Goal: Task Accomplishment & Management: Manage account settings

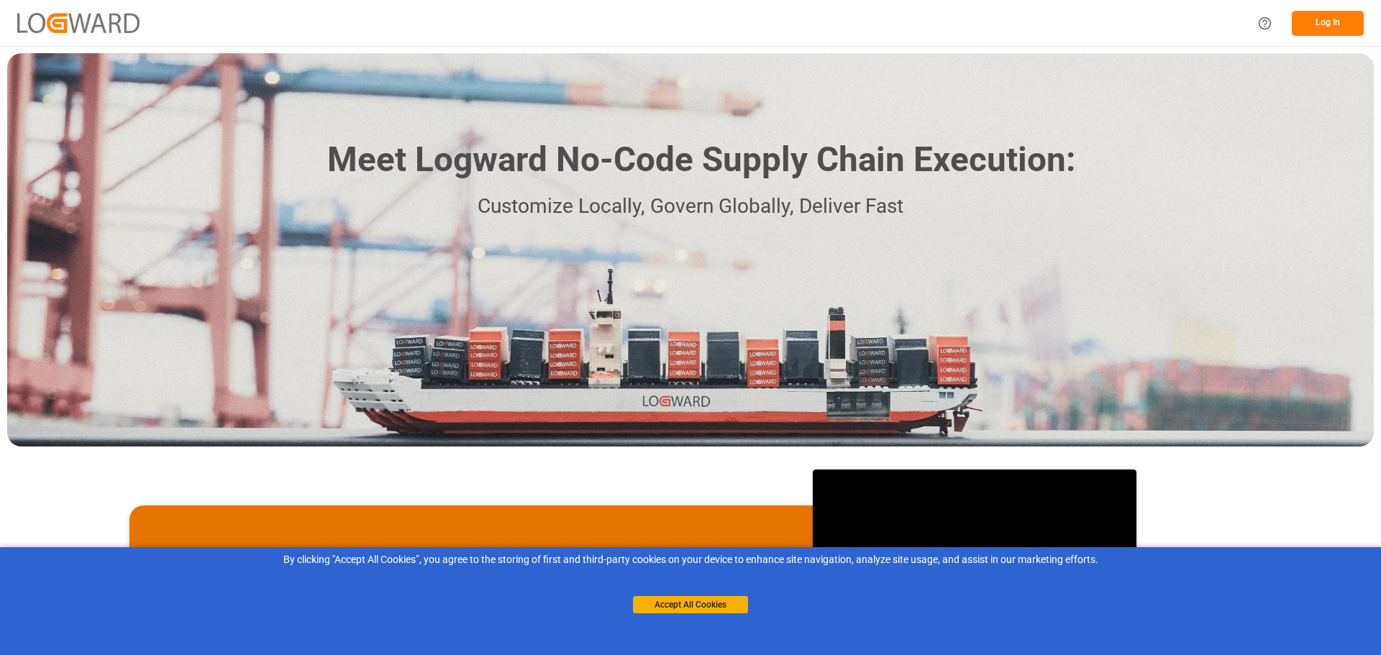
click at [1327, 25] on button "Log In" at bounding box center [1328, 23] width 72 height 25
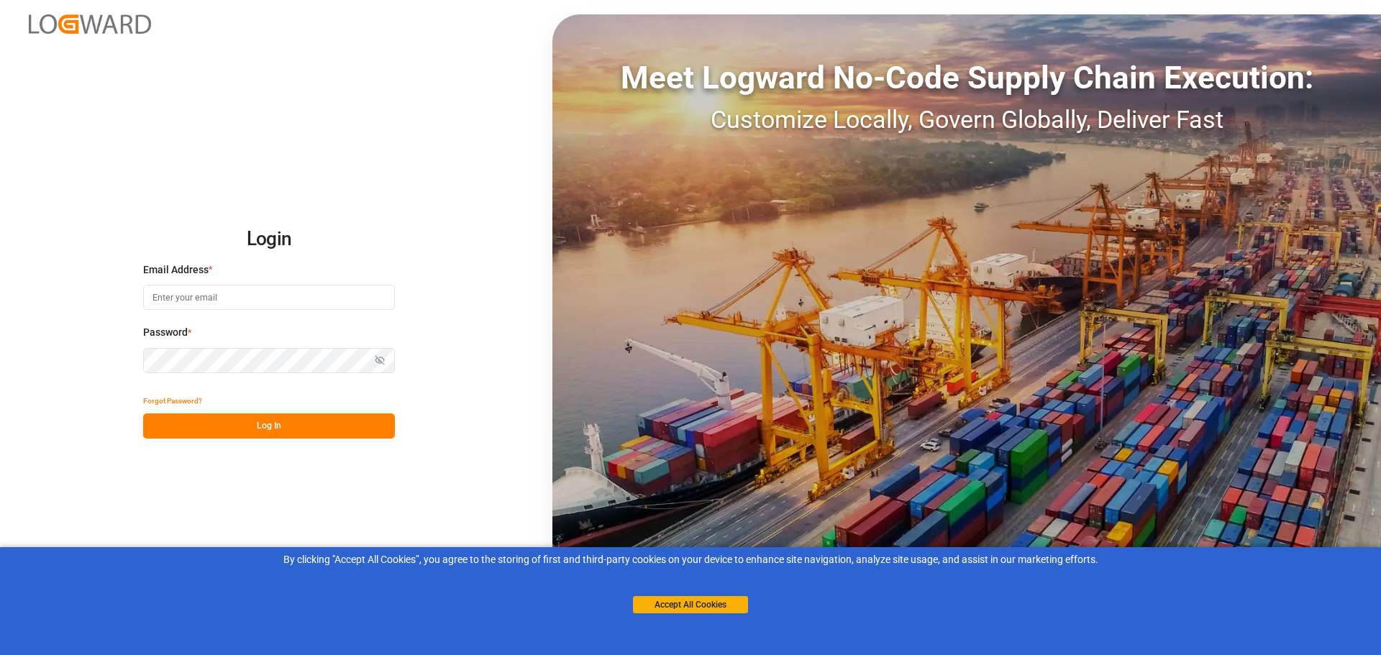
click at [297, 300] on input at bounding box center [269, 297] width 252 height 25
type input "[EMAIL_ADDRESS][PERSON_NAME][DOMAIN_NAME]"
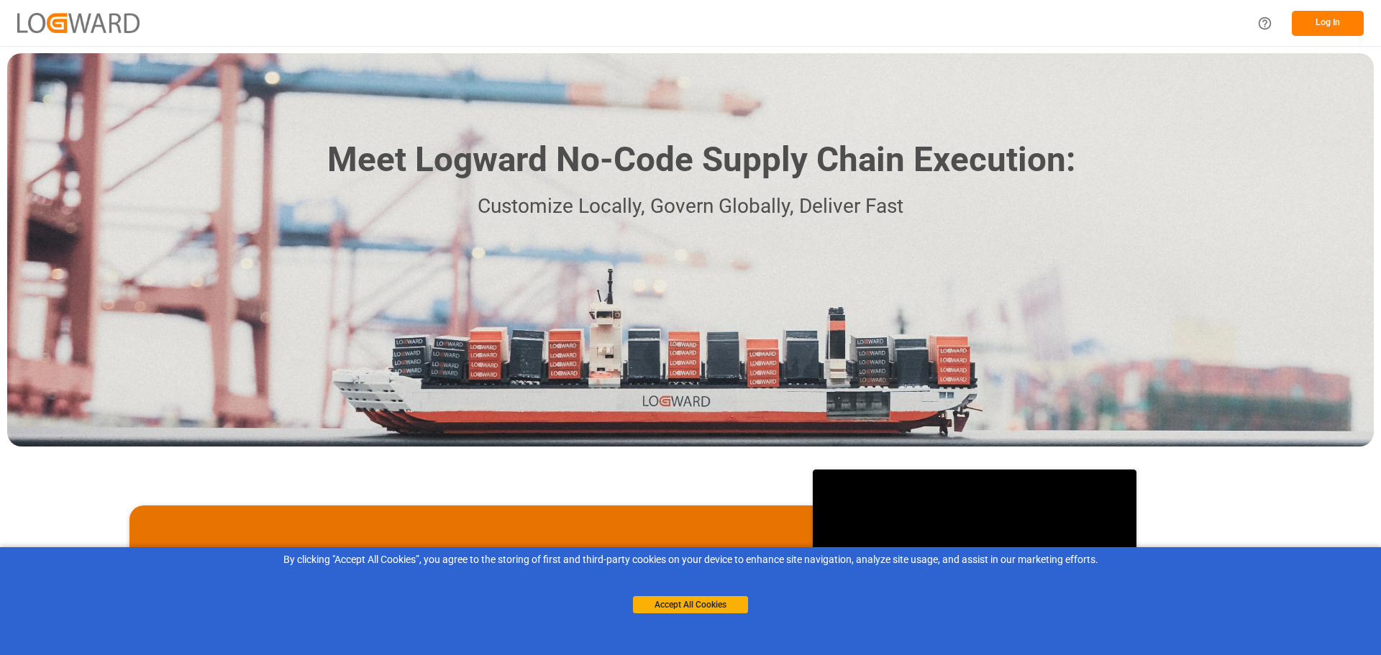
click at [1314, 24] on button "Log In" at bounding box center [1328, 23] width 72 height 25
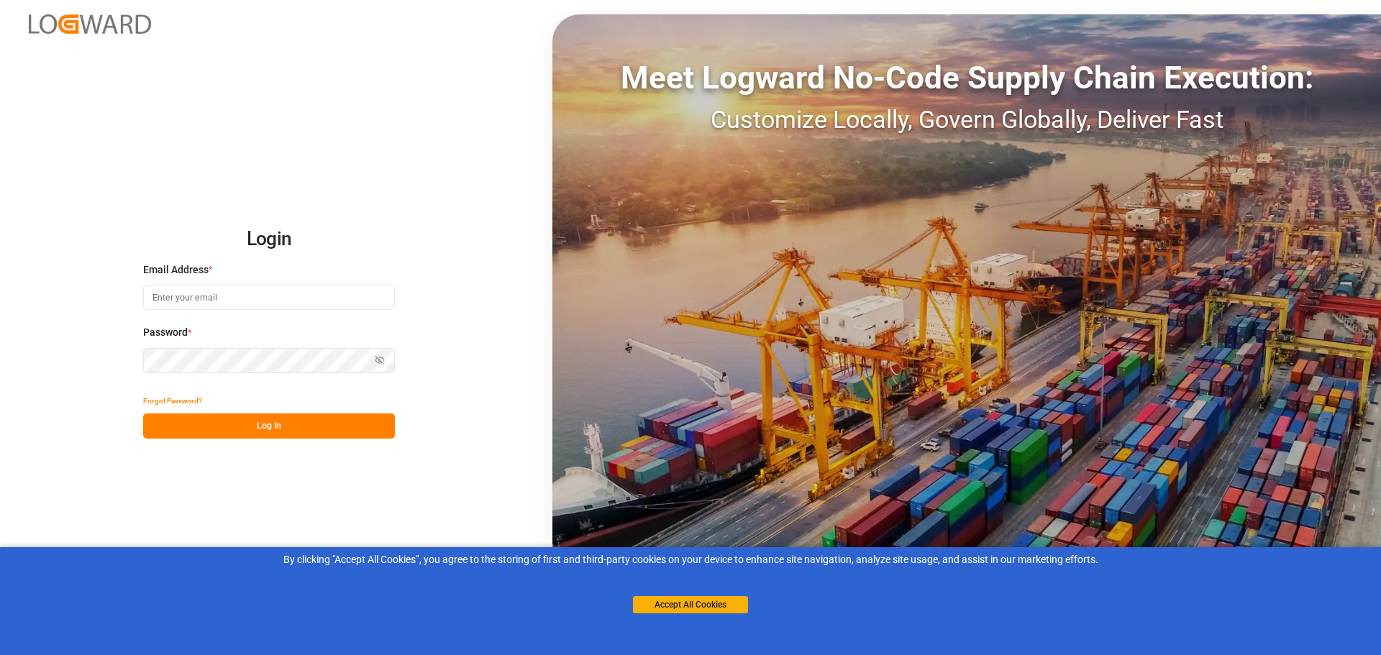
click at [206, 306] on input at bounding box center [269, 297] width 252 height 25
type input "235642"
click at [206, 306] on input "235642" at bounding box center [269, 297] width 252 height 25
type input "salvador.rodriguez@leschaco.com"
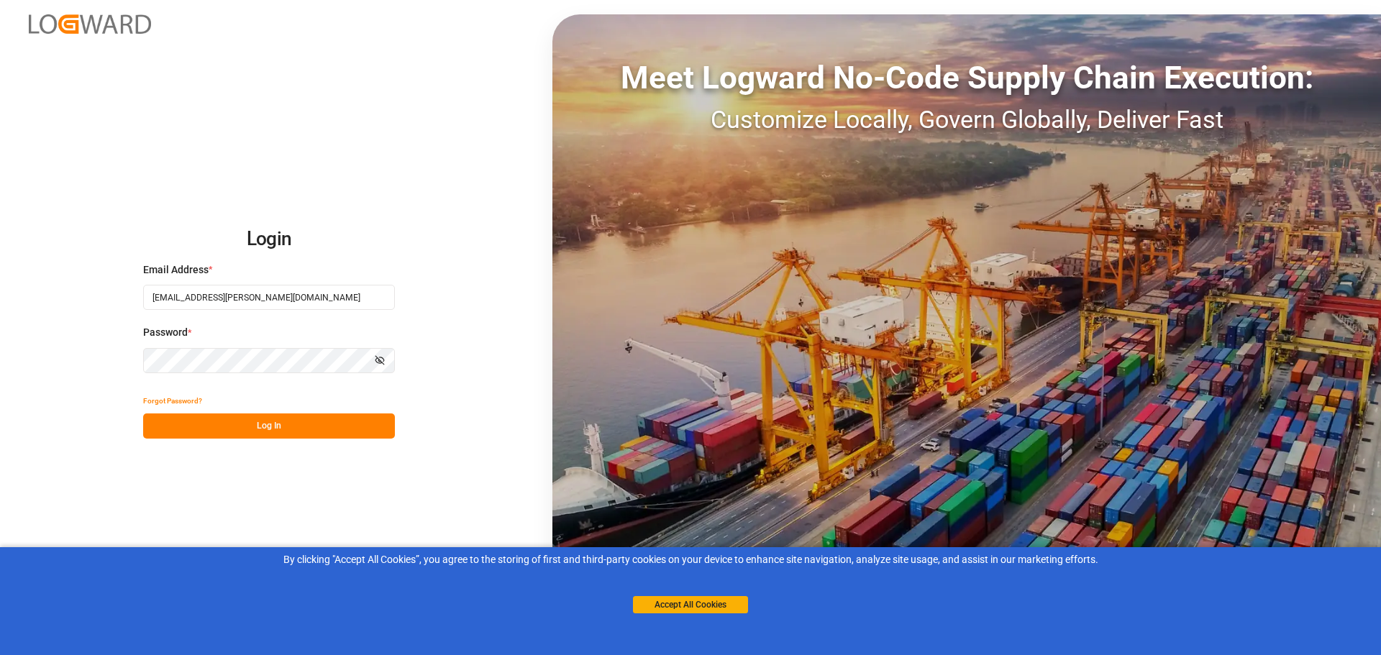
click at [235, 419] on button "Log In" at bounding box center [269, 426] width 252 height 25
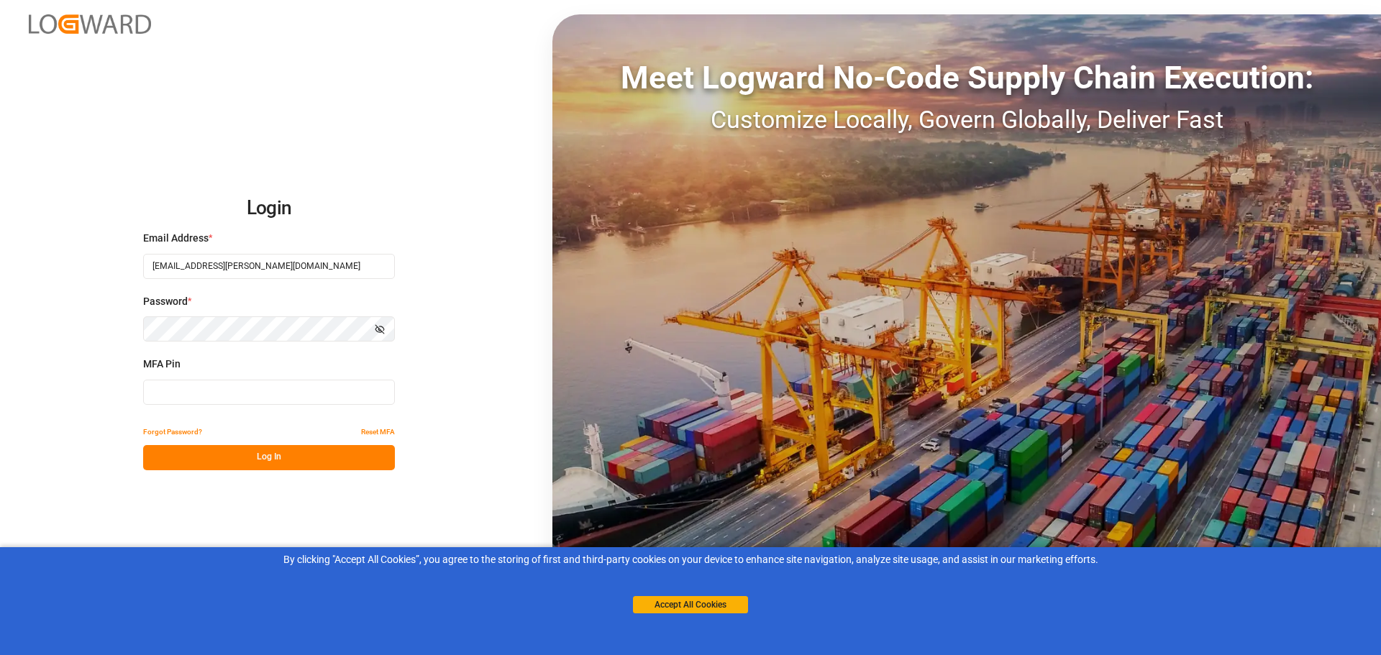
click at [204, 386] on input at bounding box center [269, 392] width 252 height 25
type input "329903"
click at [217, 458] on button "Log In" at bounding box center [269, 457] width 252 height 25
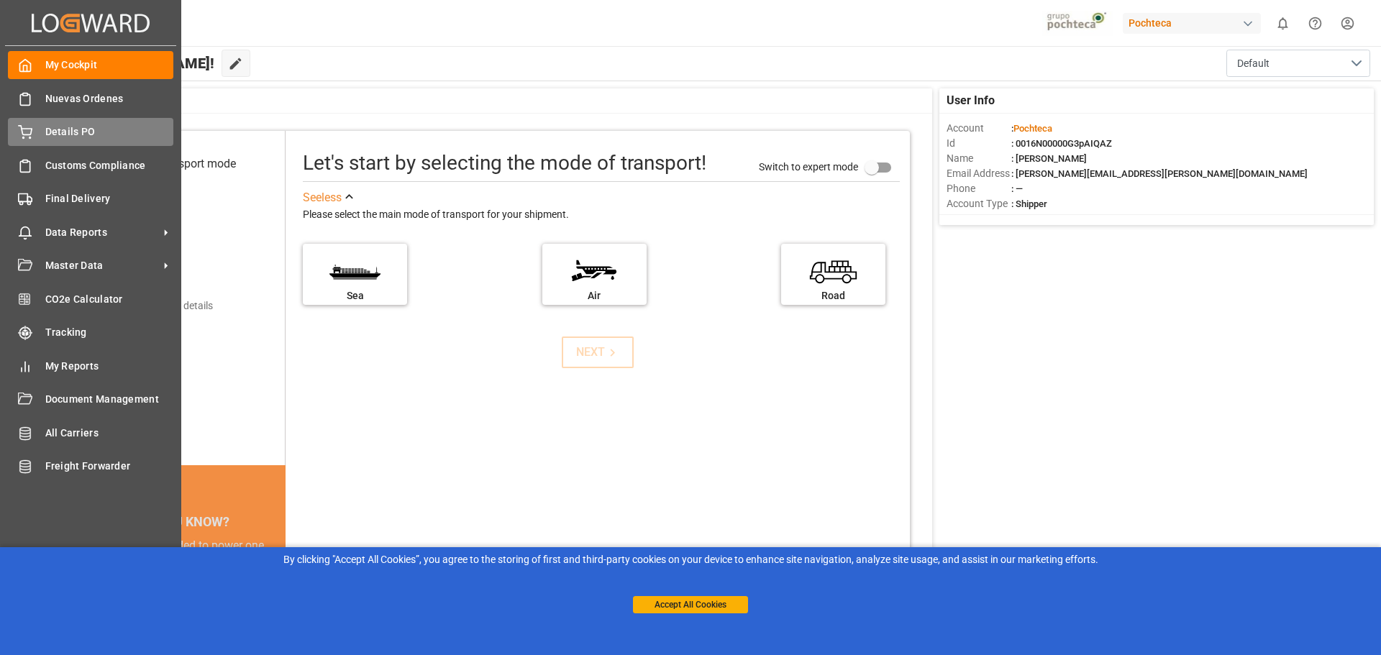
click at [70, 130] on span "Details PO" at bounding box center [109, 131] width 129 height 15
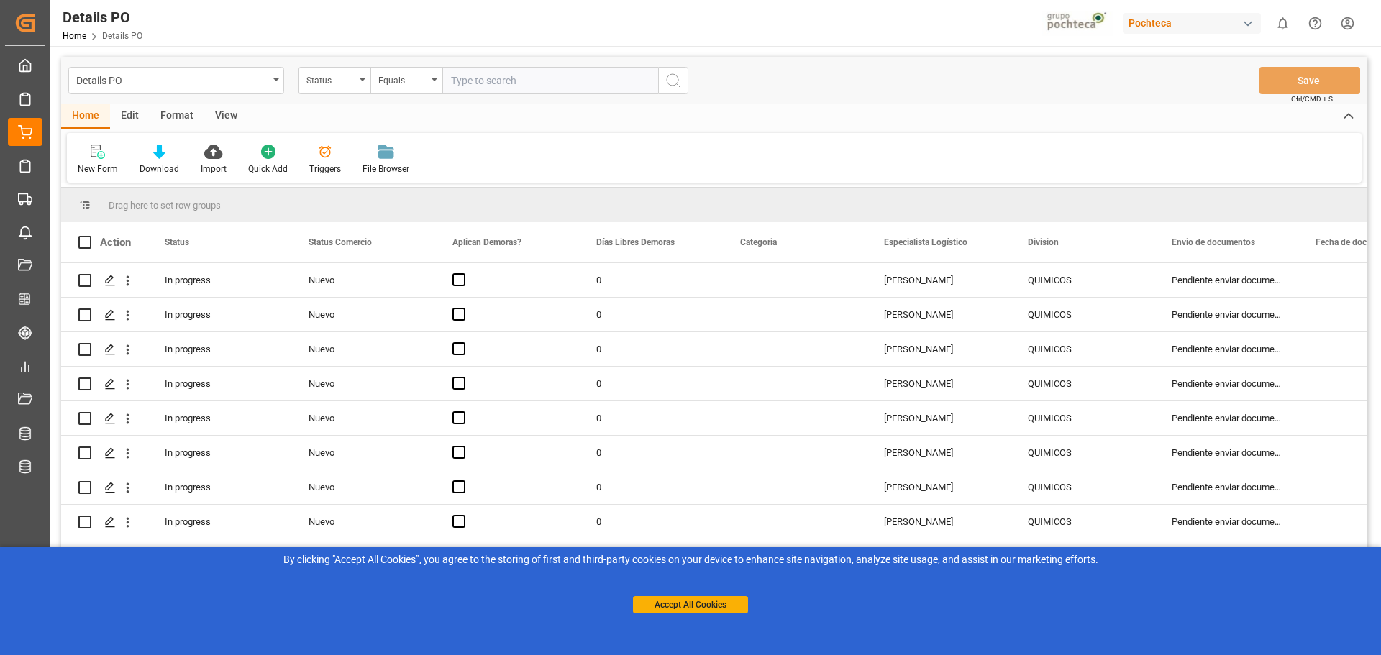
click at [141, 117] on div "Edit" at bounding box center [130, 116] width 40 height 24
click at [1061, 173] on div "Bulk Edit Bulk Duplicate Bulk Delete Configuration Schema Edit" at bounding box center [714, 158] width 1295 height 50
click at [114, 287] on div "Press SPACE to select this row." at bounding box center [110, 281] width 22 height 27
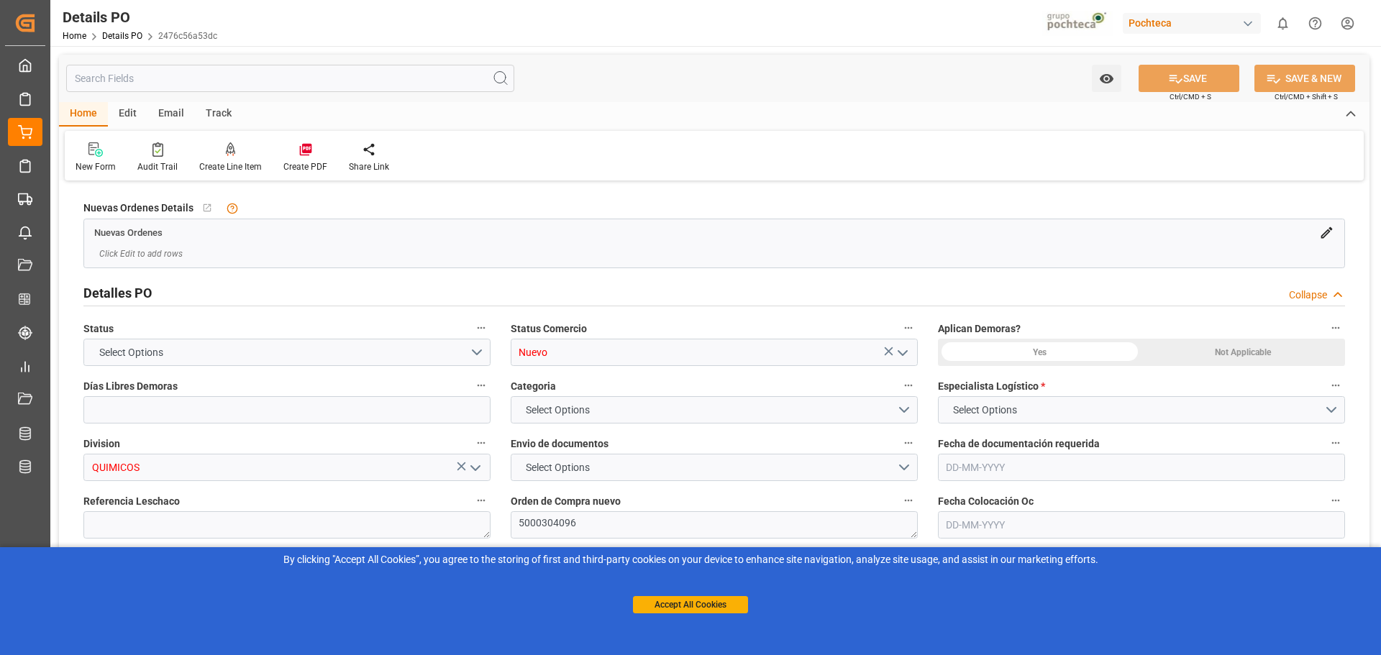
type input "0"
click at [696, 598] on button "Accept All Cookies" at bounding box center [690, 604] width 115 height 17
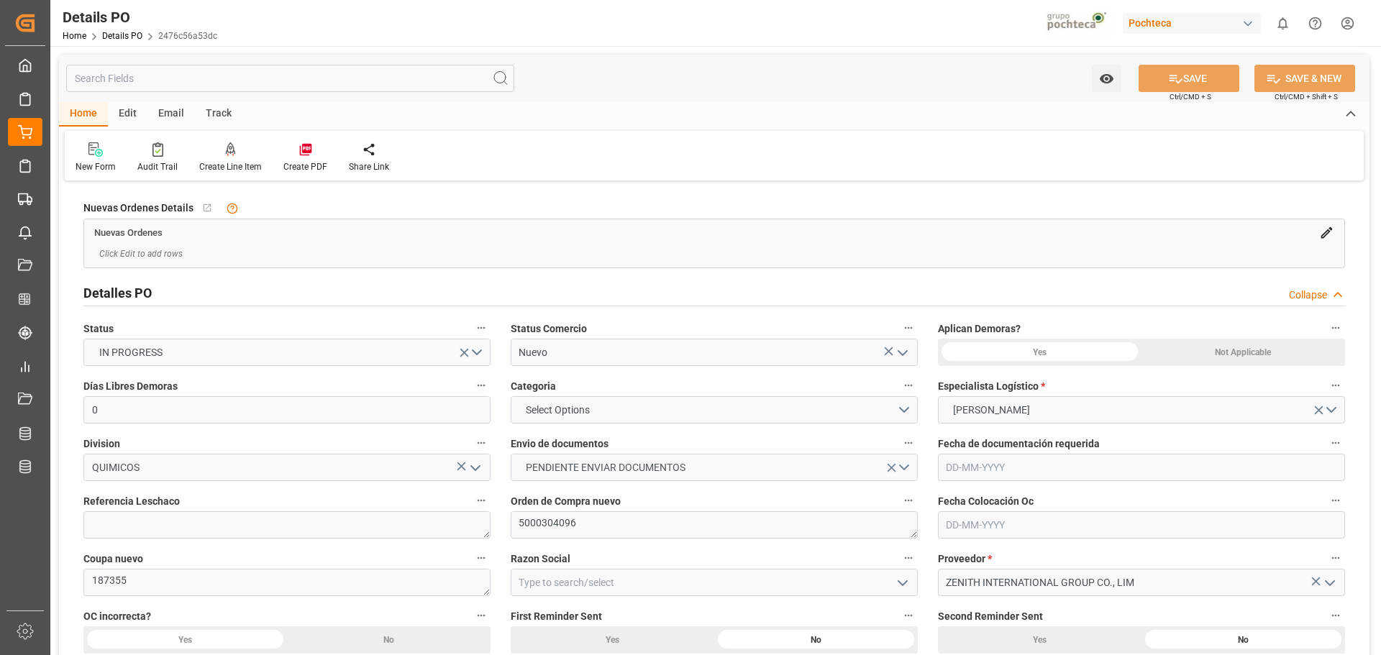
scroll to position [216, 0]
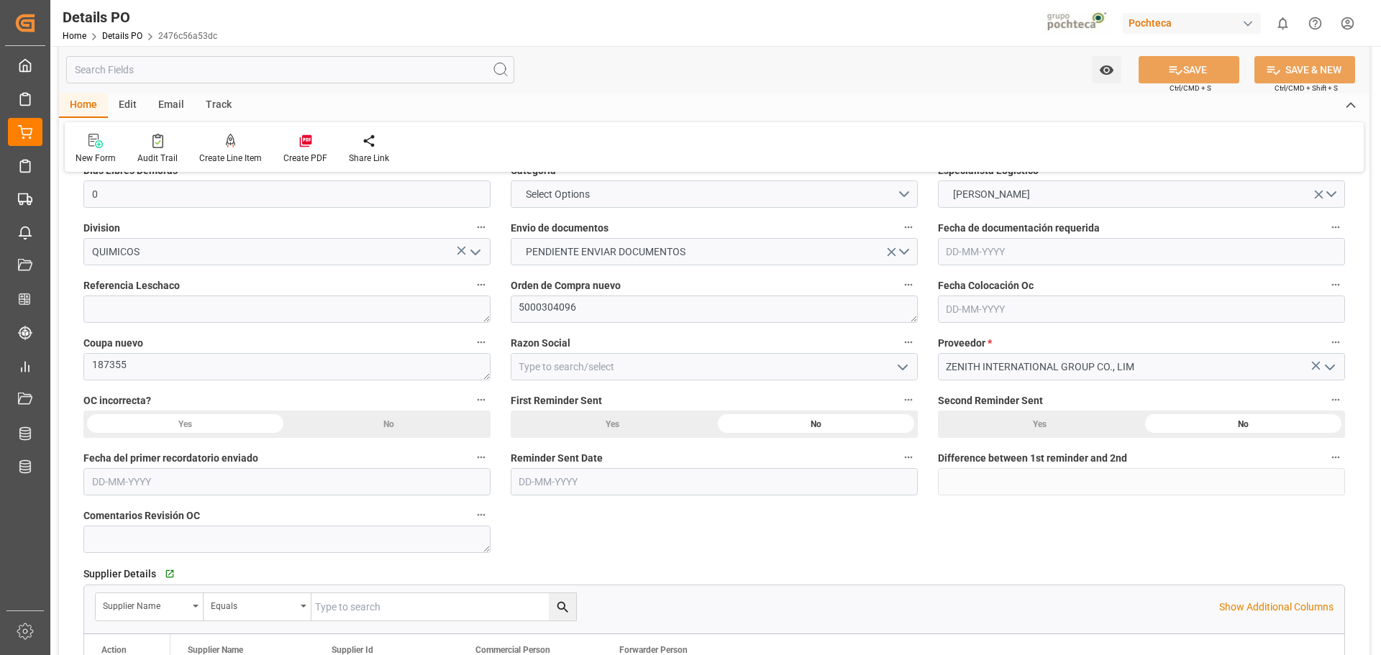
click at [1329, 366] on icon "open menu" at bounding box center [1329, 367] width 17 height 17
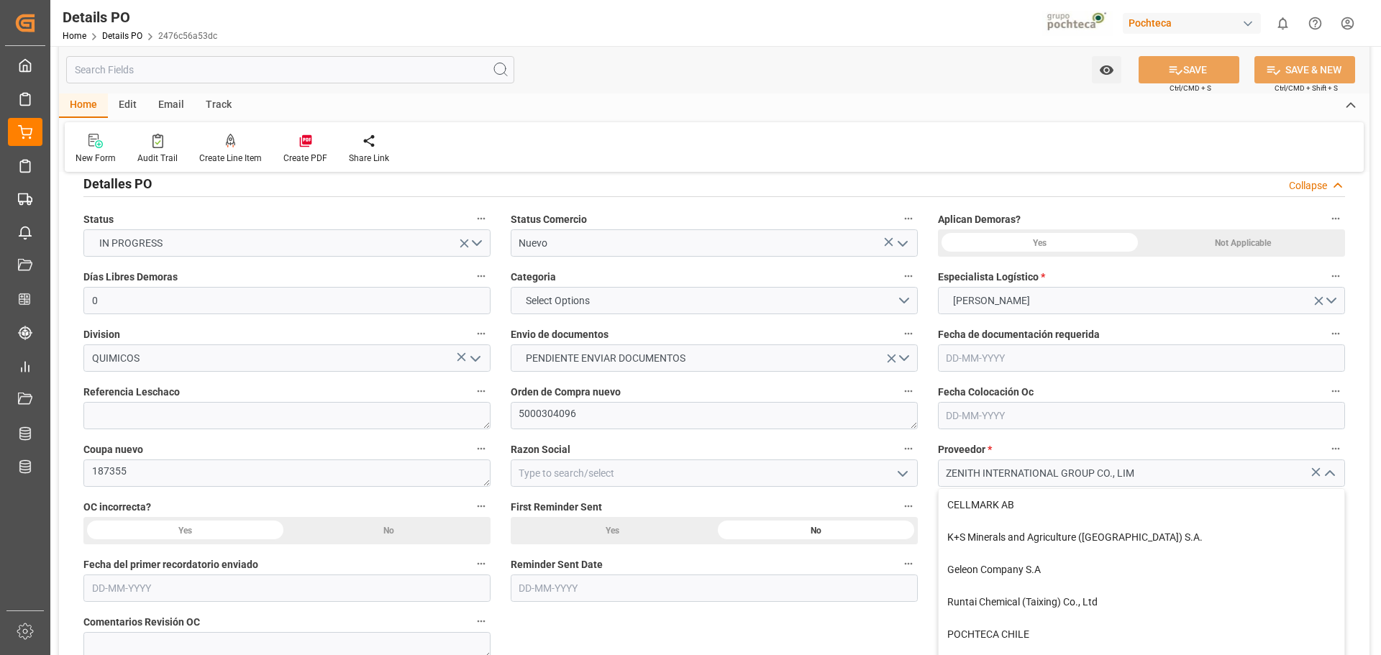
scroll to position [72, 0]
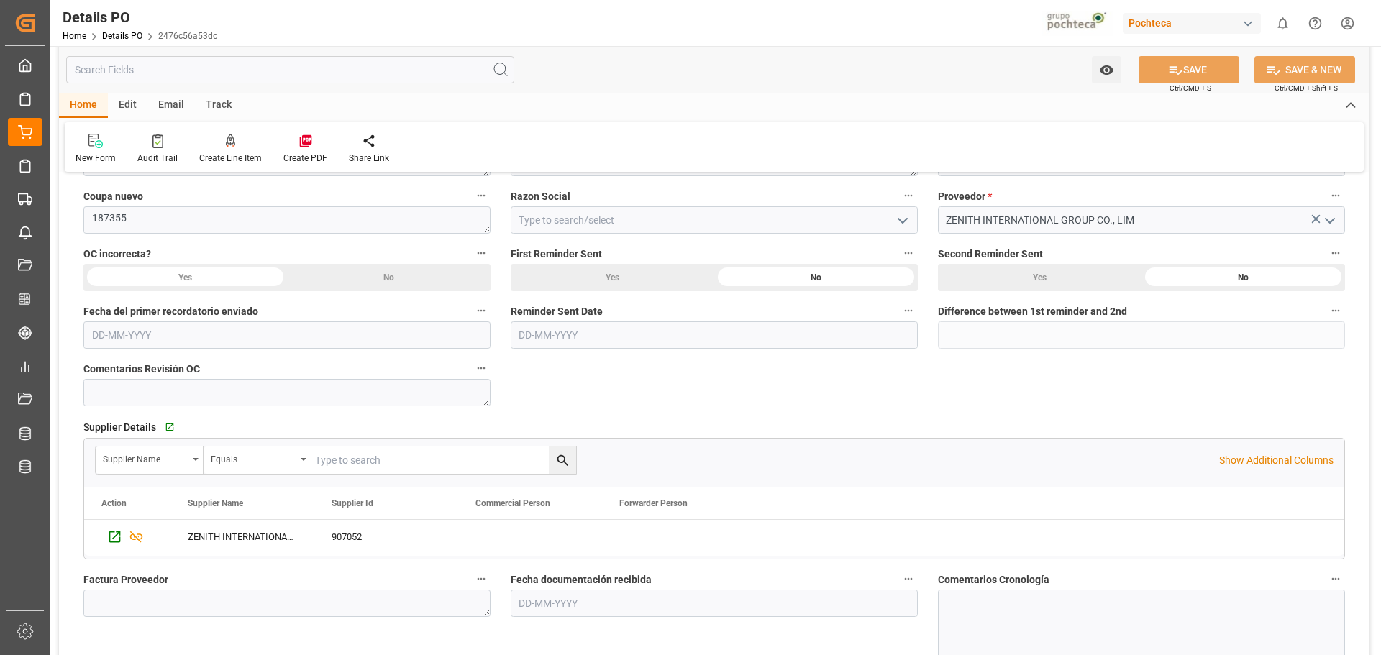
scroll to position [360, 0]
click at [129, 106] on div "Edit" at bounding box center [128, 106] width 40 height 24
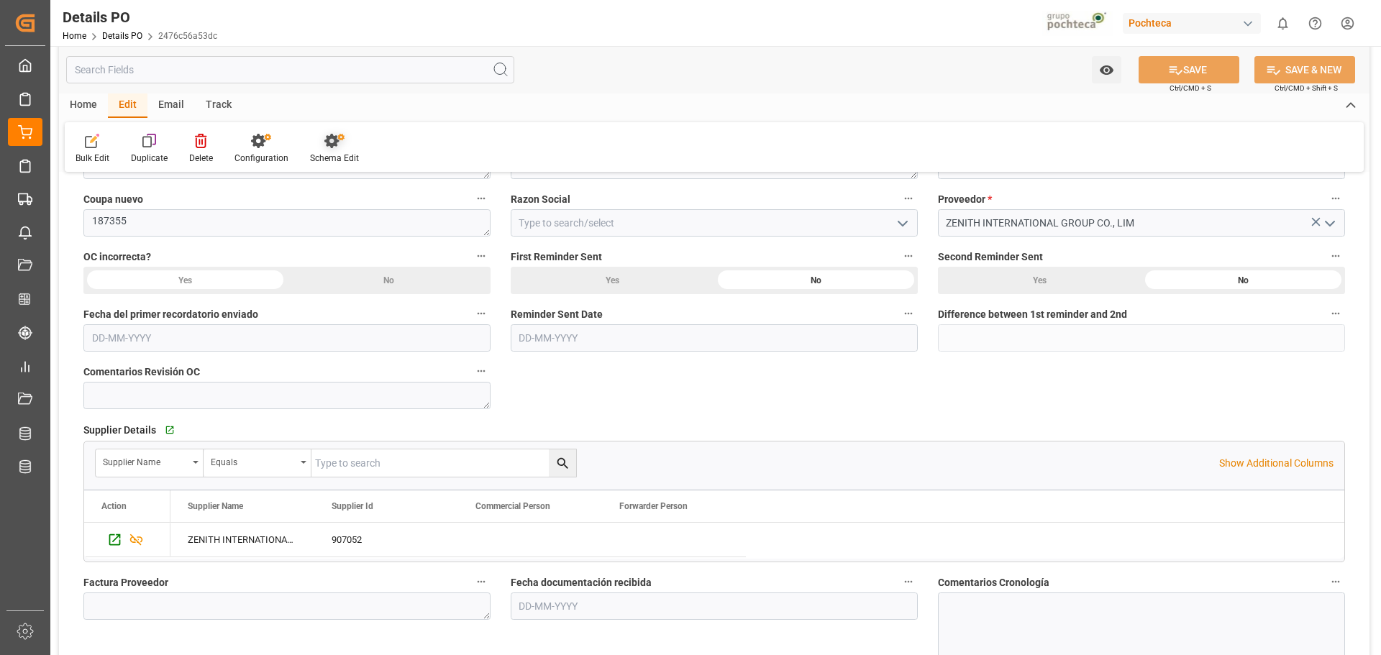
click at [329, 145] on icon at bounding box center [331, 141] width 14 height 14
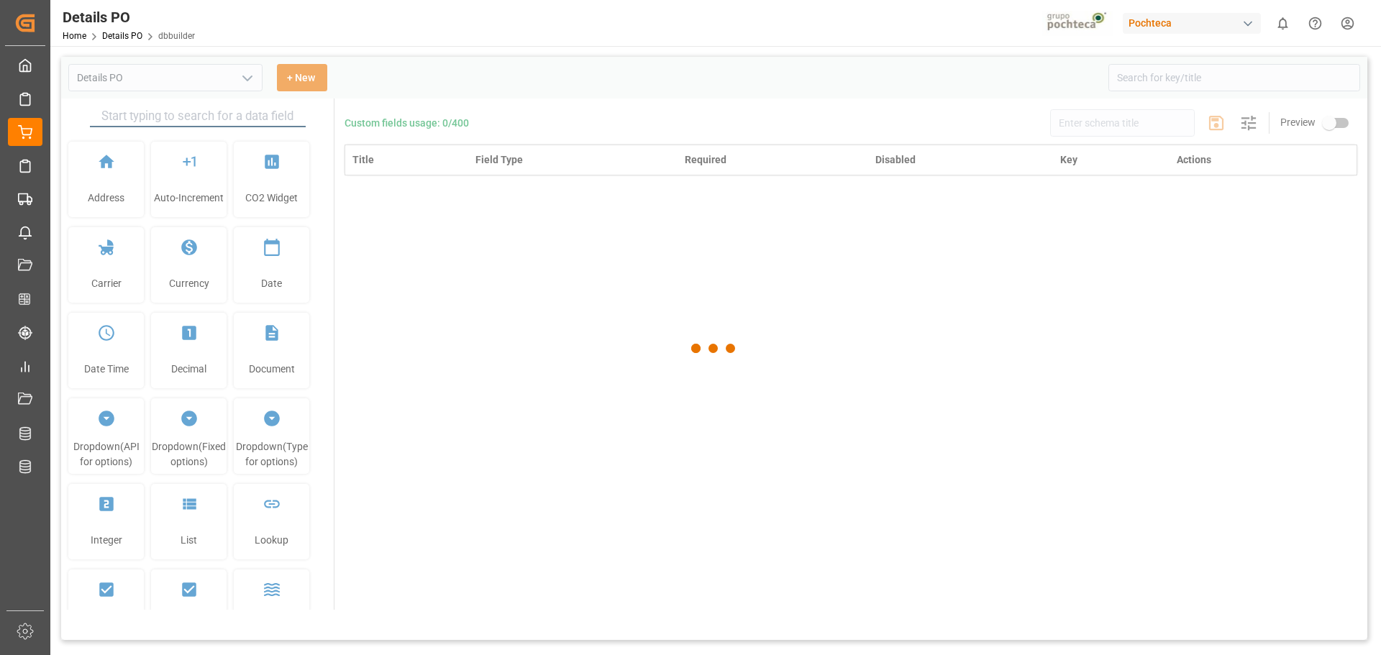
type input "Details PO"
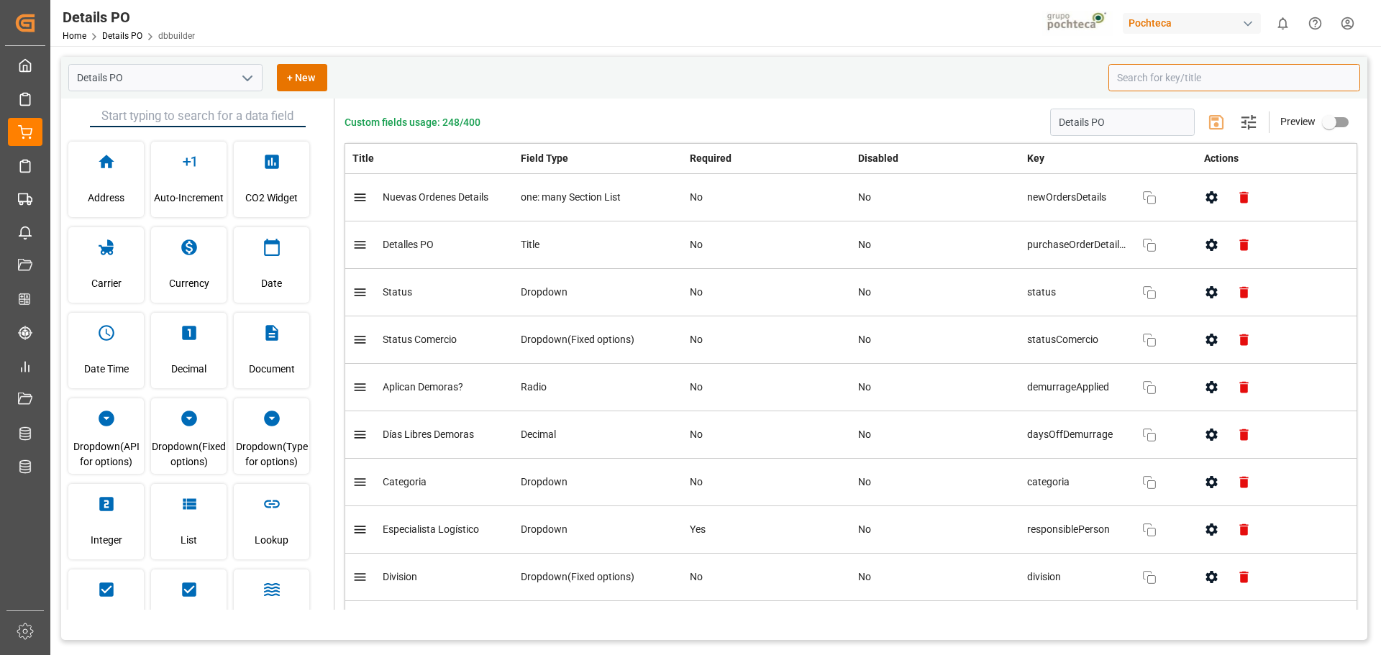
click at [1233, 71] on input at bounding box center [1234, 77] width 252 height 27
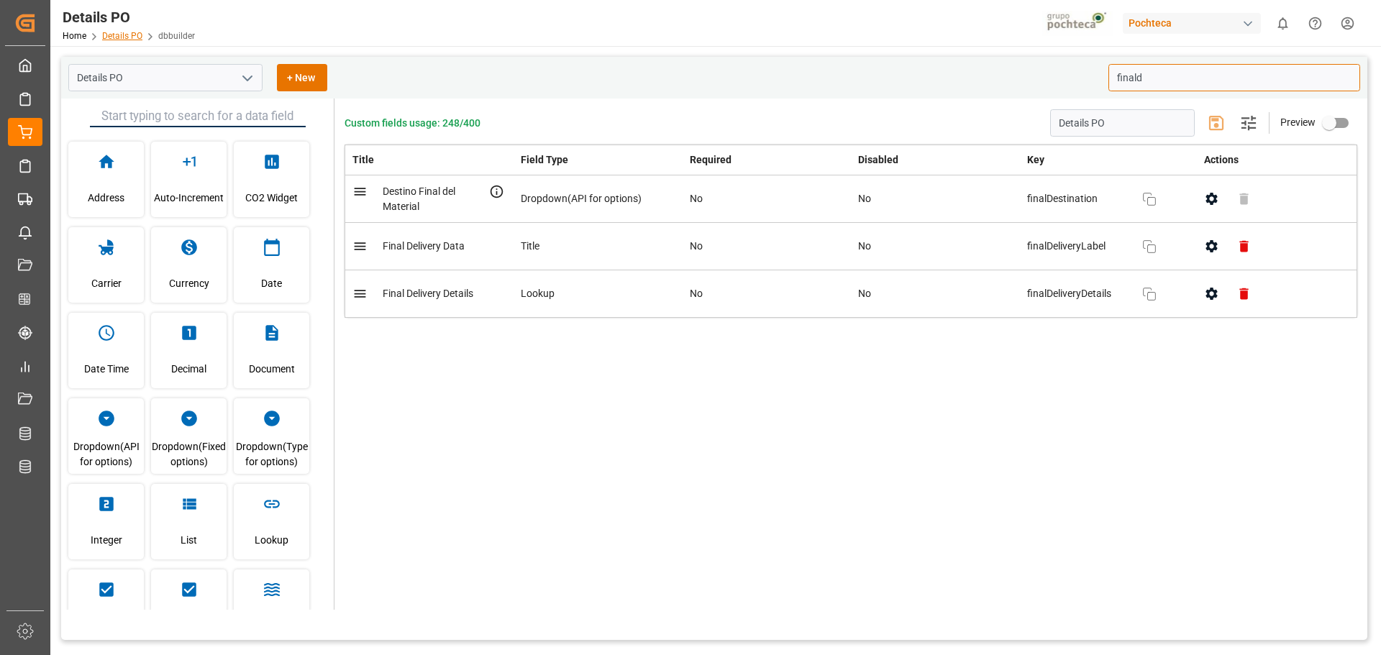
type input "finald"
click at [127, 35] on link "Details PO" at bounding box center [122, 36] width 40 height 10
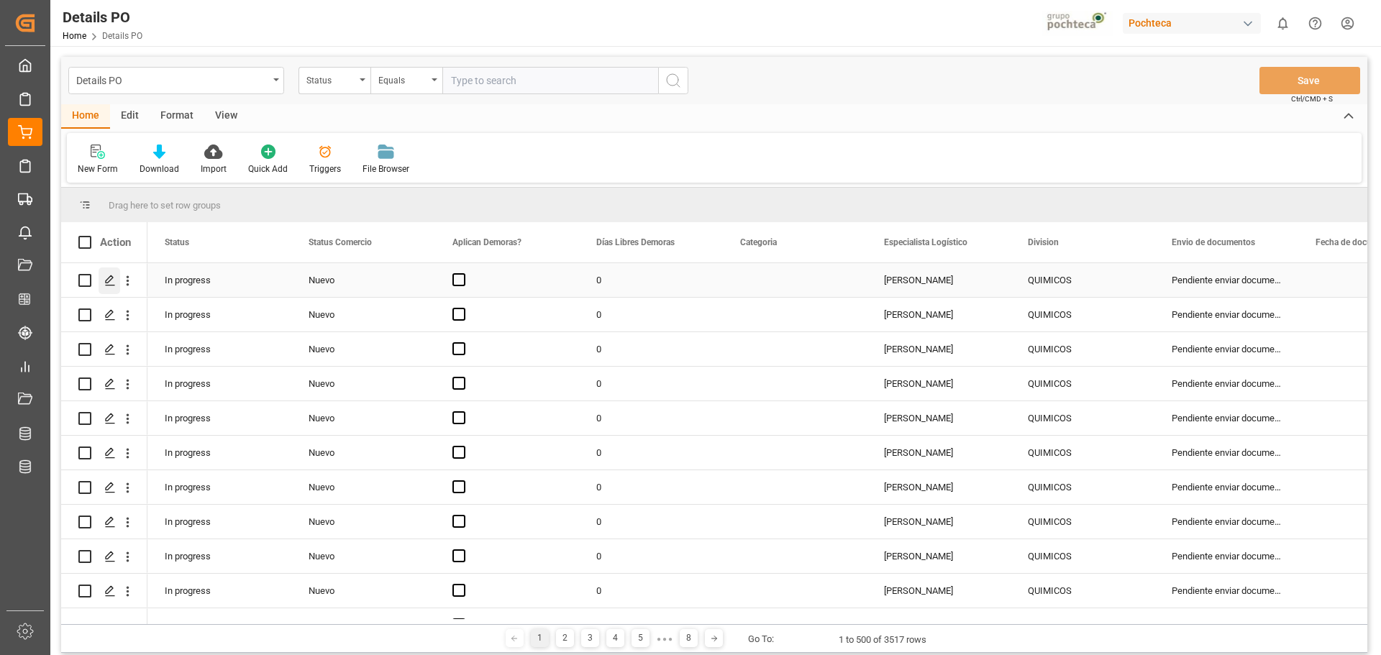
click at [113, 277] on icon "Press SPACE to select this row." at bounding box center [110, 281] width 12 height 12
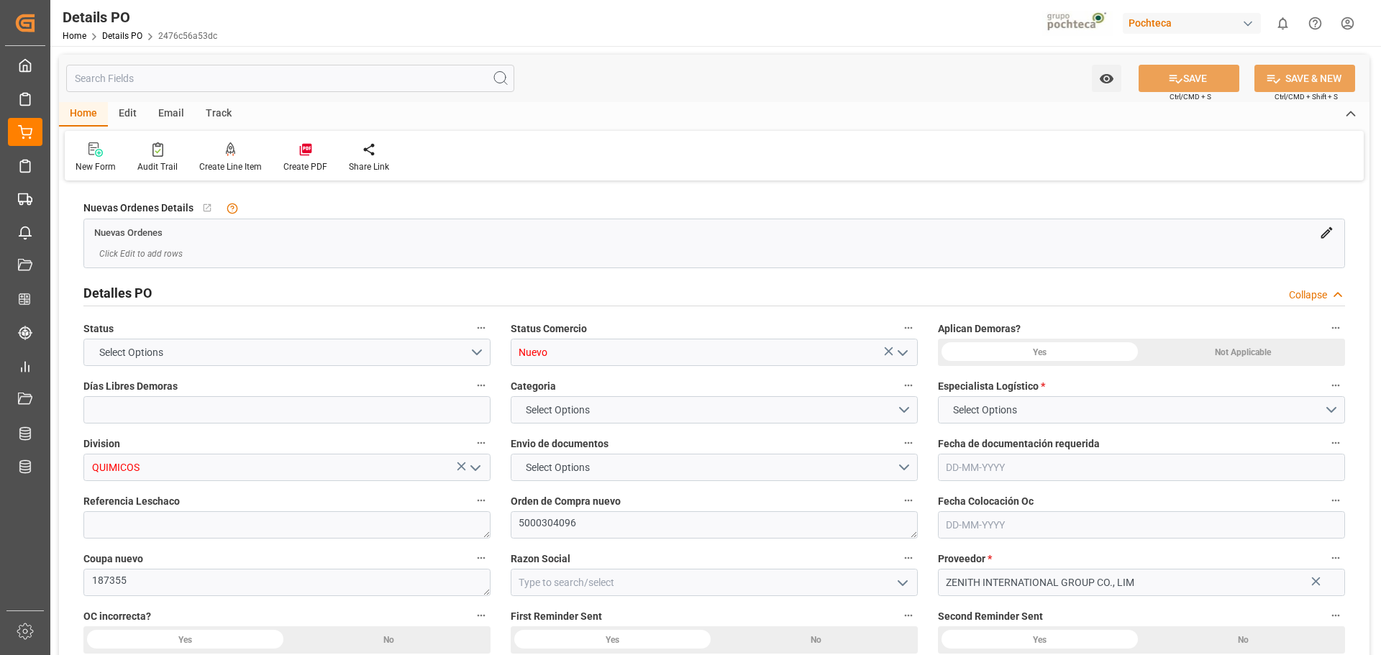
type input "0"
type input "22500"
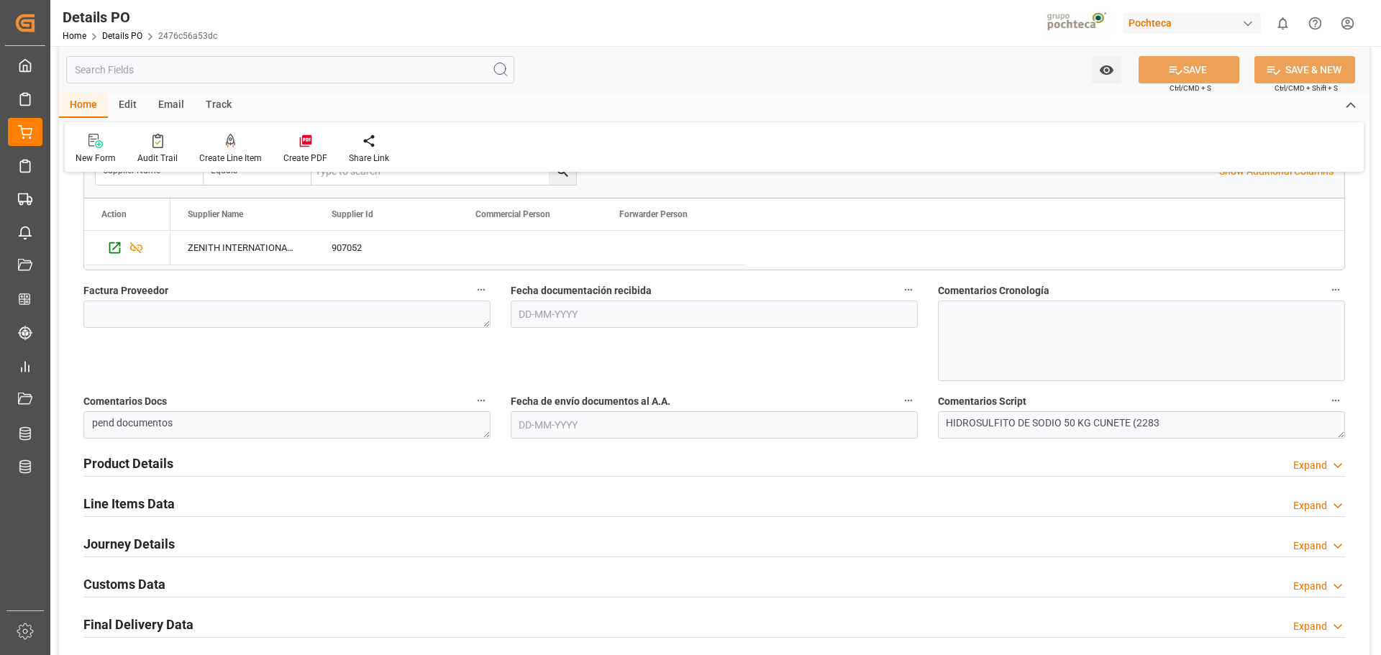
scroll to position [719, 0]
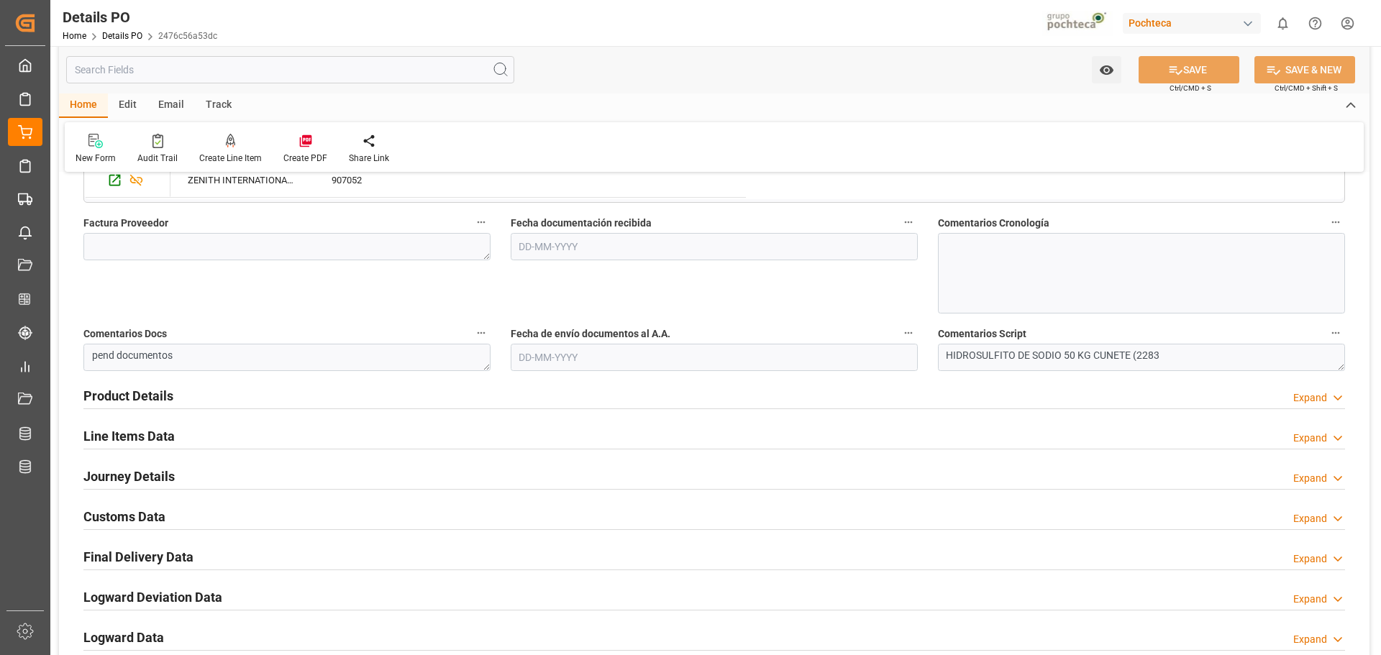
click at [133, 391] on h2 "Product Details" at bounding box center [128, 395] width 90 height 19
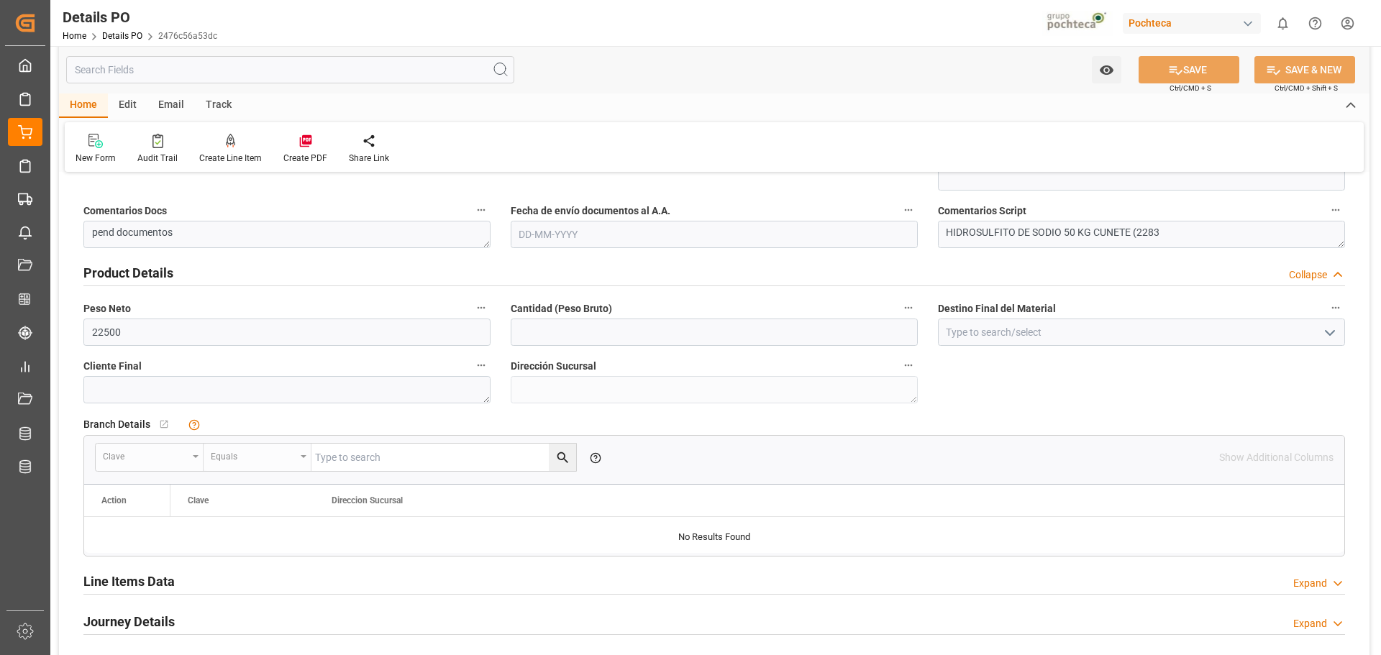
scroll to position [863, 0]
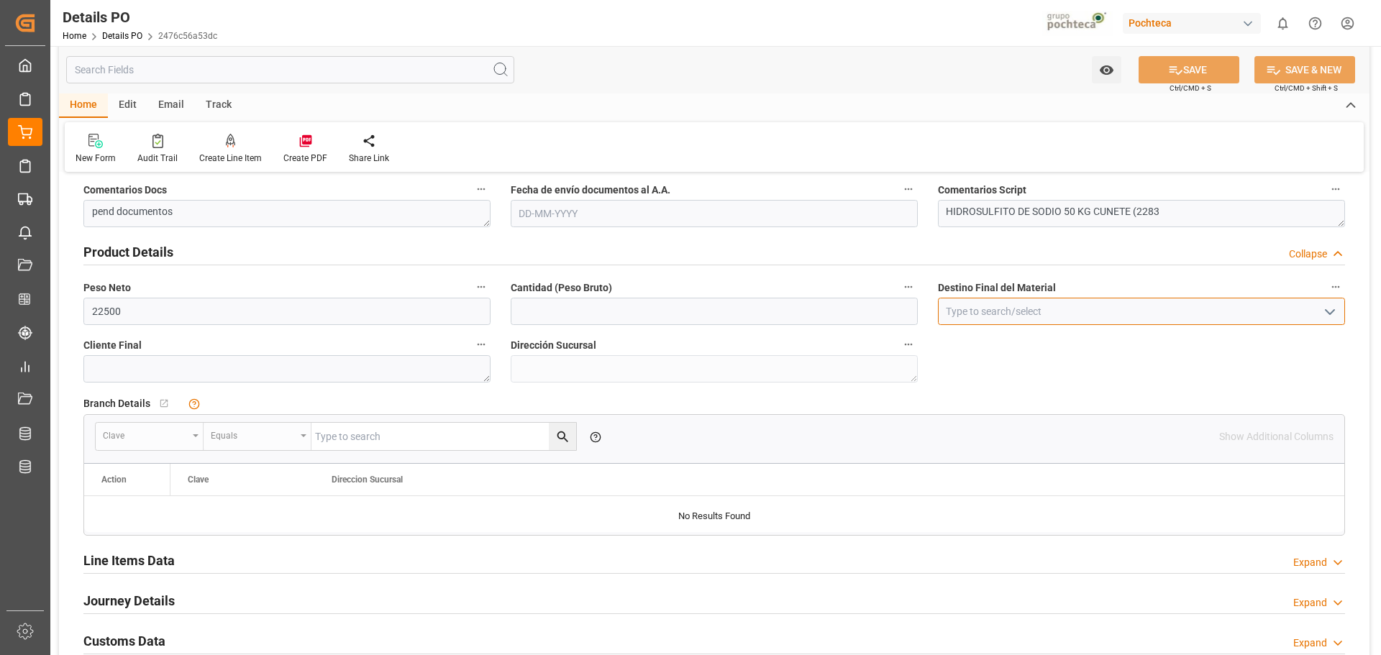
click at [1341, 316] on input at bounding box center [1141, 311] width 407 height 27
click at [1333, 313] on icon "open menu" at bounding box center [1329, 312] width 17 height 17
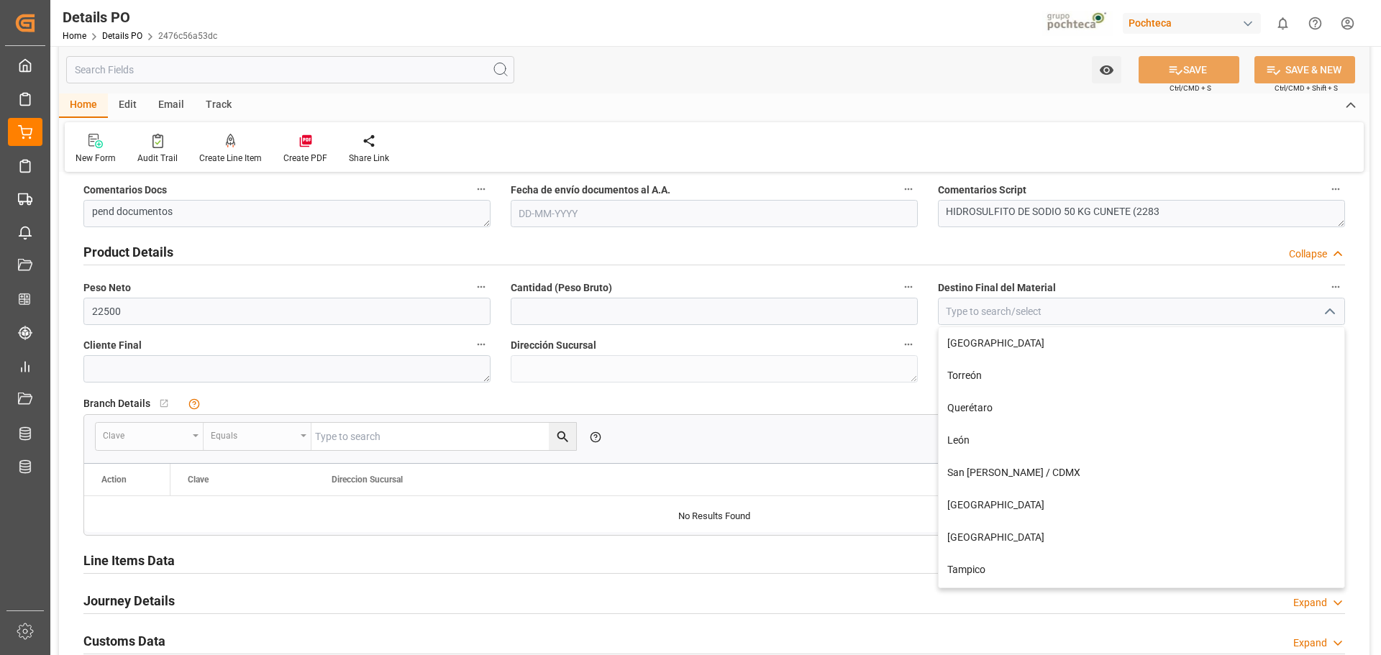
click at [1366, 322] on div "Nuevas Ordenes Details   No child Object linked Nuevas Ordenes Click Edit to ad…" at bounding box center [714, 120] width 1311 height 1596
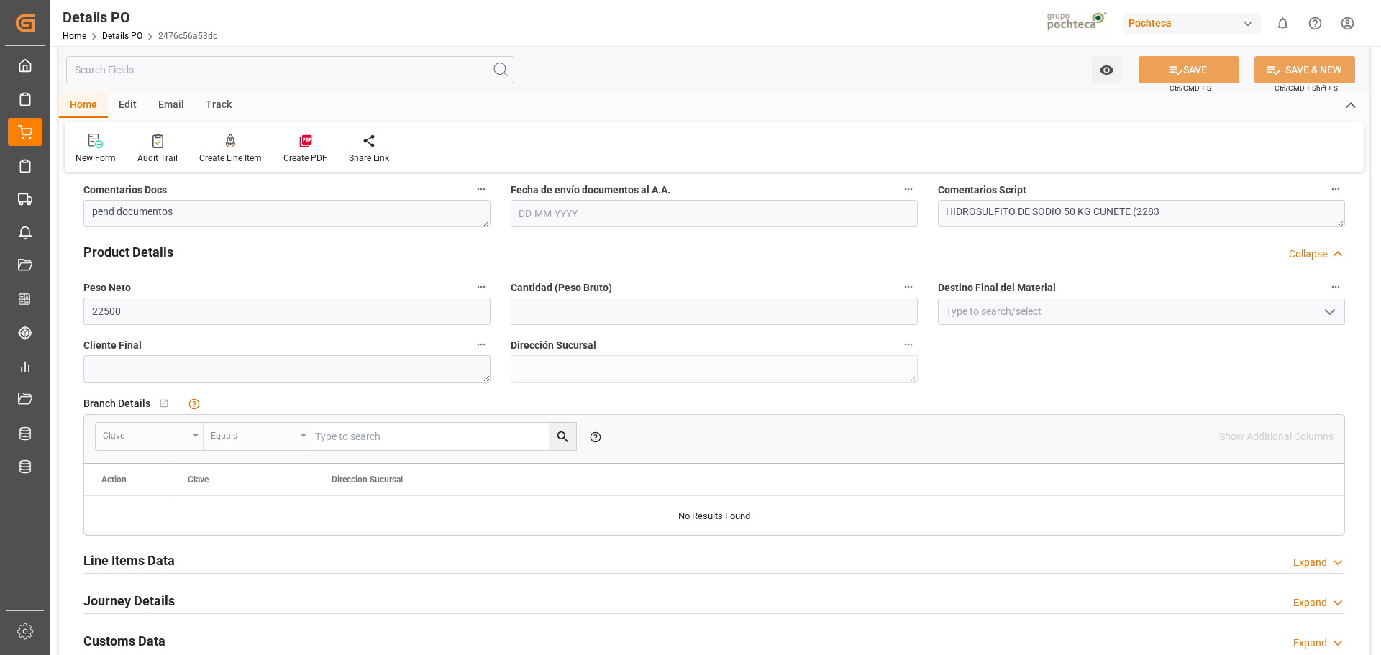
click at [131, 108] on div "Edit" at bounding box center [128, 106] width 40 height 24
click at [325, 139] on icon at bounding box center [331, 141] width 14 height 14
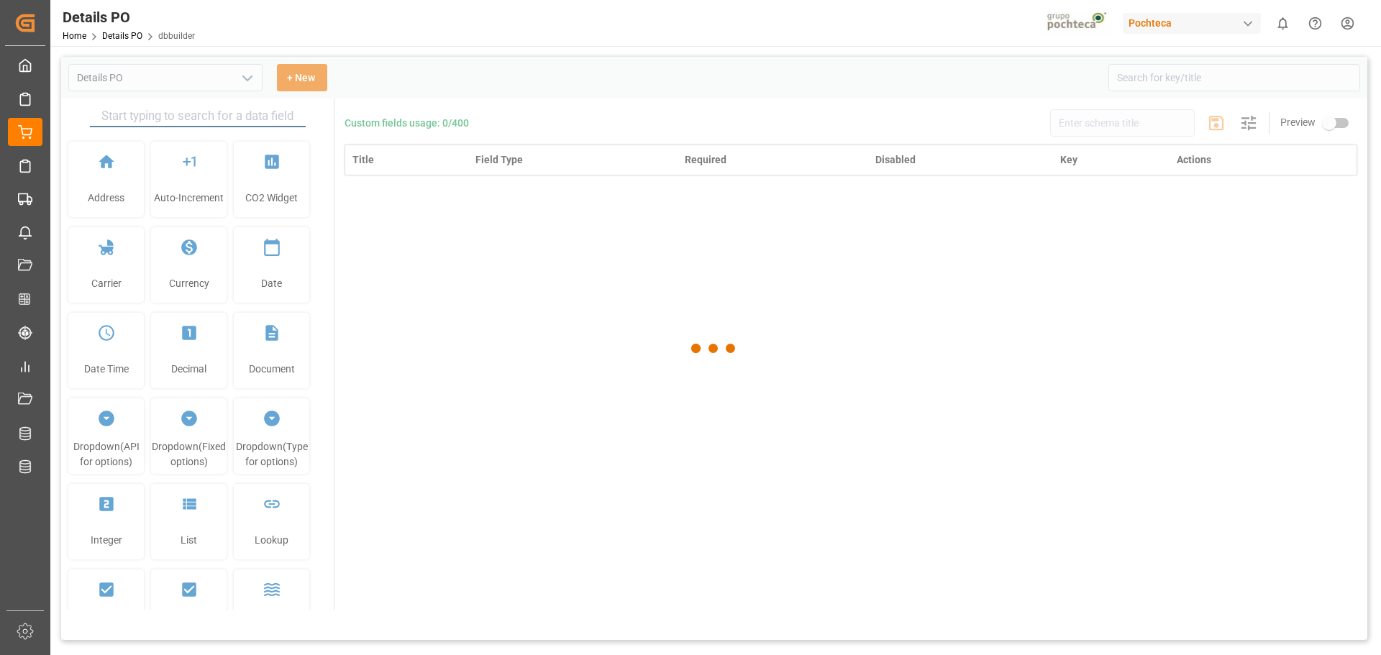
type input "Details PO"
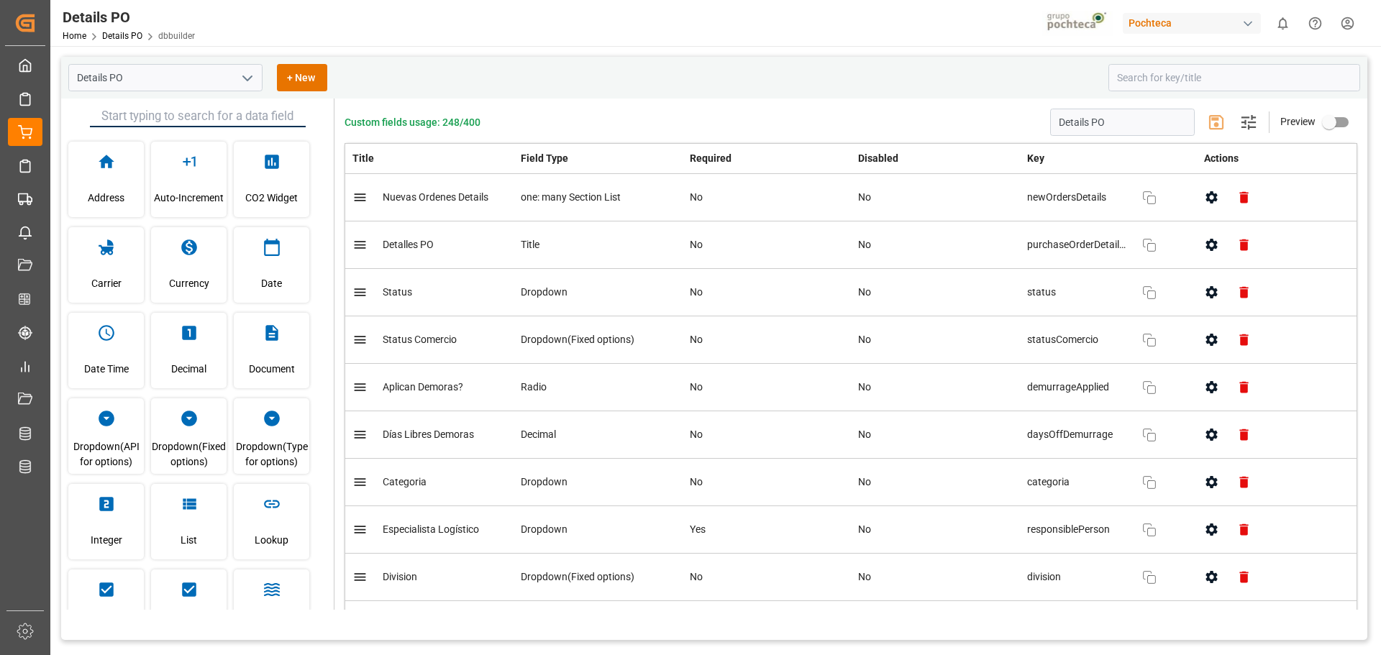
click at [252, 72] on icon "open menu" at bounding box center [247, 78] width 17 height 17
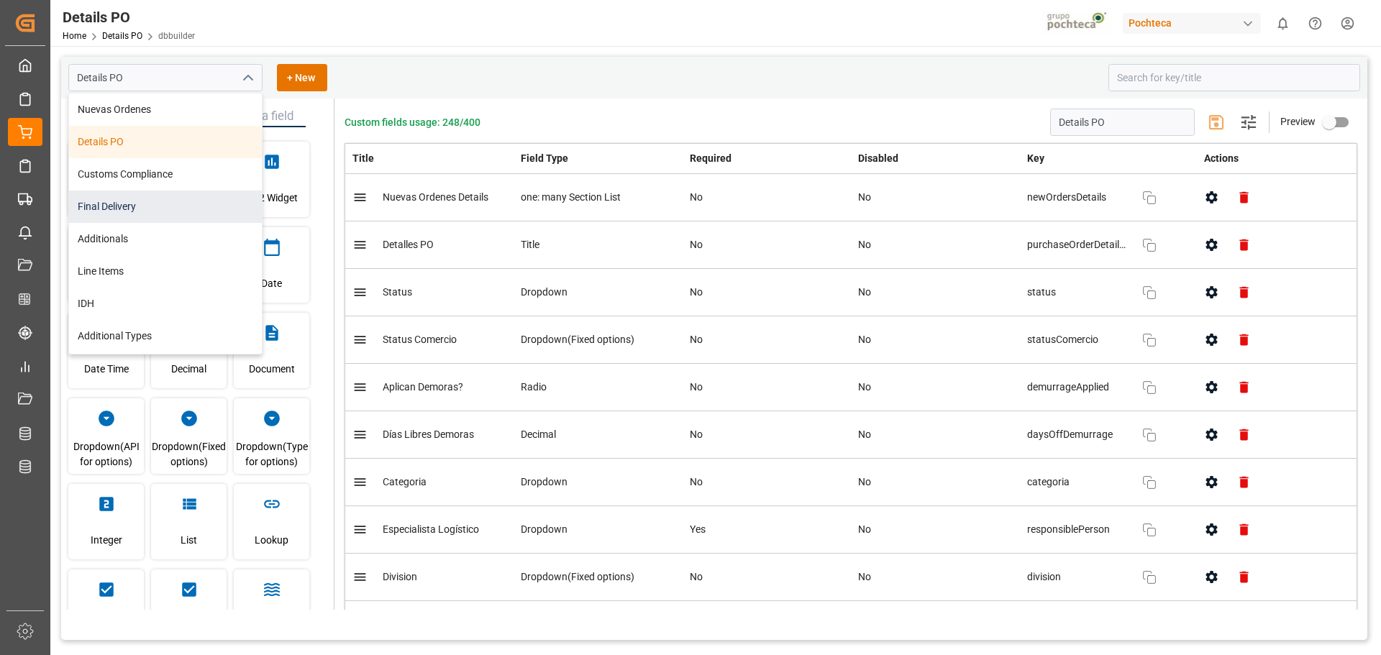
click at [171, 201] on div "Final Delivery" at bounding box center [165, 207] width 193 height 32
type input "Final Delivery"
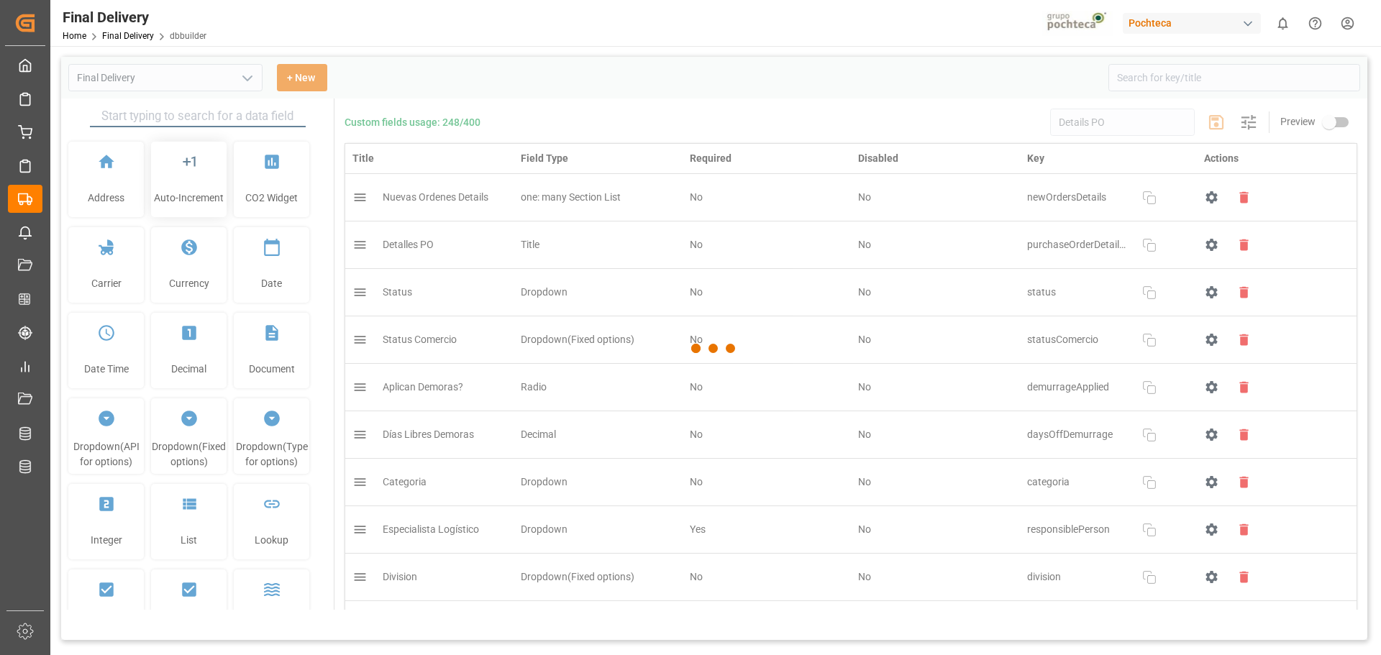
type input "Final Delivery"
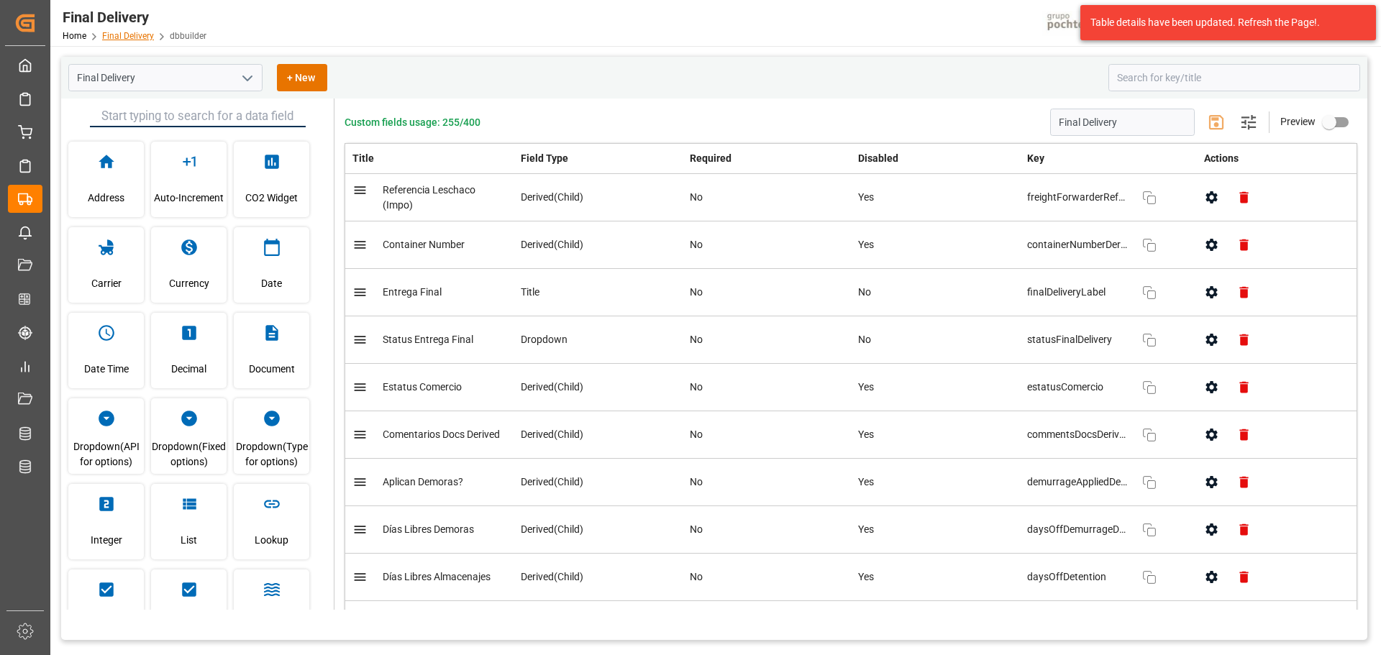
click at [117, 34] on link "Final Delivery" at bounding box center [128, 36] width 52 height 10
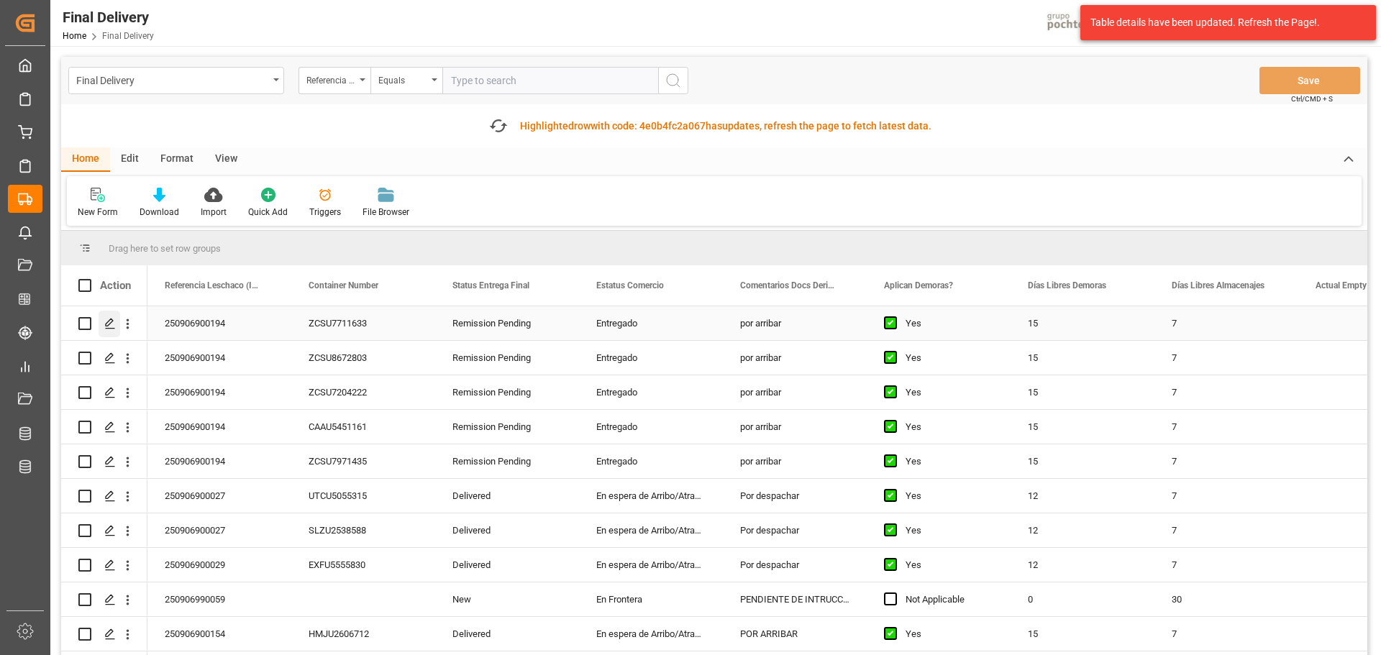
click at [106, 330] on div "Press SPACE to select this row." at bounding box center [110, 324] width 22 height 27
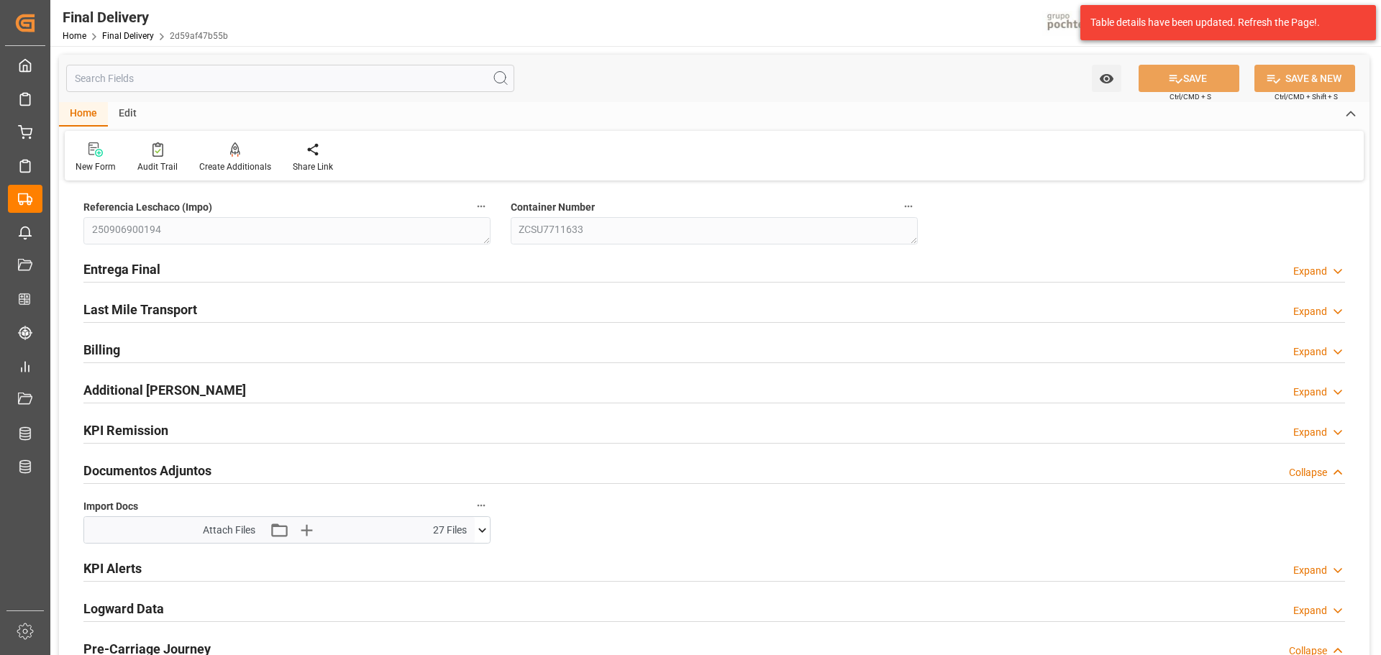
type input "15"
type input "7"
type input "148928"
type input "3"
type input "1"
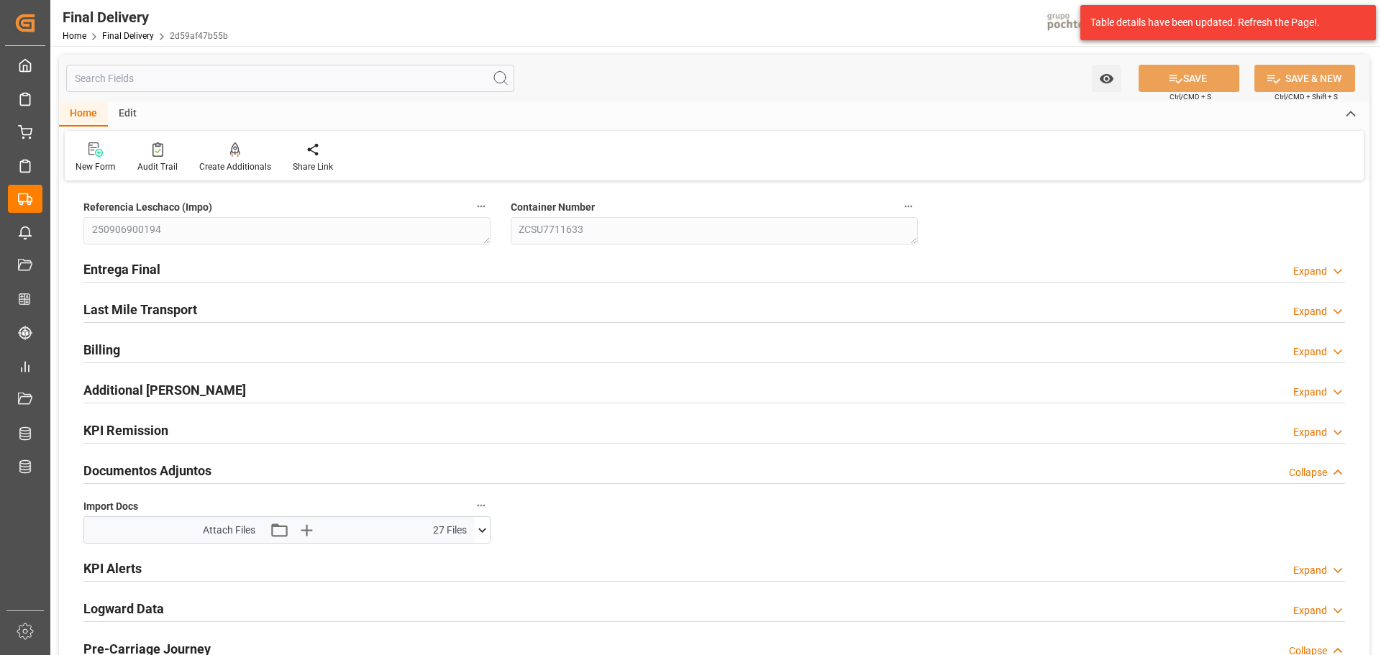
type input "-9"
type input "-3"
type input "28-08-2025"
type input "25-08-2025"
type input "19-08-2025 00:00"
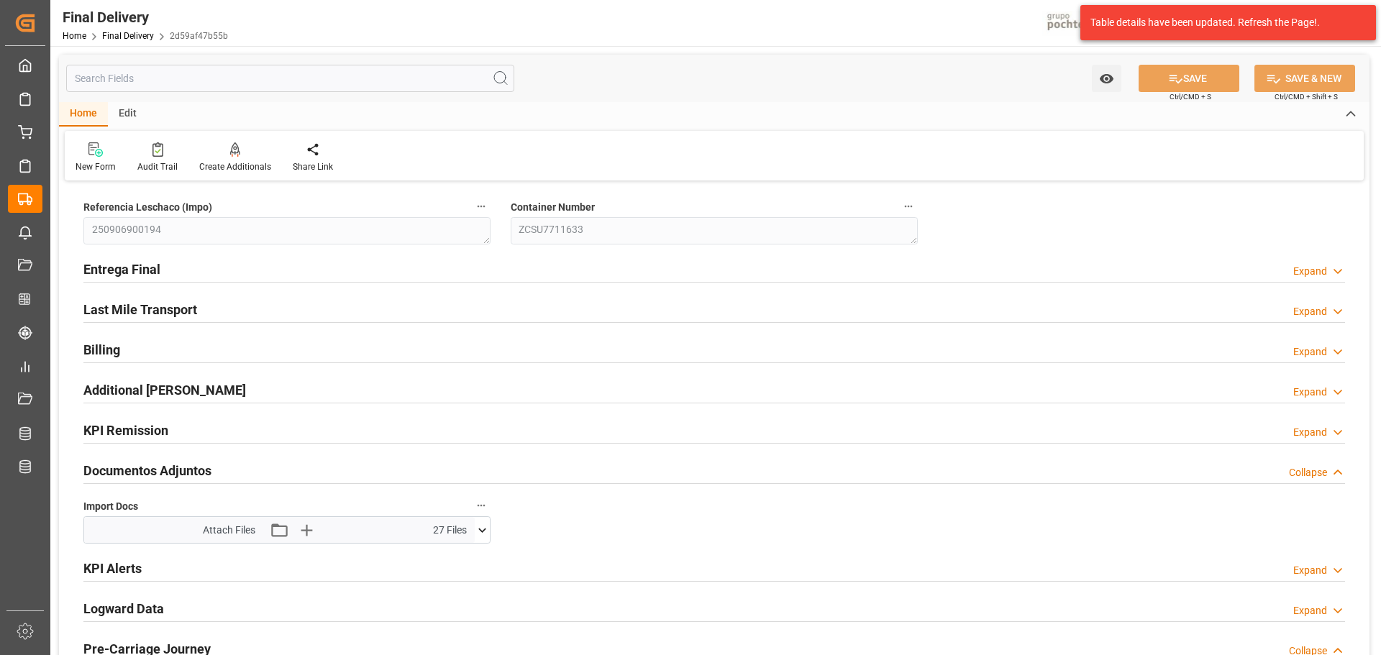
type input "19-08-2025 00:00"
type input "28-08-2025"
type input "01-09-2025"
type input "02-09-2025"
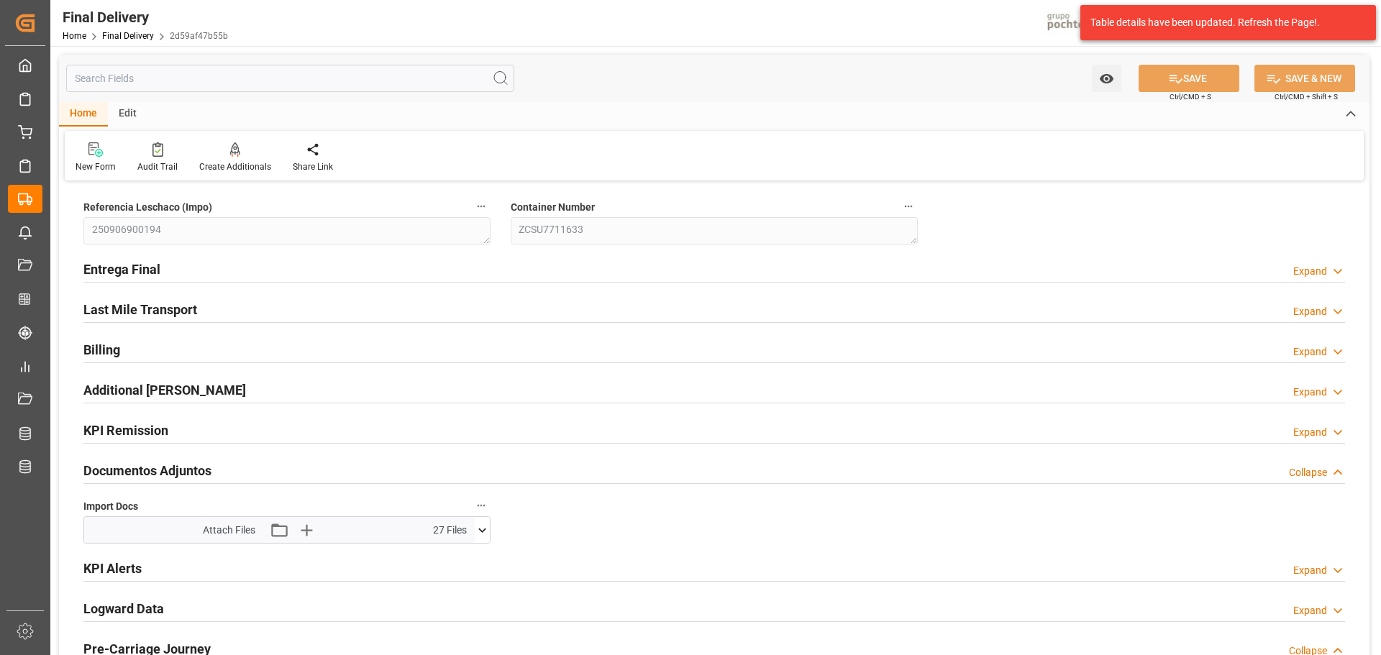
type input "02-09-2025"
type input "09-09-2025"
click at [135, 278] on h2 "Entrega Final" at bounding box center [121, 269] width 77 height 19
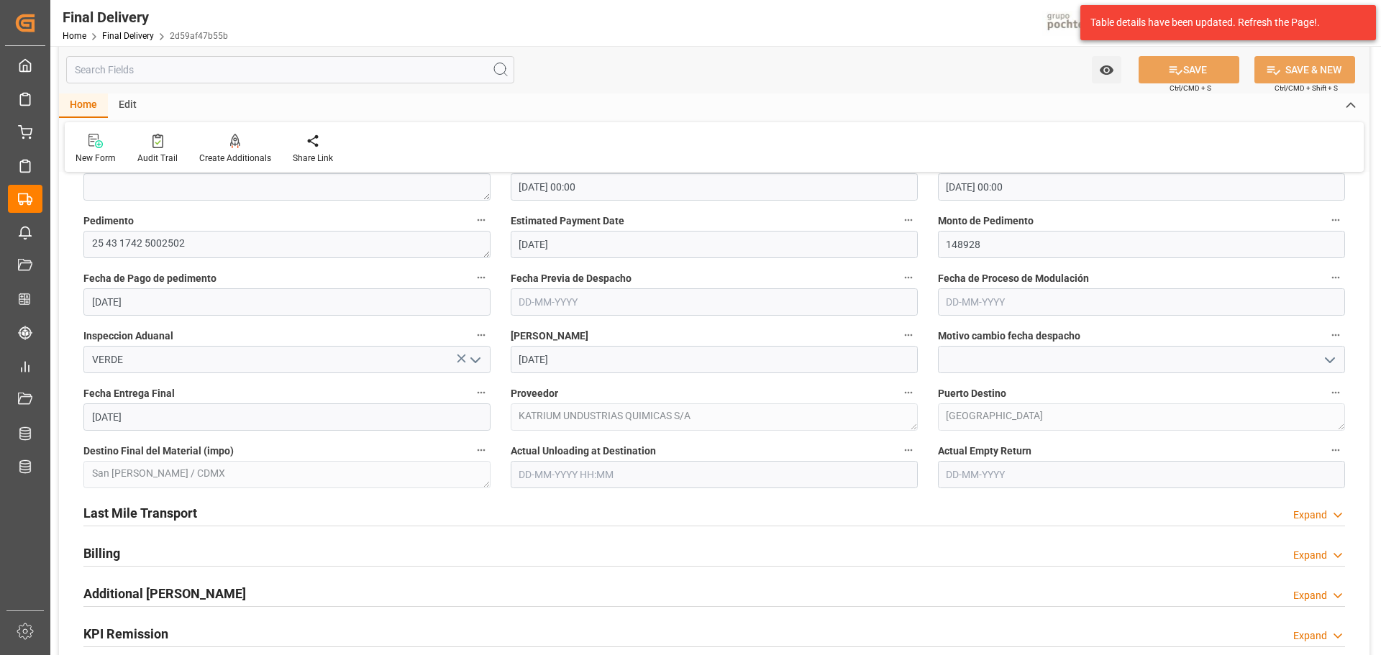
scroll to position [791, 0]
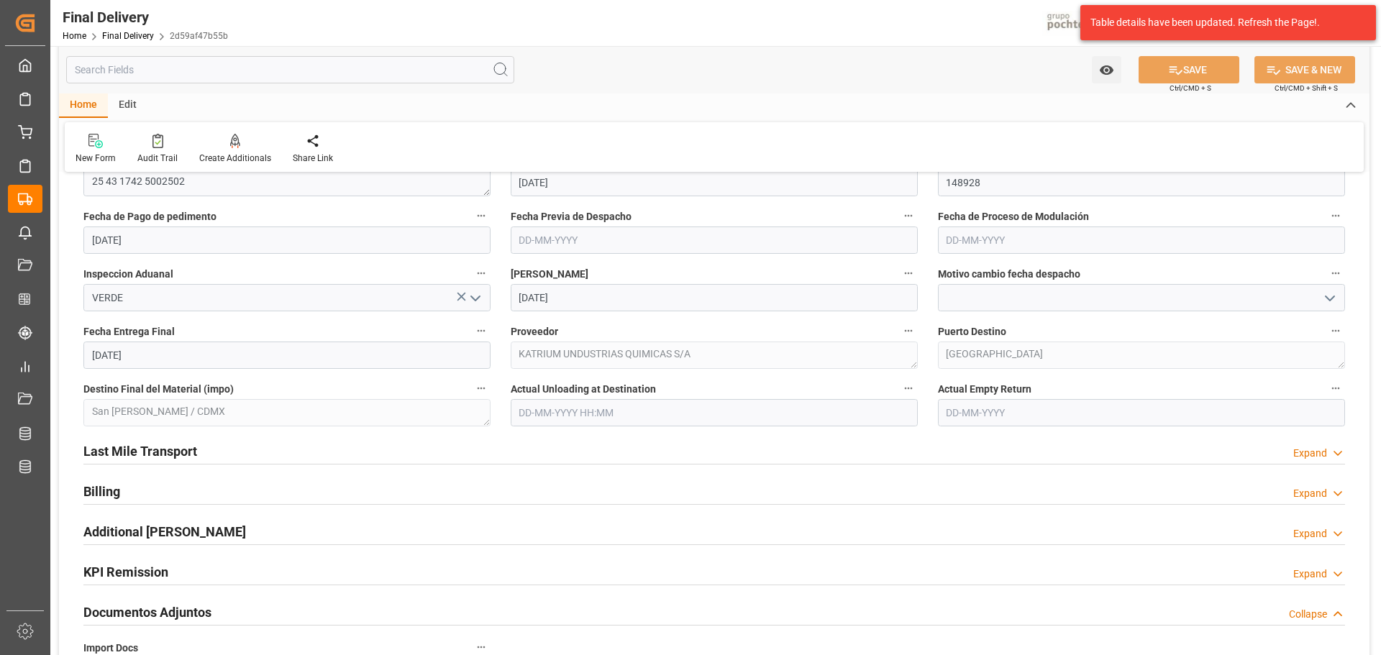
click at [147, 467] on div "Last Mile Transport Expand" at bounding box center [714, 452] width 1282 height 40
click at [153, 457] on h2 "Last Mile Transport" at bounding box center [140, 451] width 114 height 19
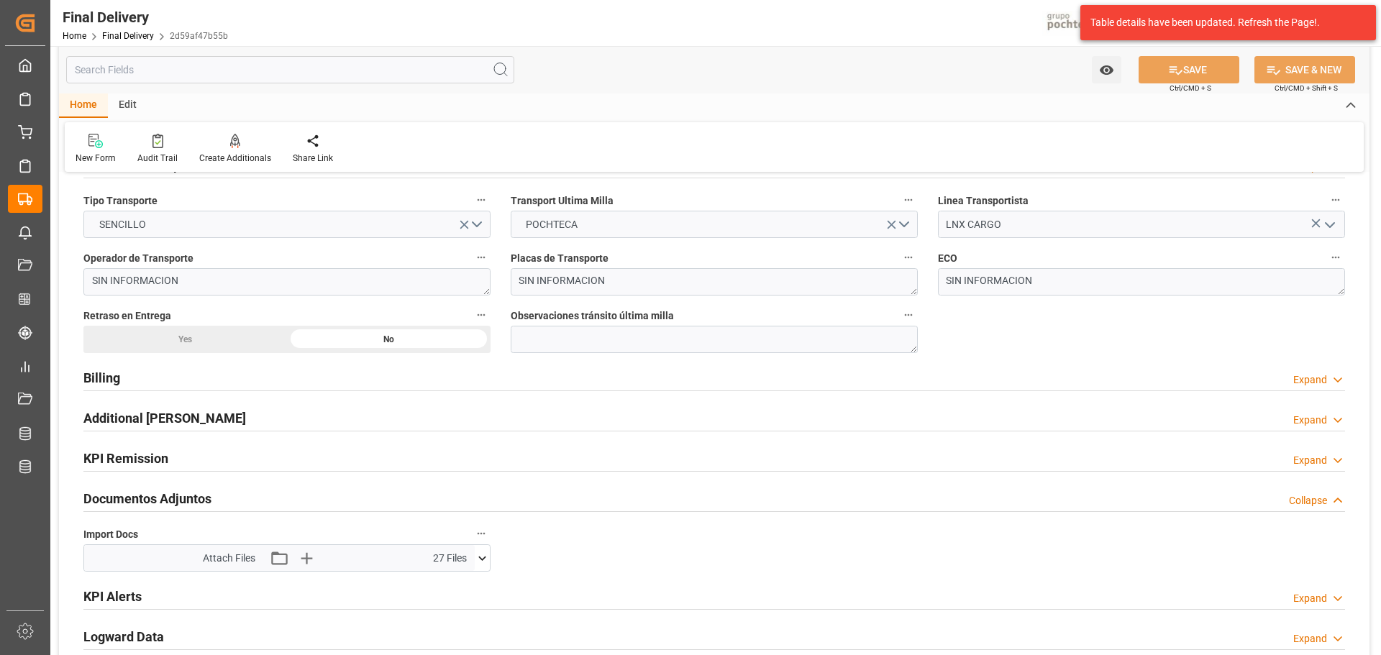
scroll to position [1079, 0]
click at [120, 383] on div "Billing Expand" at bounding box center [714, 375] width 1262 height 27
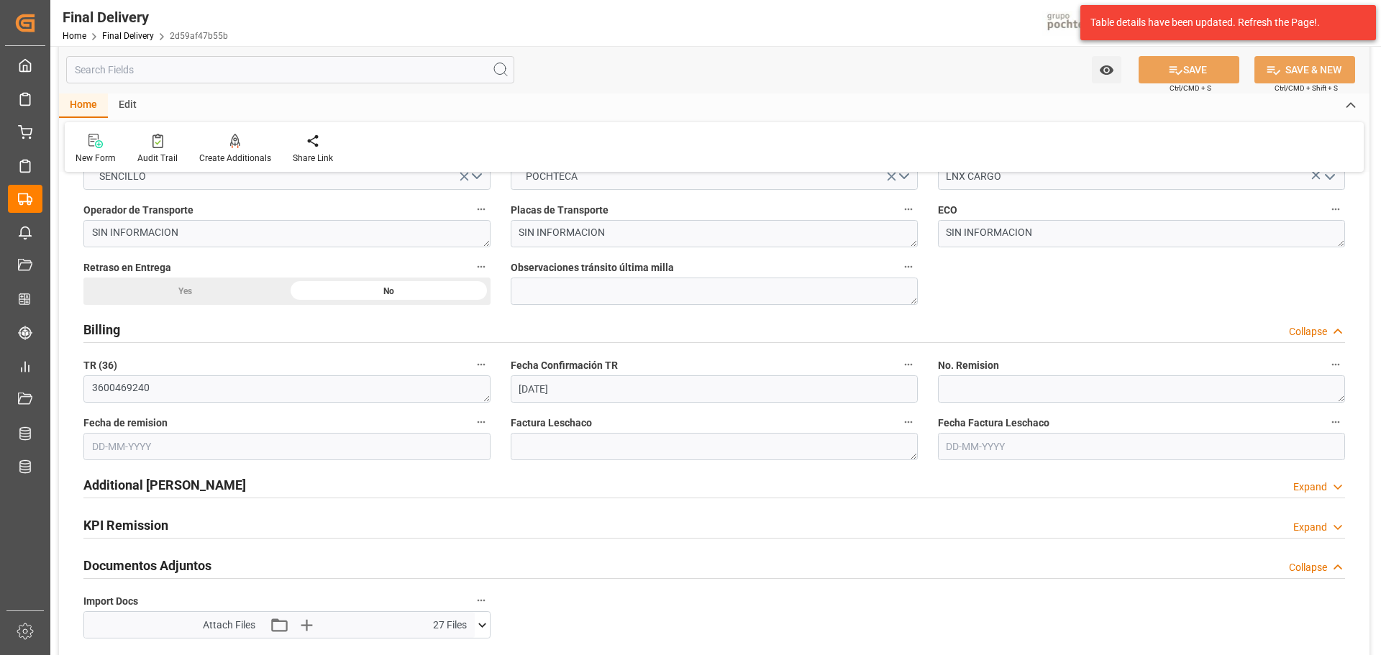
scroll to position [1151, 0]
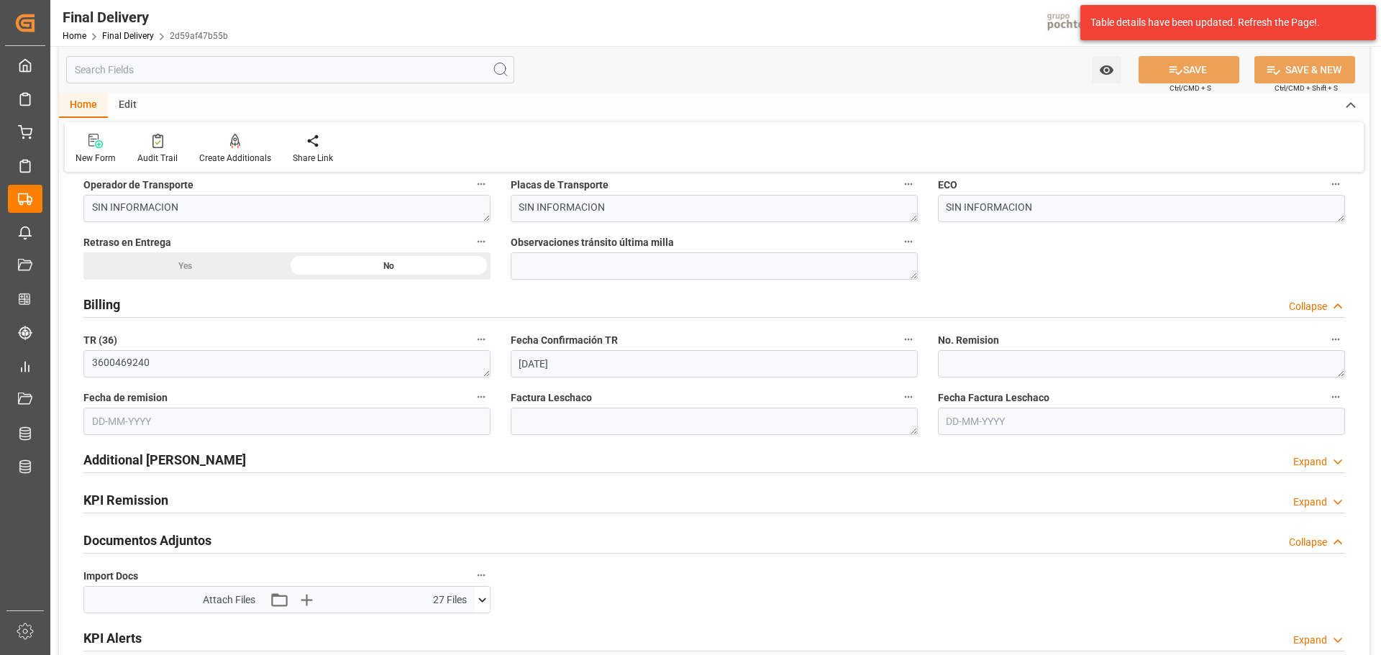
click at [129, 459] on h2 "Additional [PERSON_NAME]" at bounding box center [164, 459] width 163 height 19
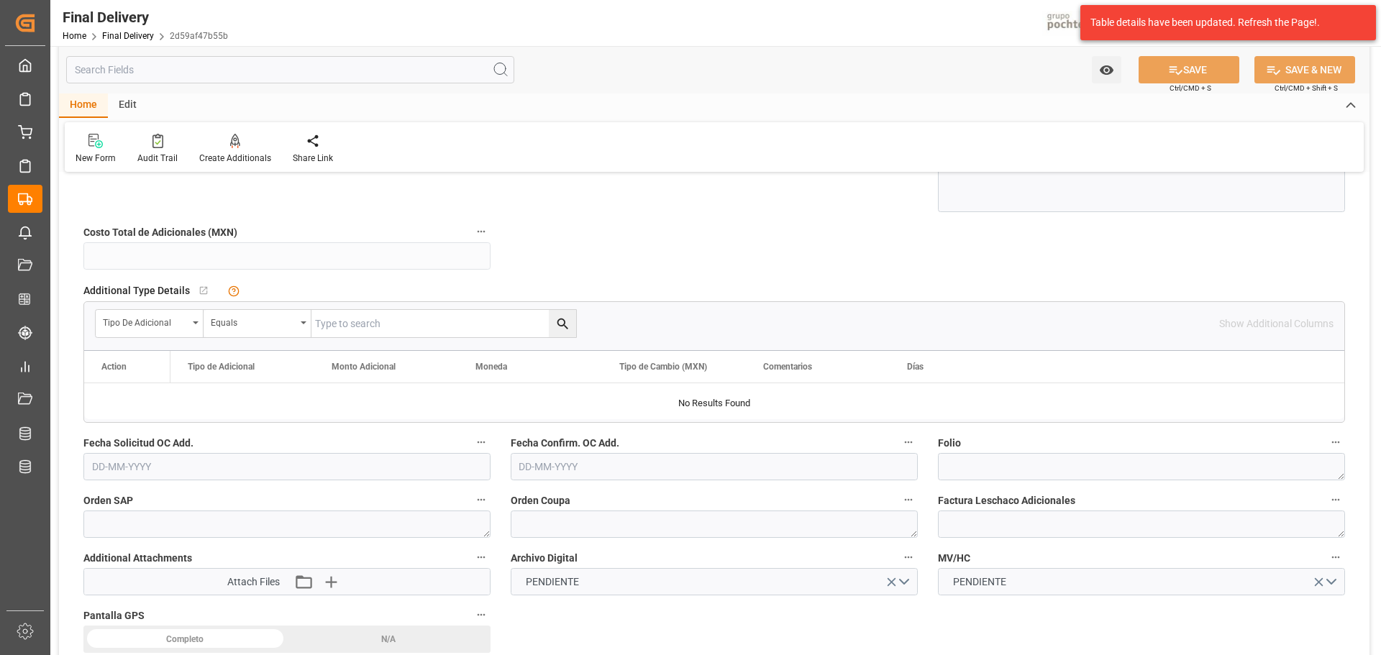
scroll to position [1654, 0]
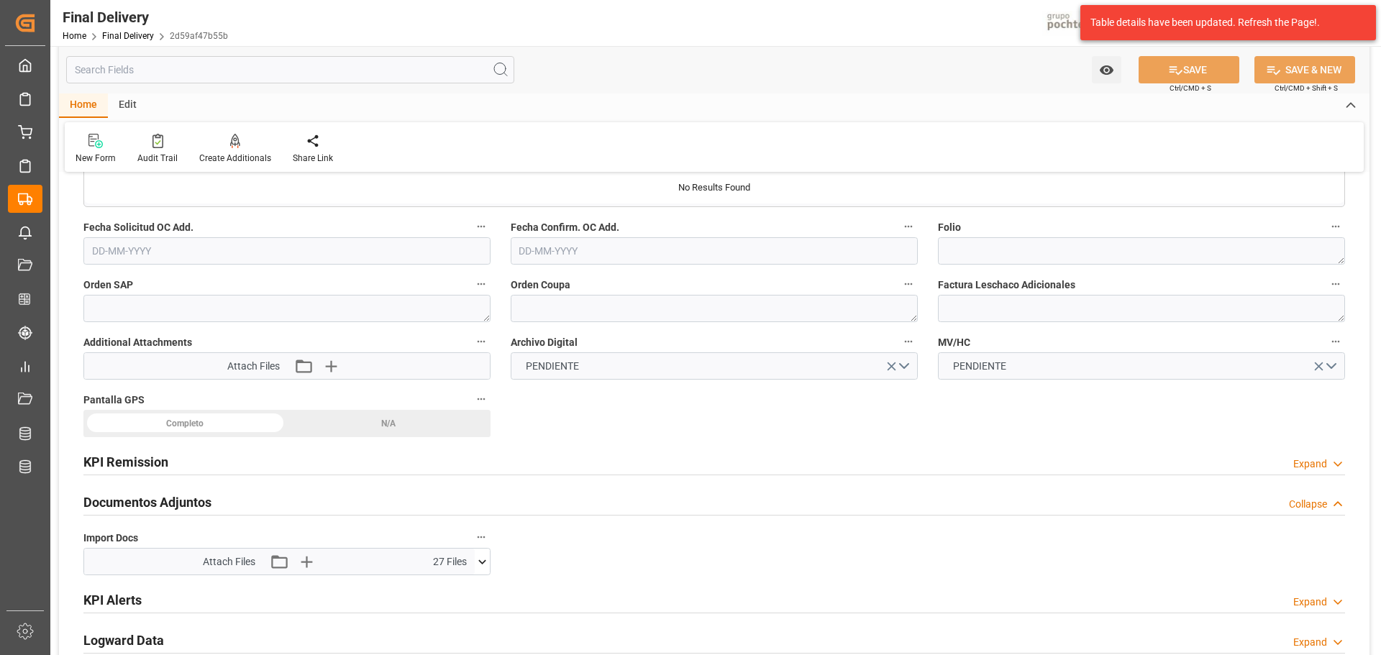
click at [145, 468] on h2 "KPI Remission" at bounding box center [125, 461] width 85 height 19
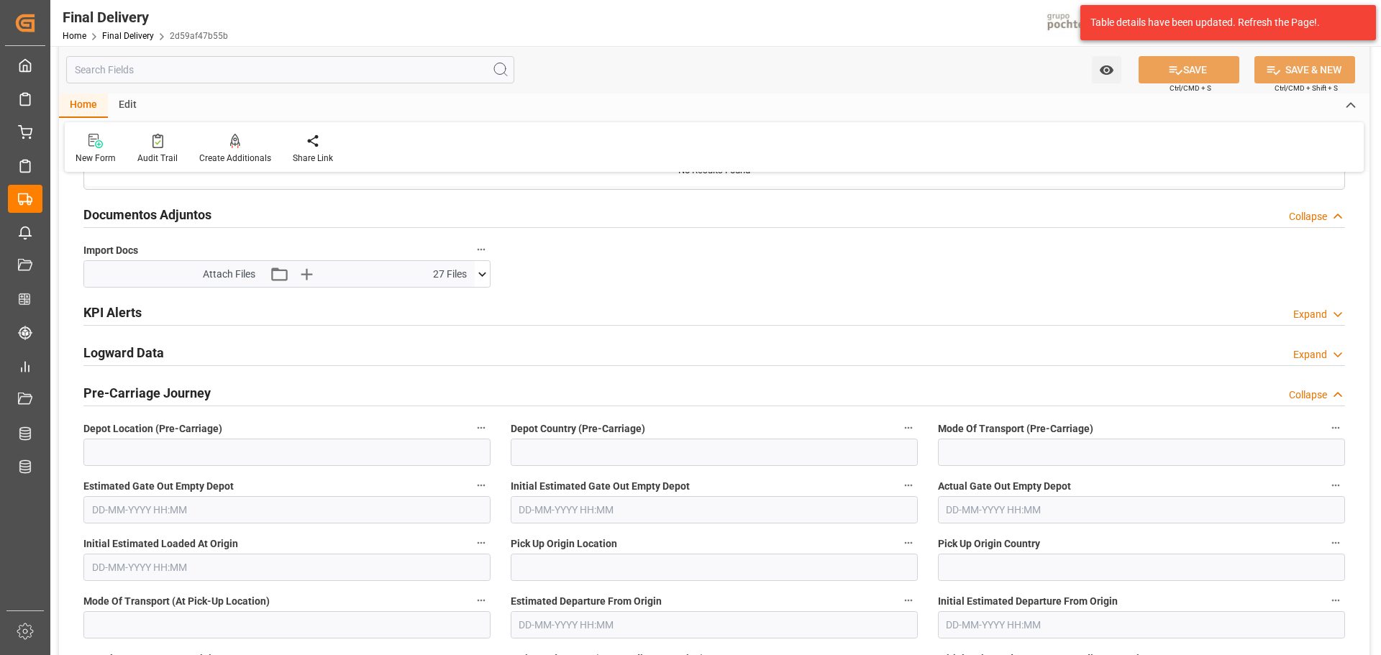
scroll to position [2302, 0]
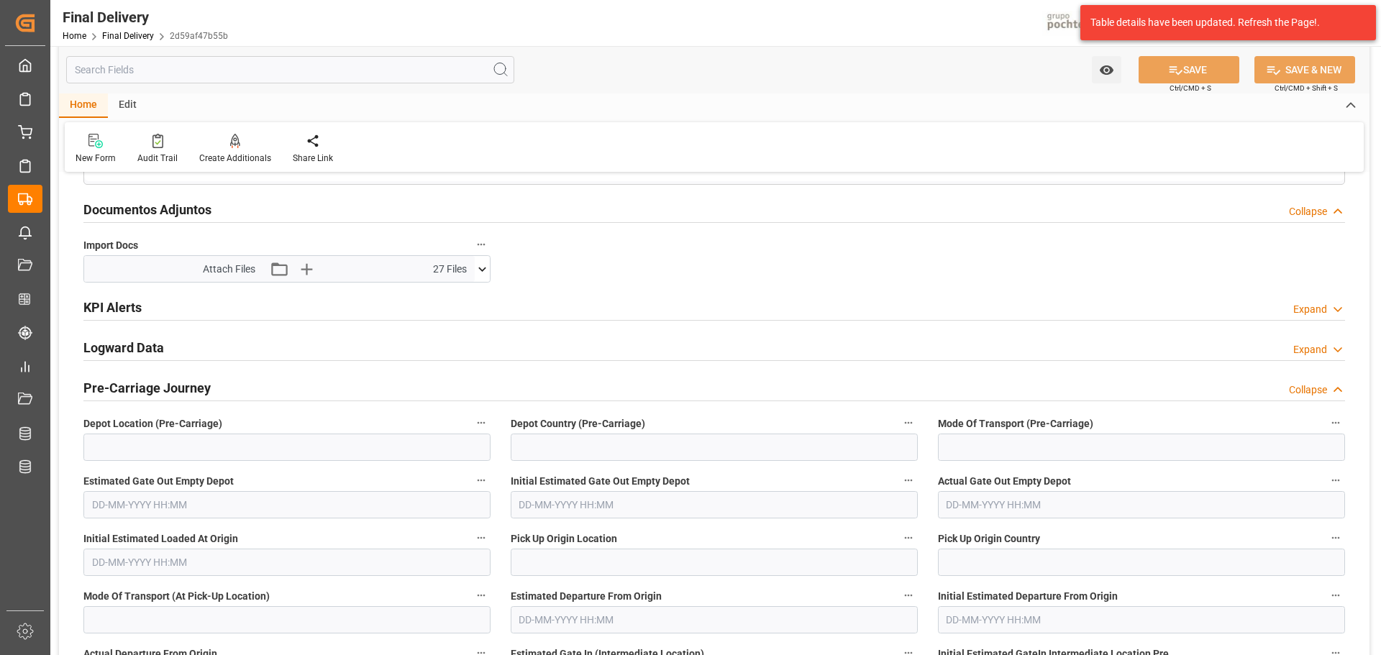
click at [111, 324] on div "KPI Alerts Expand" at bounding box center [714, 308] width 1282 height 40
click at [116, 317] on h2 "KPI Alerts" at bounding box center [112, 307] width 58 height 19
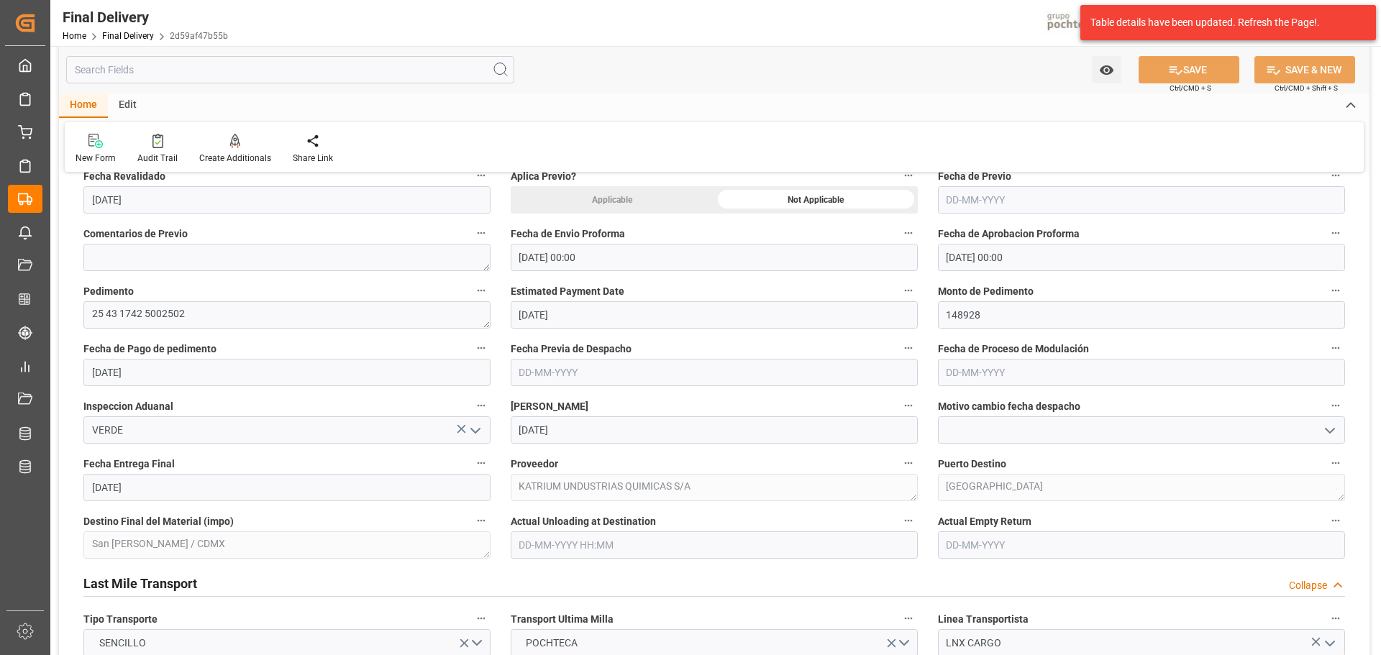
scroll to position [647, 0]
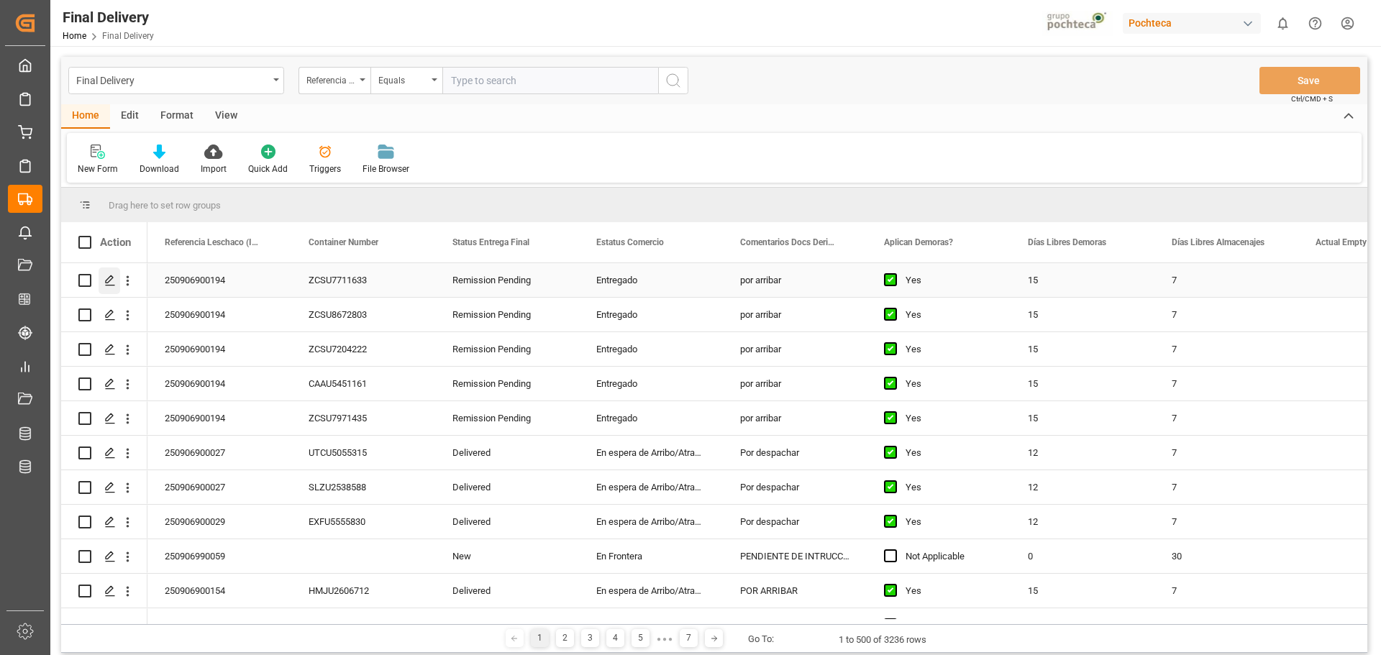
click at [114, 282] on icon "Press SPACE to select this row." at bounding box center [110, 281] width 12 height 12
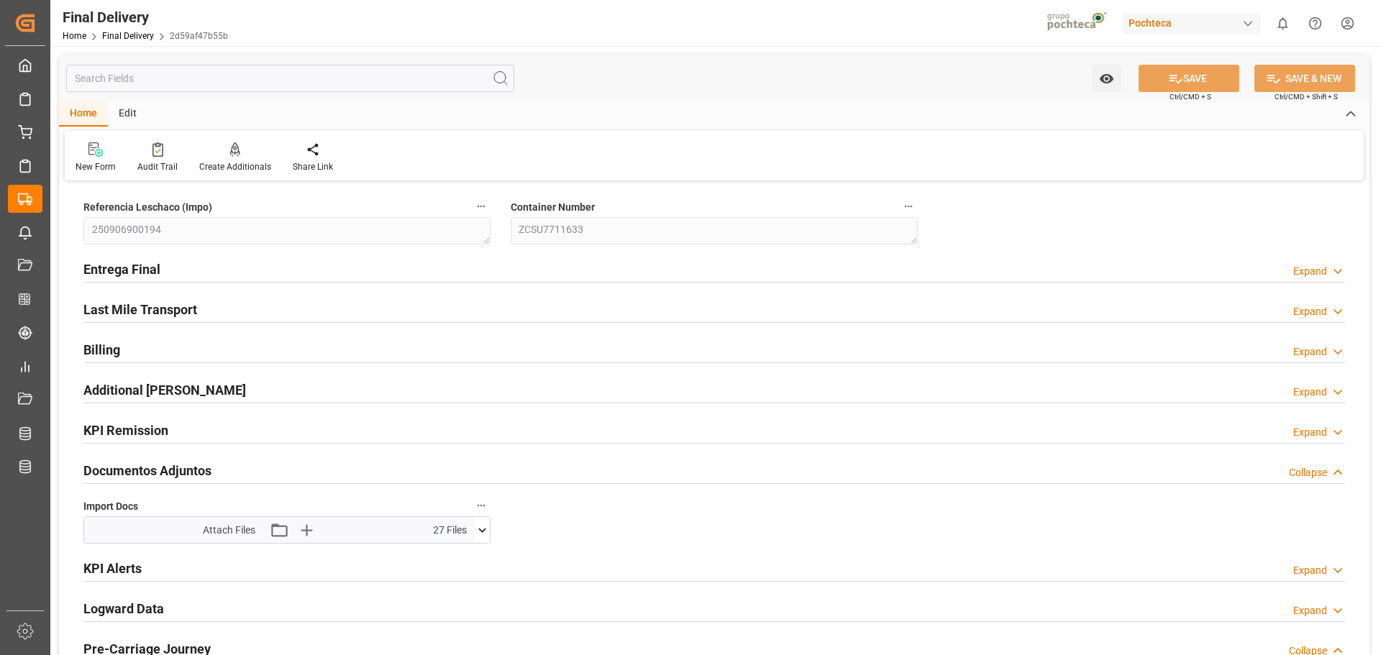
type input "15"
type input "7"
type input "148928"
type input "28-08-2025"
type input "25-08-2025"
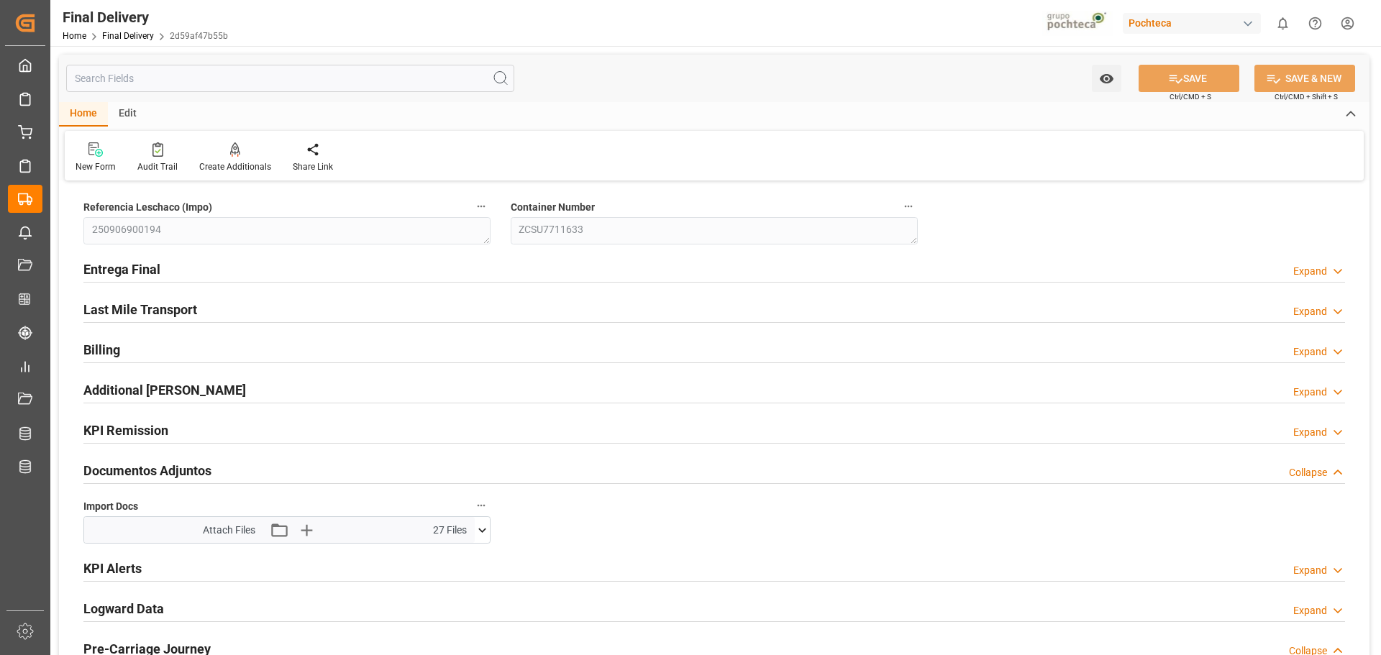
type input "19-08-2025 00:00"
type input "28-08-2025"
type input "01-09-2025"
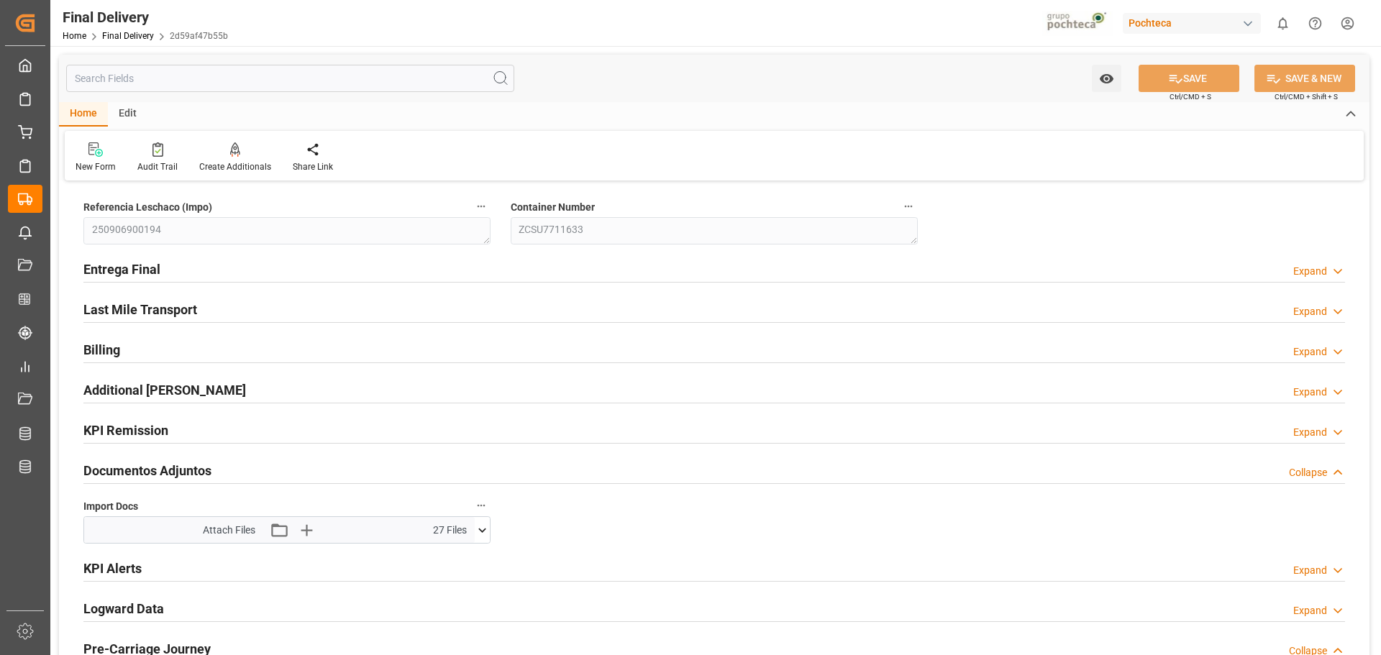
type input "02-09-2025"
click at [147, 266] on h2 "Entrega Final" at bounding box center [121, 269] width 77 height 19
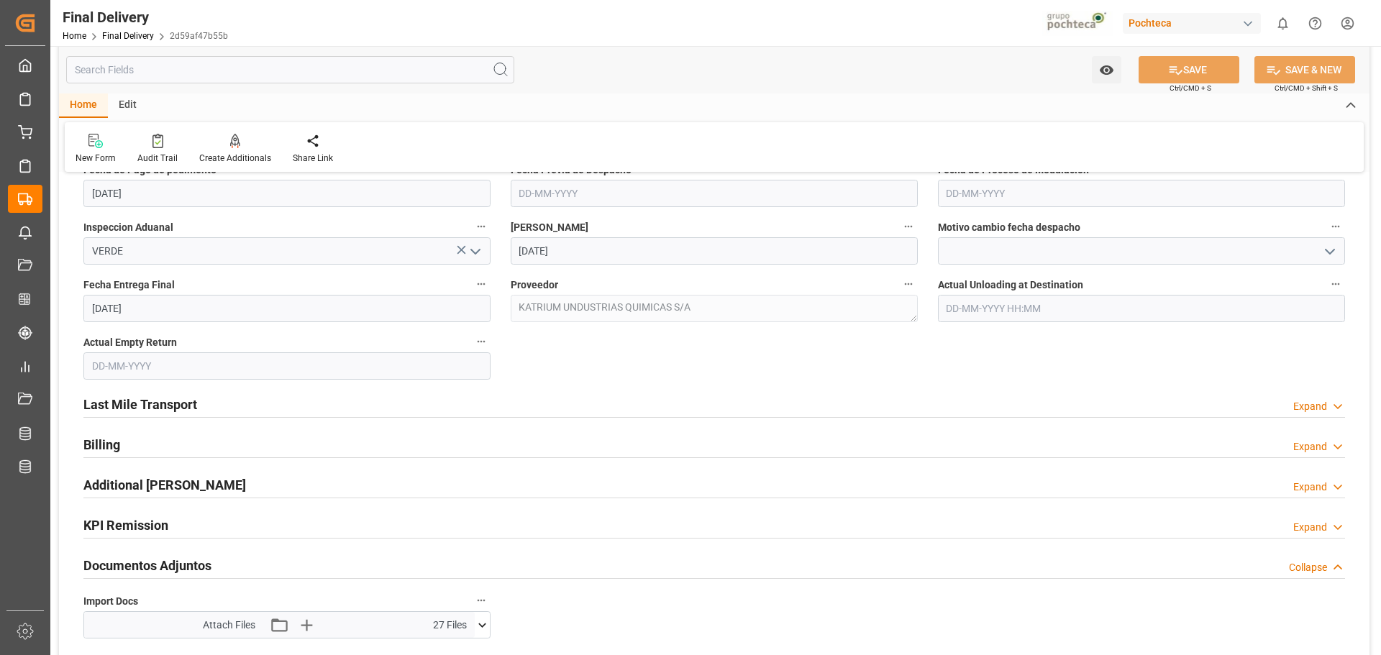
scroll to position [863, 0]
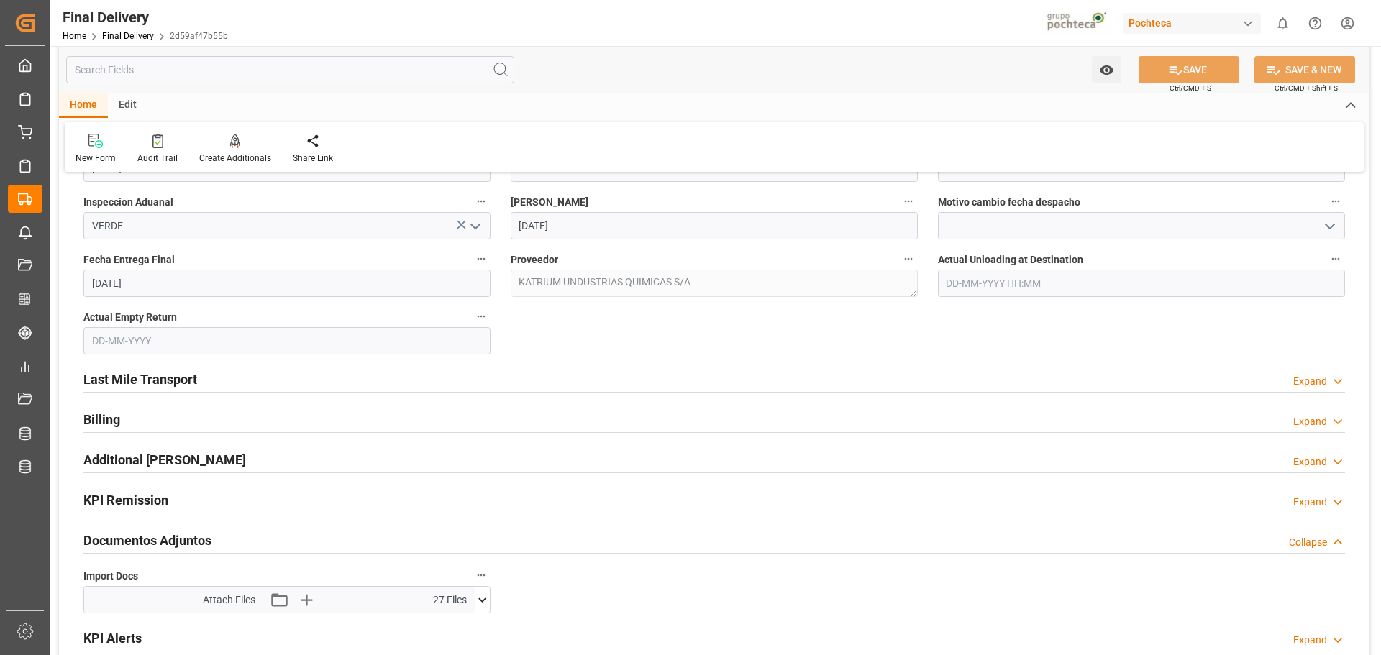
click at [136, 389] on h2 "Last Mile Transport" at bounding box center [140, 379] width 114 height 19
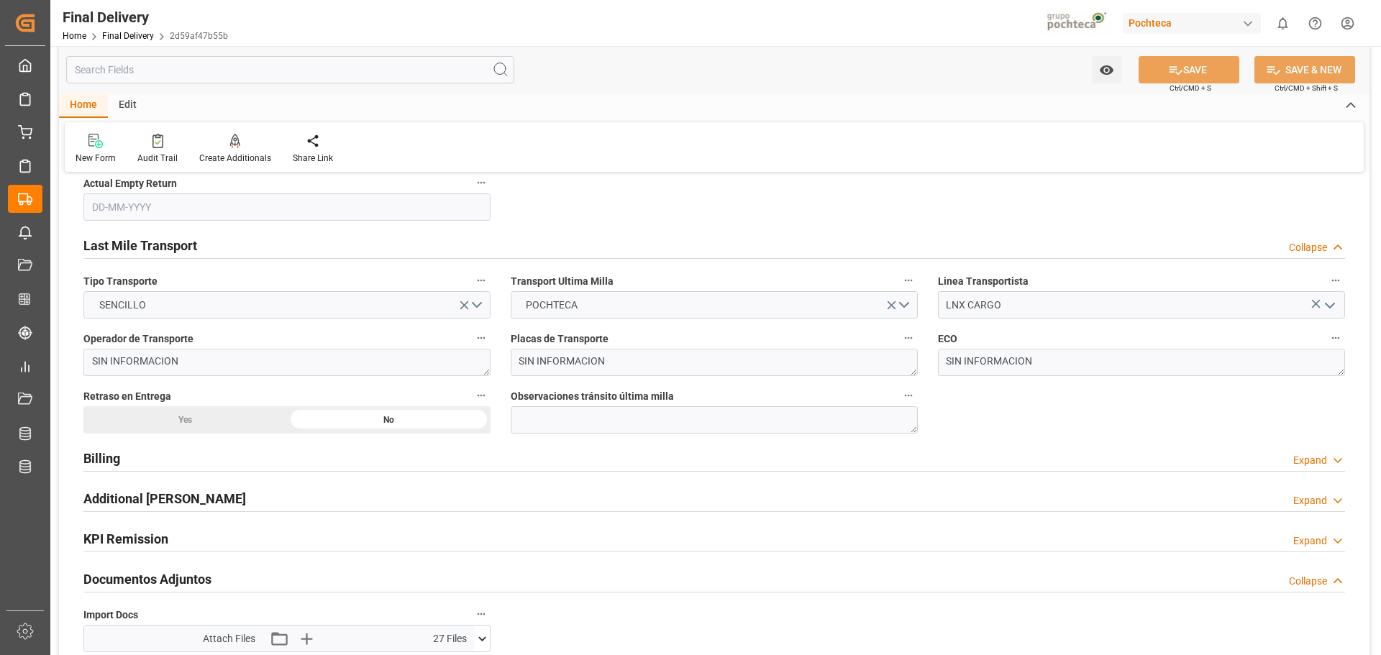
scroll to position [1007, 0]
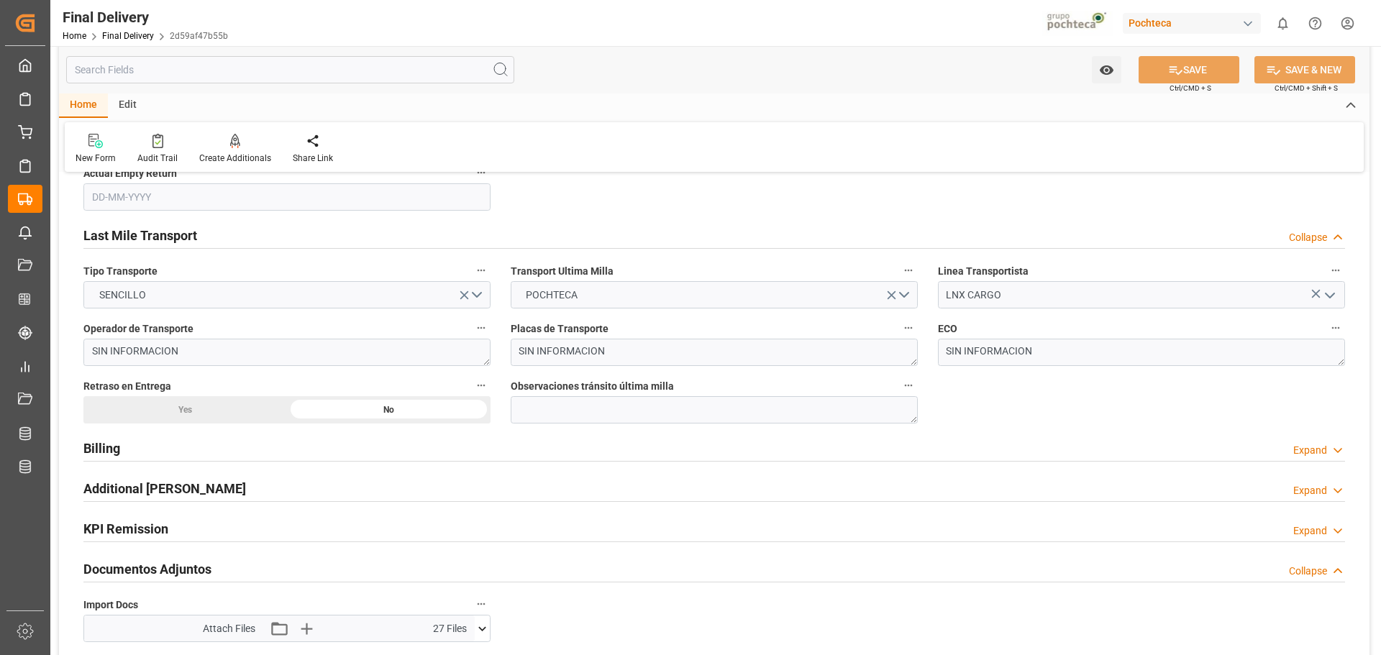
click at [106, 452] on h2 "Billing" at bounding box center [101, 448] width 37 height 19
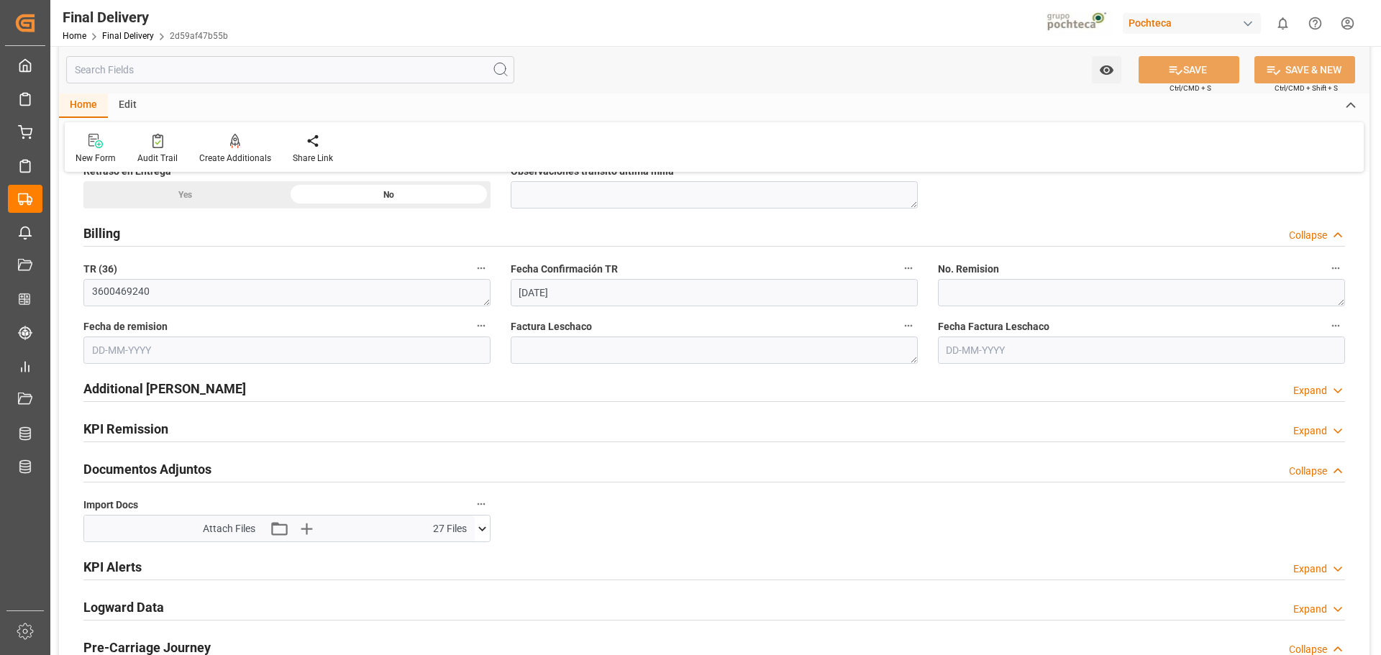
scroll to position [1223, 0]
click at [152, 392] on h2 "Additional [PERSON_NAME]" at bounding box center [164, 387] width 163 height 19
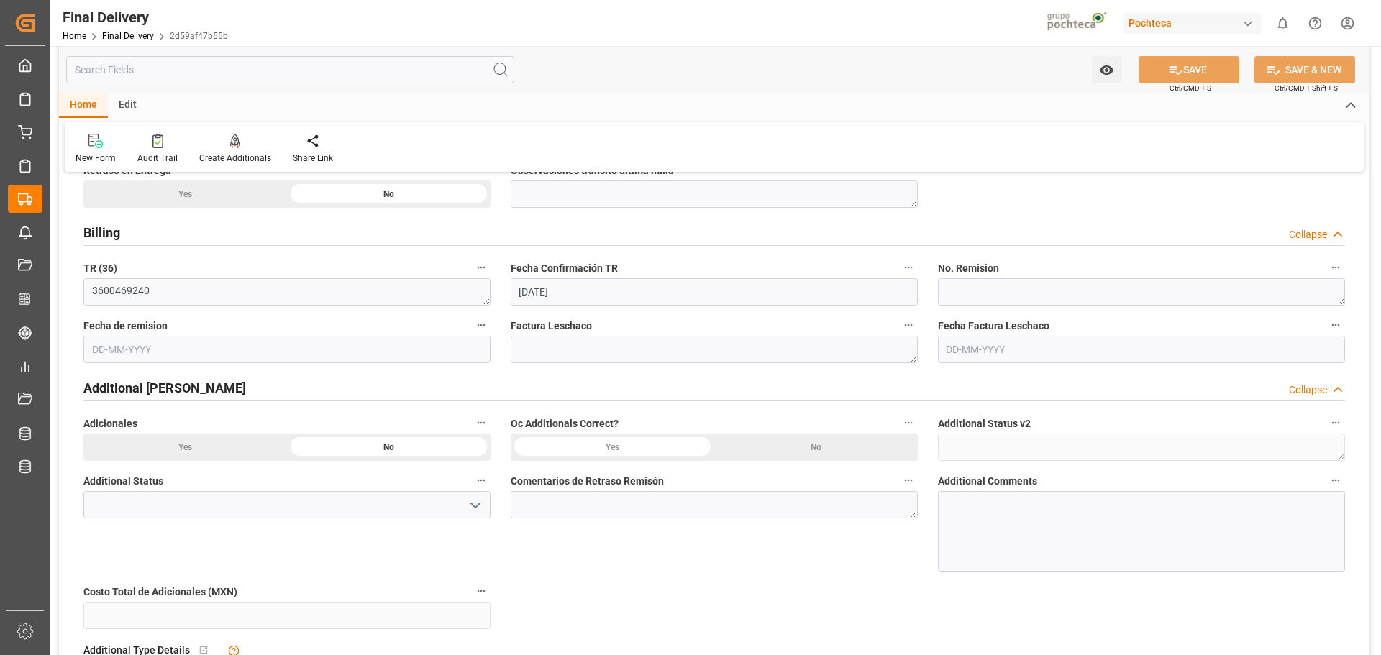
click at [124, 105] on div "Edit" at bounding box center [128, 106] width 40 height 24
click at [332, 138] on icon at bounding box center [331, 141] width 14 height 14
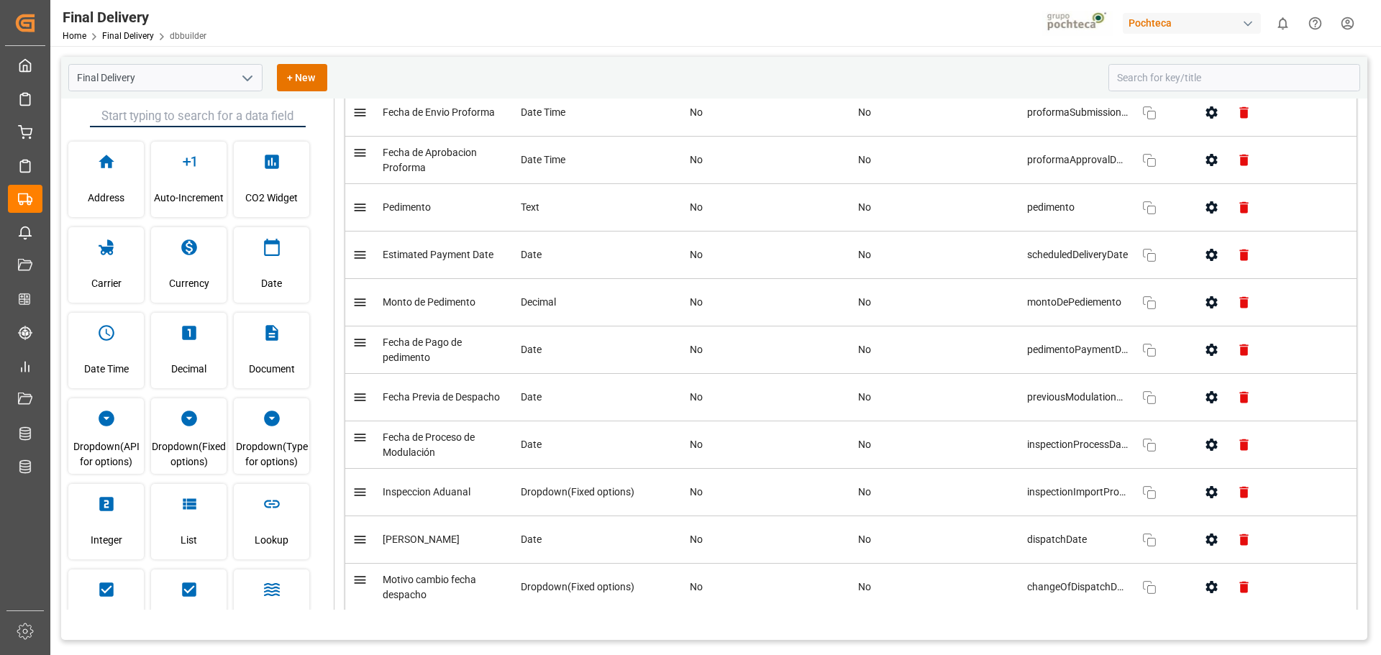
scroll to position [1151, 0]
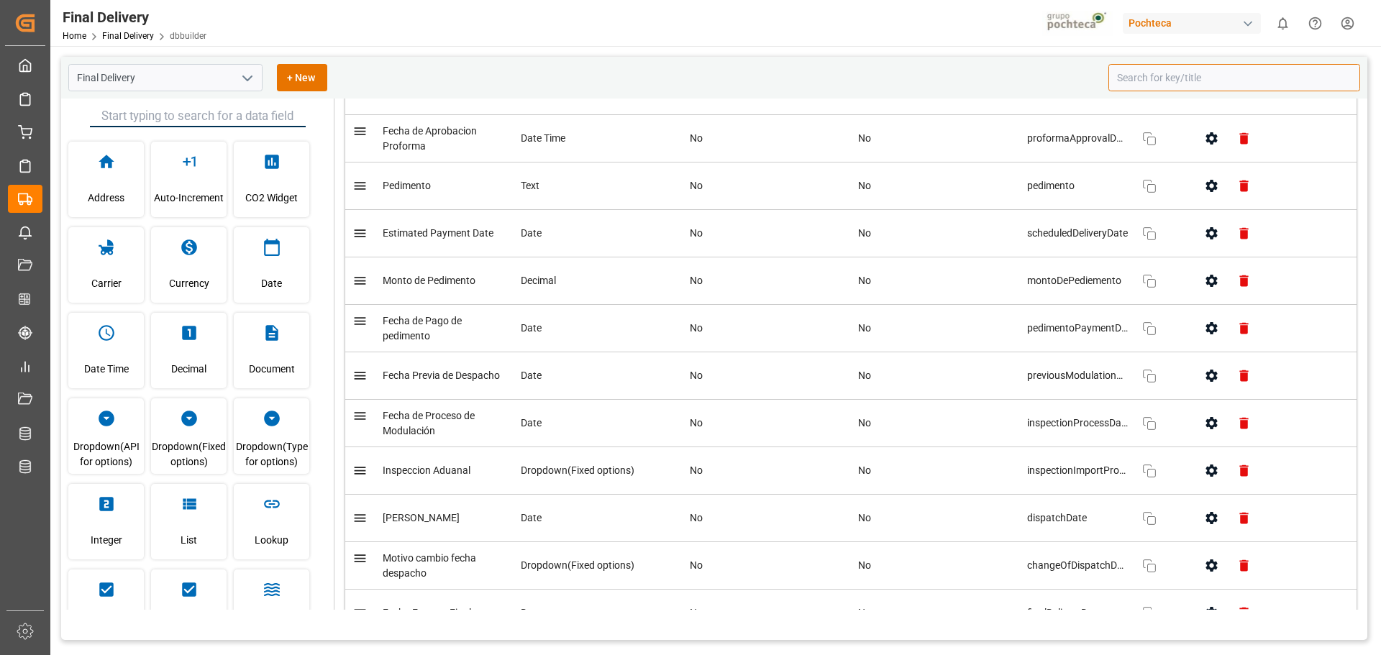
click at [1173, 68] on input at bounding box center [1234, 77] width 252 height 27
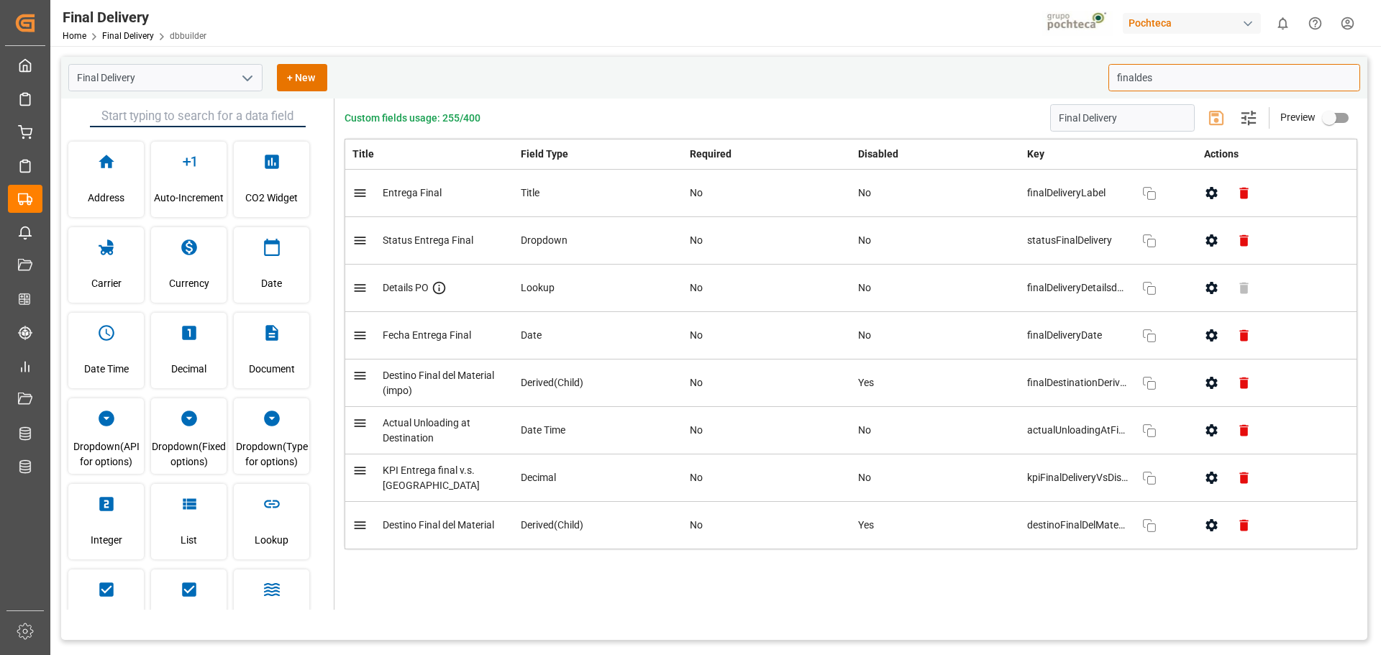
scroll to position [0, 0]
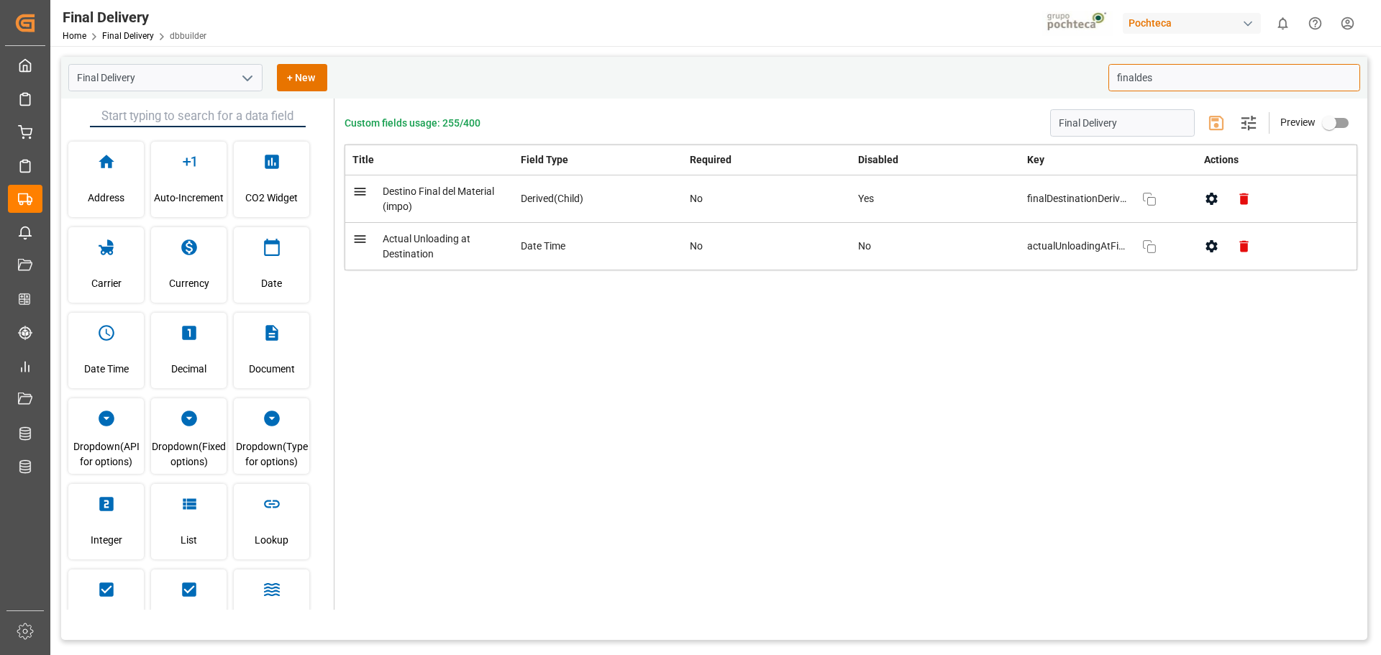
click at [1216, 201] on icon "button" at bounding box center [1212, 199] width 12 height 12
type input "finaldes"
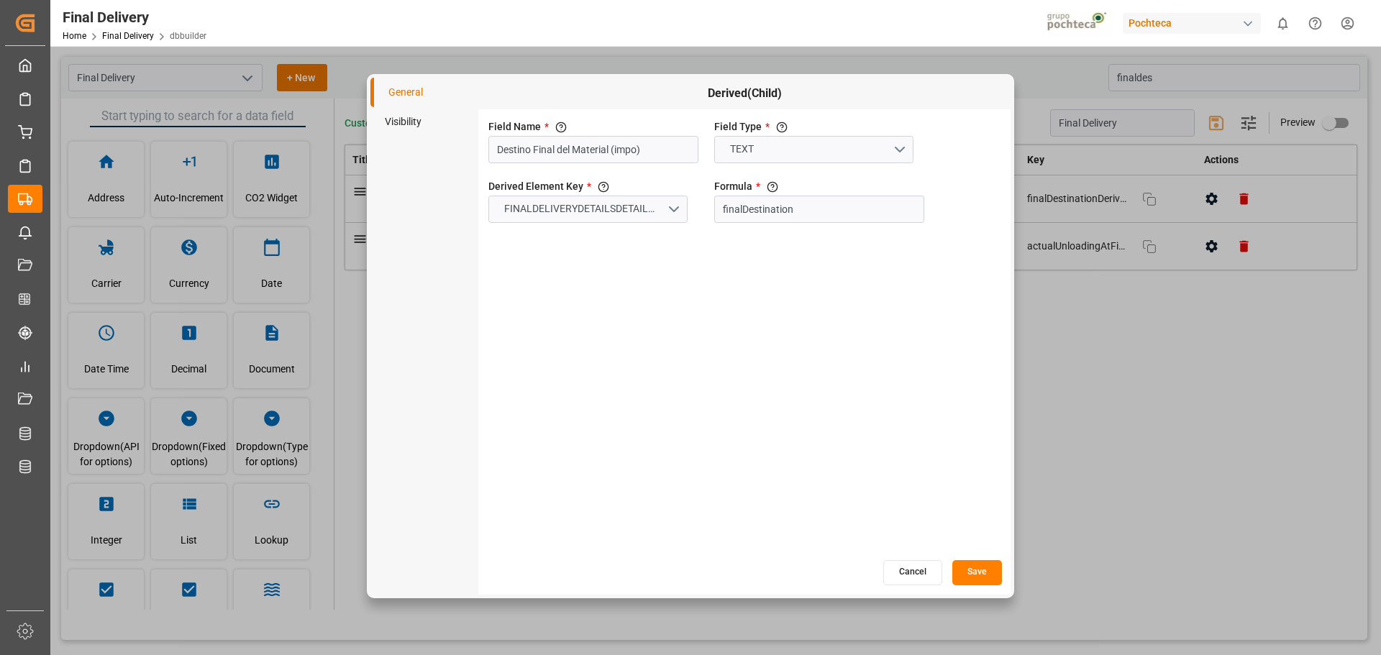
click at [412, 124] on li "Visibility" at bounding box center [424, 121] width 108 height 29
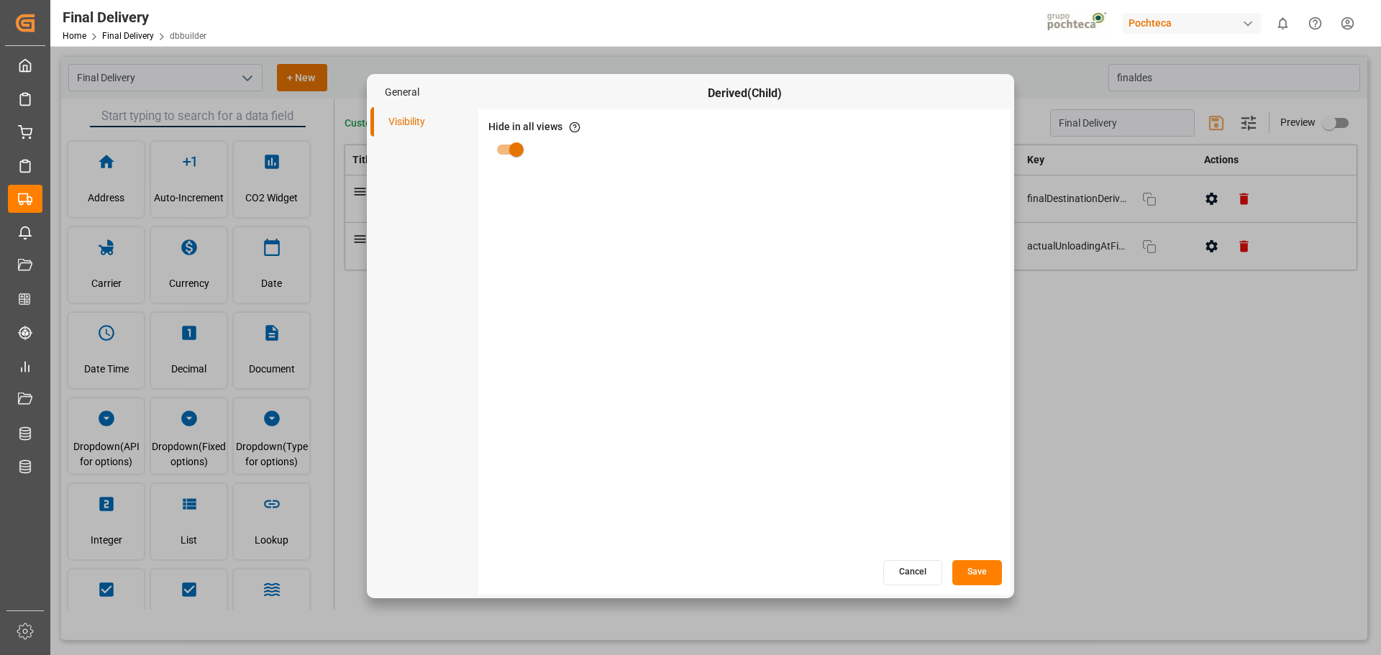
click at [515, 148] on input "primary checkbox" at bounding box center [516, 149] width 82 height 27
checkbox input "false"
click at [398, 97] on li "General" at bounding box center [424, 92] width 108 height 29
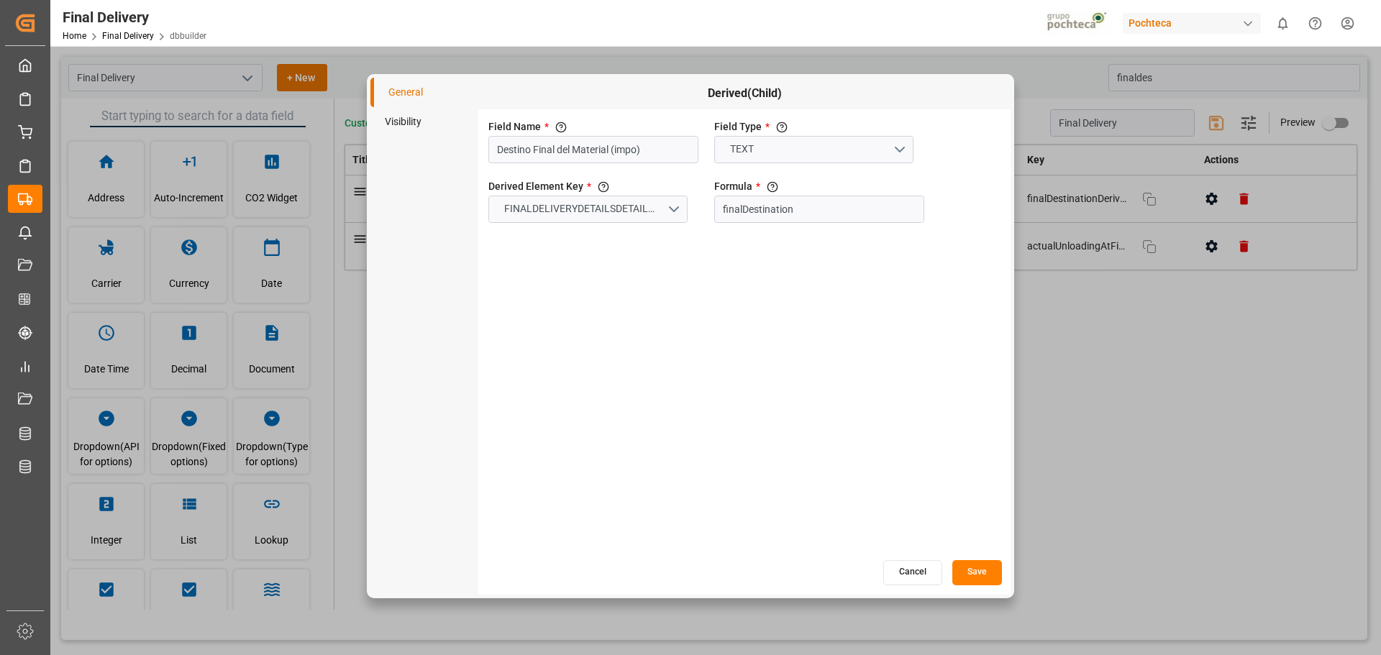
click at [409, 122] on li "Visibility" at bounding box center [424, 121] width 108 height 29
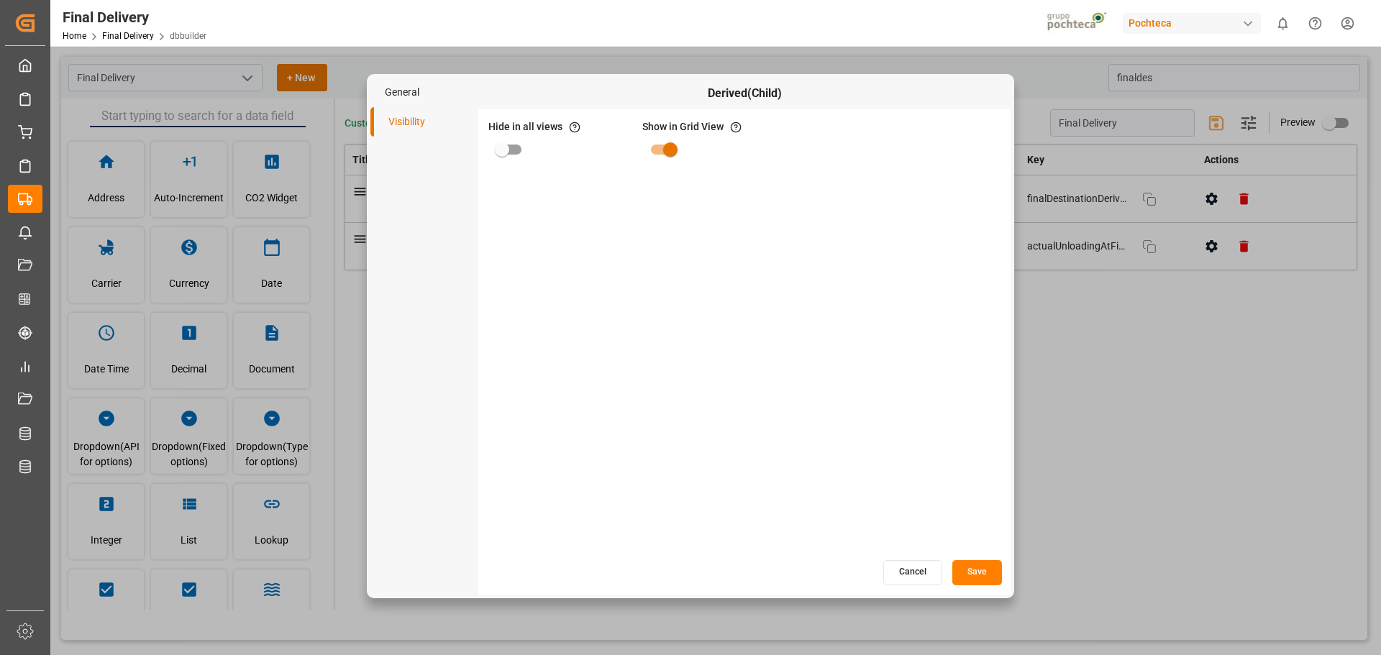
click at [911, 575] on button "Cancel" at bounding box center [912, 572] width 59 height 25
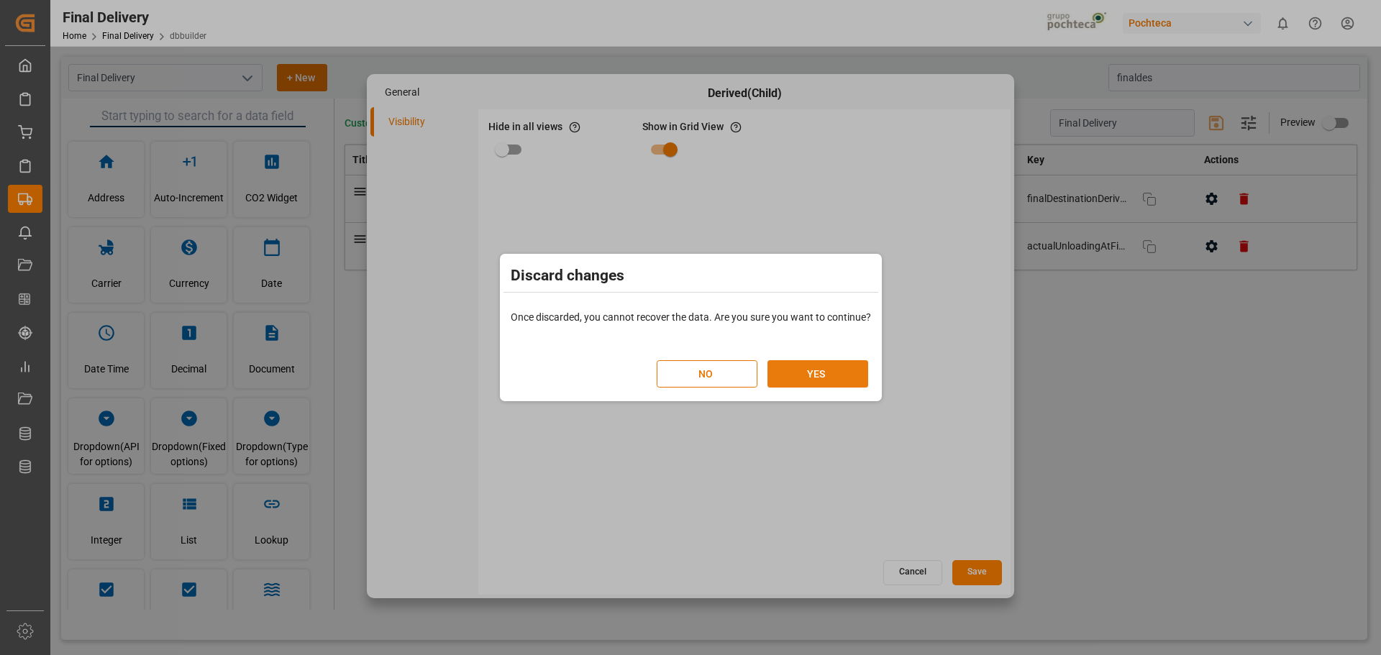
click at [807, 373] on button "YES" at bounding box center [817, 373] width 101 height 27
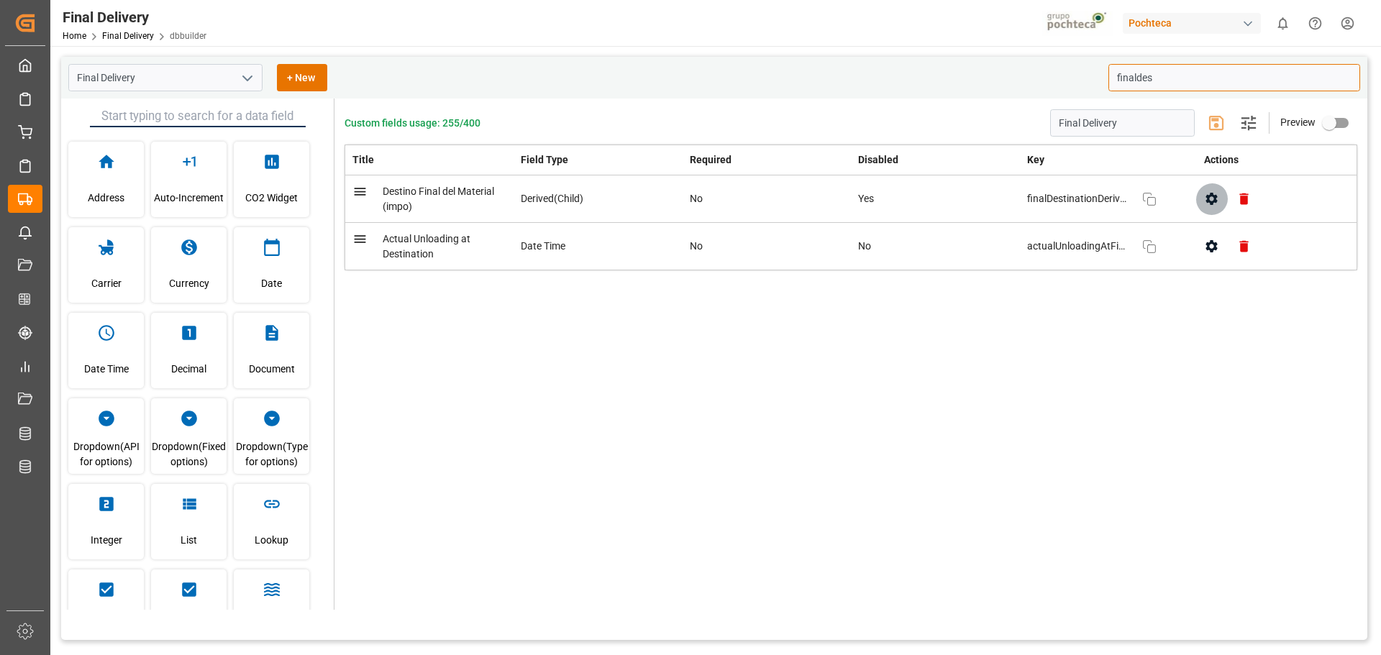
click at [1207, 199] on icon "button" at bounding box center [1211, 198] width 15 height 15
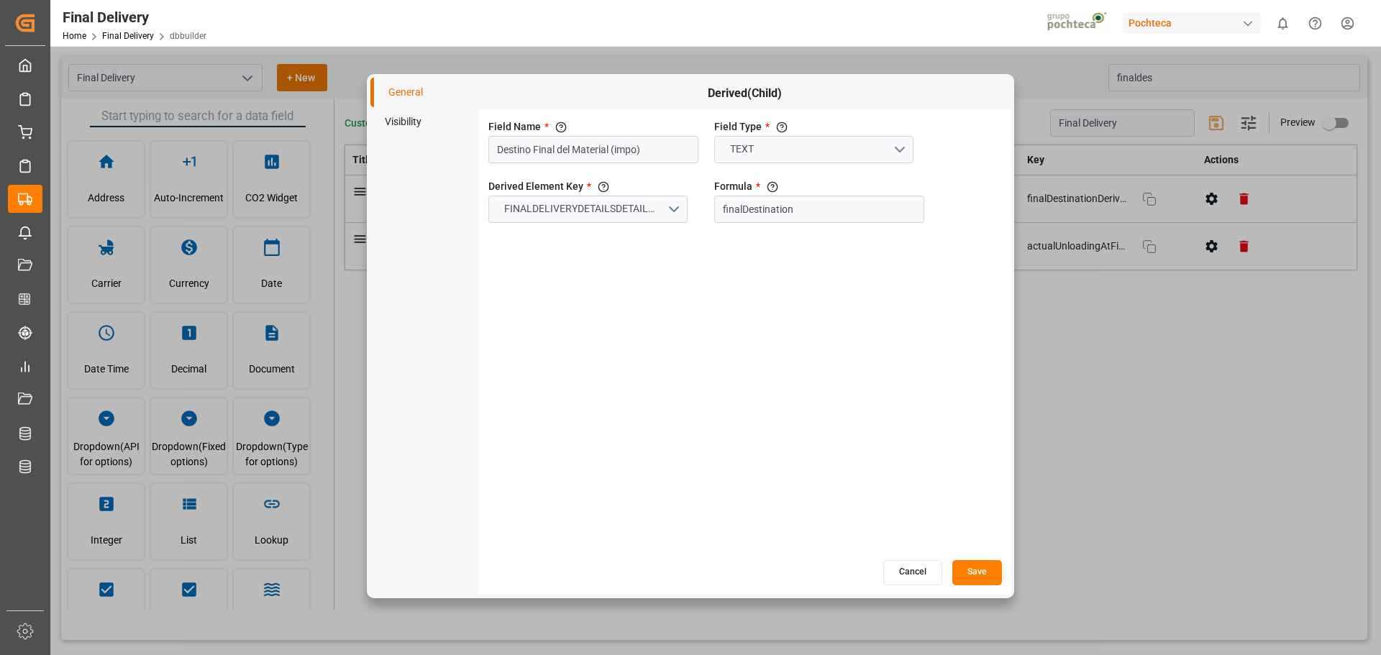
click at [403, 117] on li "Visibility" at bounding box center [424, 121] width 108 height 29
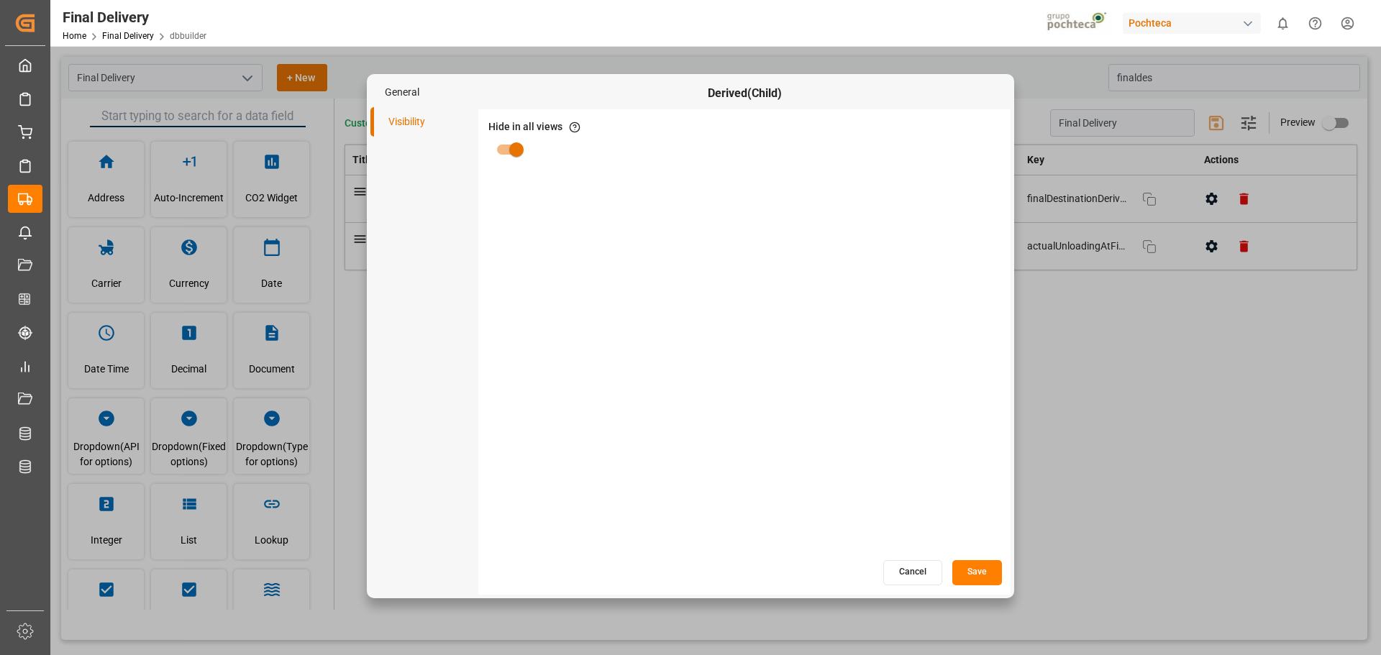
click at [911, 562] on button "Cancel" at bounding box center [912, 572] width 59 height 25
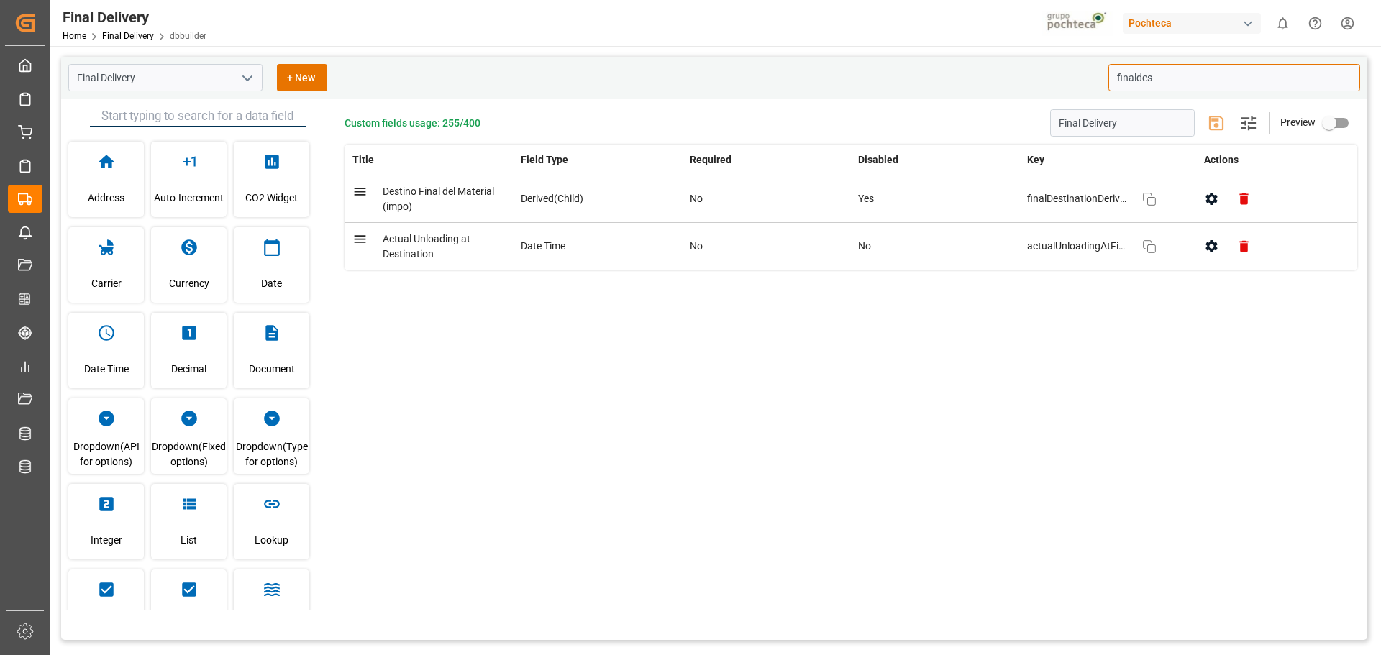
click at [1210, 201] on icon "button" at bounding box center [1212, 199] width 12 height 12
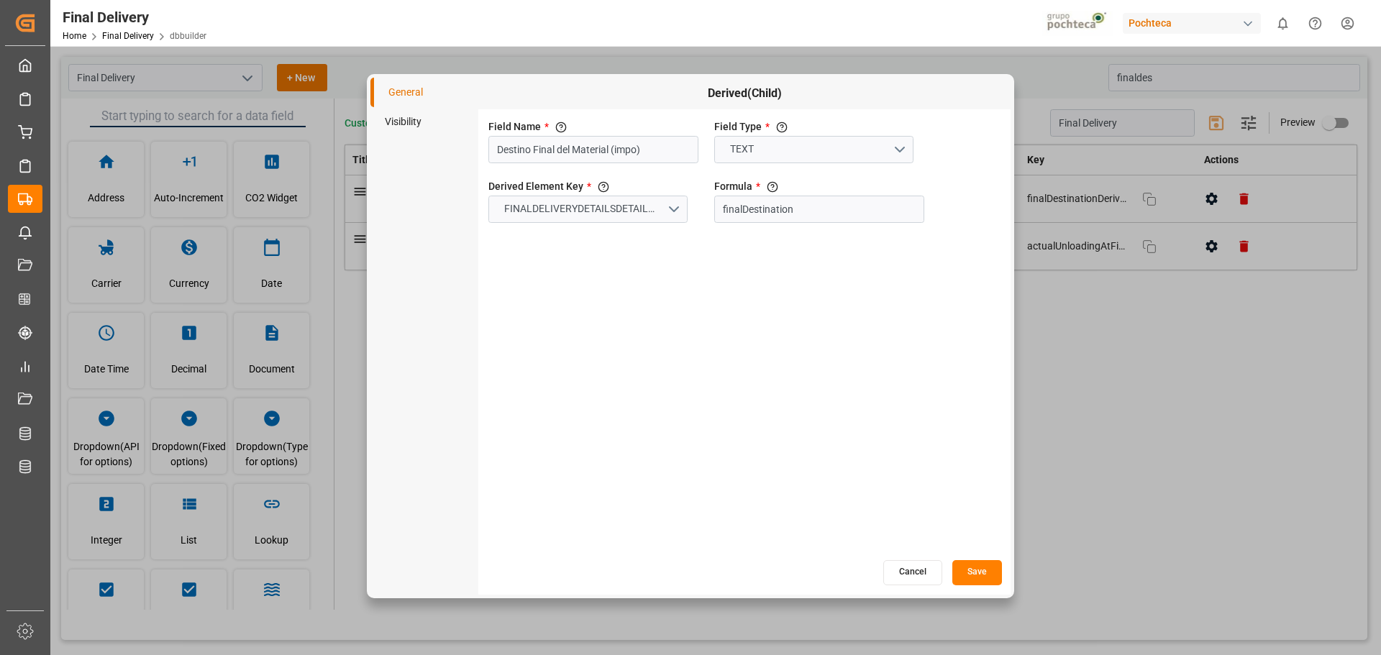
click at [417, 132] on li "Visibility" at bounding box center [424, 121] width 108 height 29
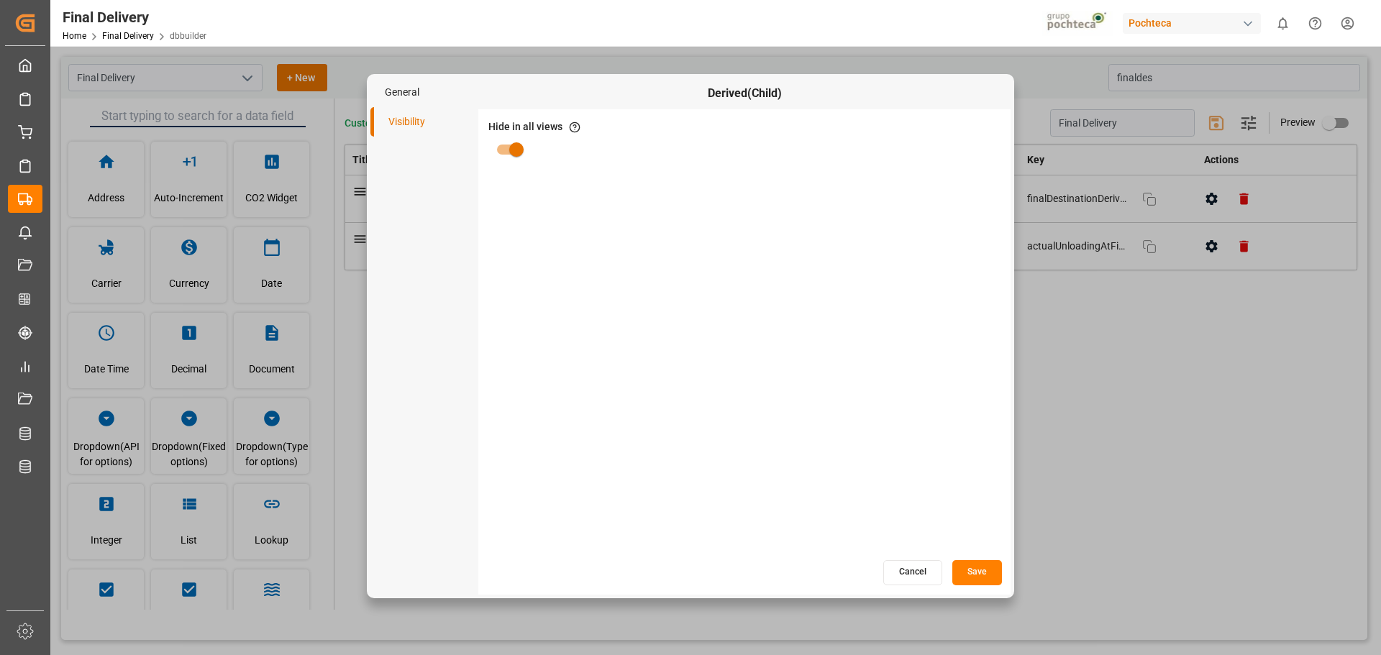
drag, startPoint x: 516, startPoint y: 145, endPoint x: 522, endPoint y: 151, distance: 8.7
click at [516, 145] on input "primary checkbox" at bounding box center [516, 149] width 82 height 27
checkbox input "false"
click at [971, 573] on button "Save" at bounding box center [977, 572] width 50 height 25
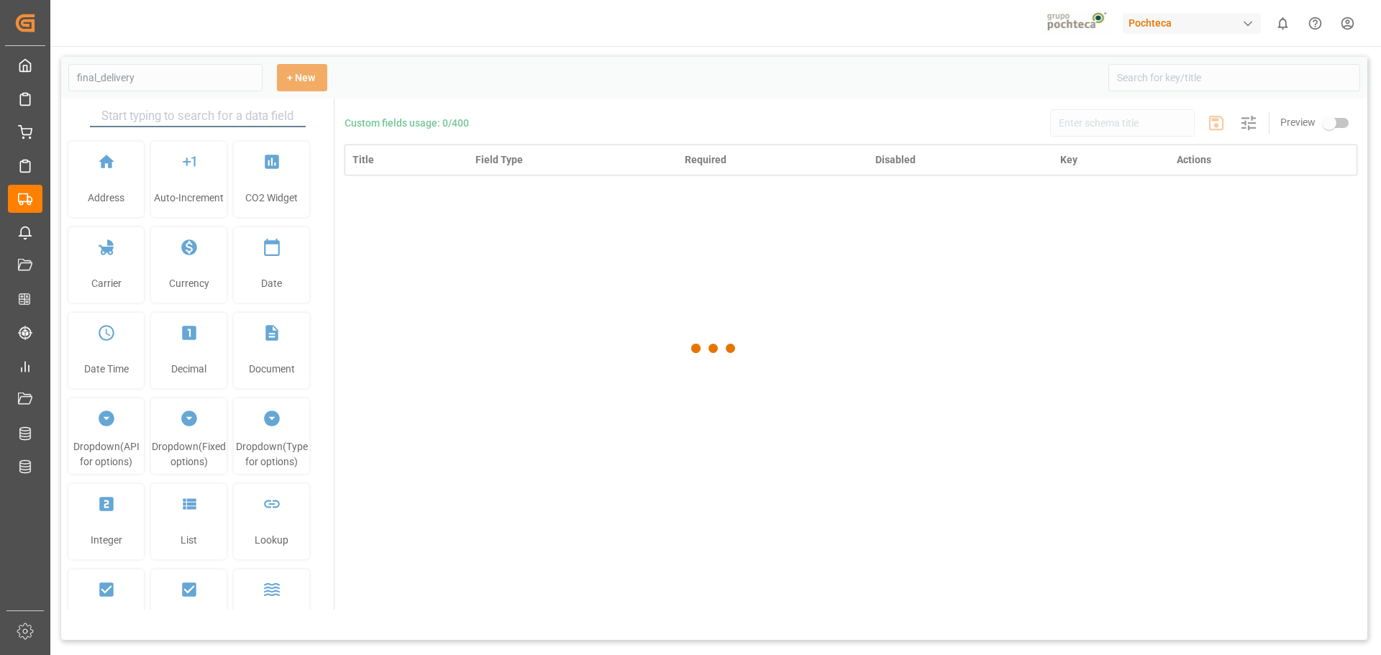
type input "Final Delivery"
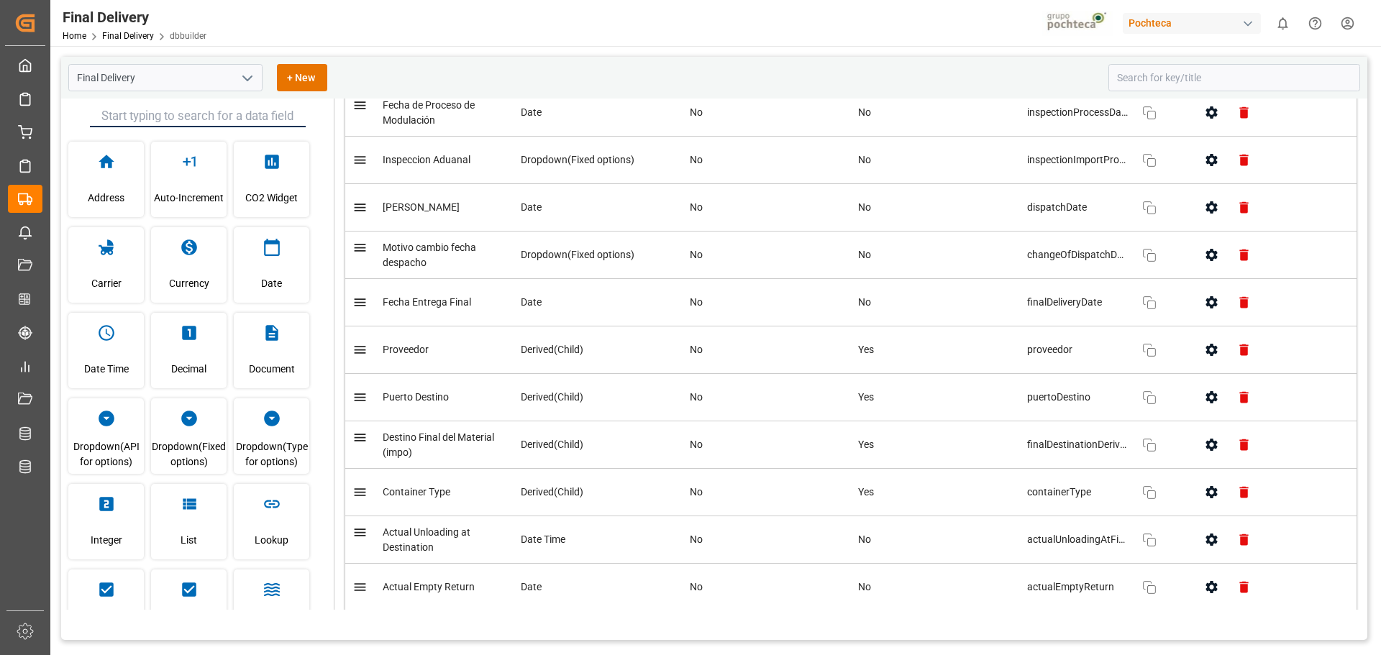
scroll to position [1510, 0]
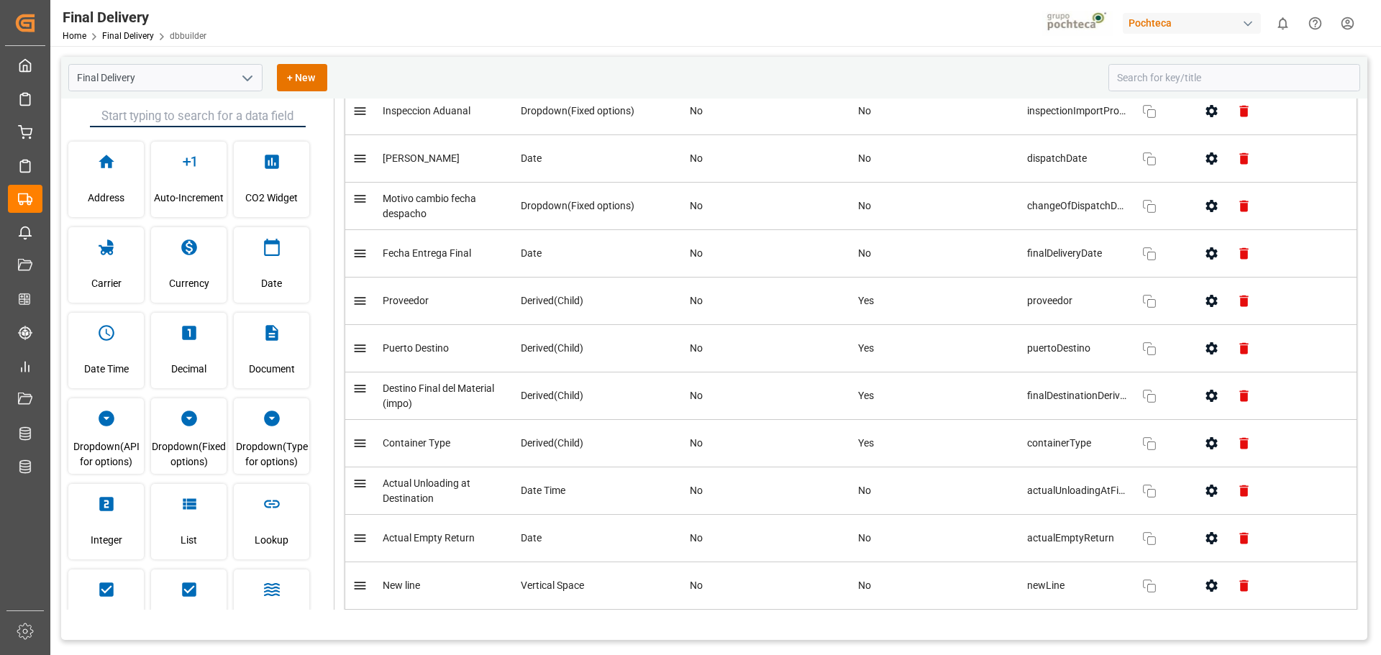
click at [1211, 355] on icon "button" at bounding box center [1211, 348] width 15 height 15
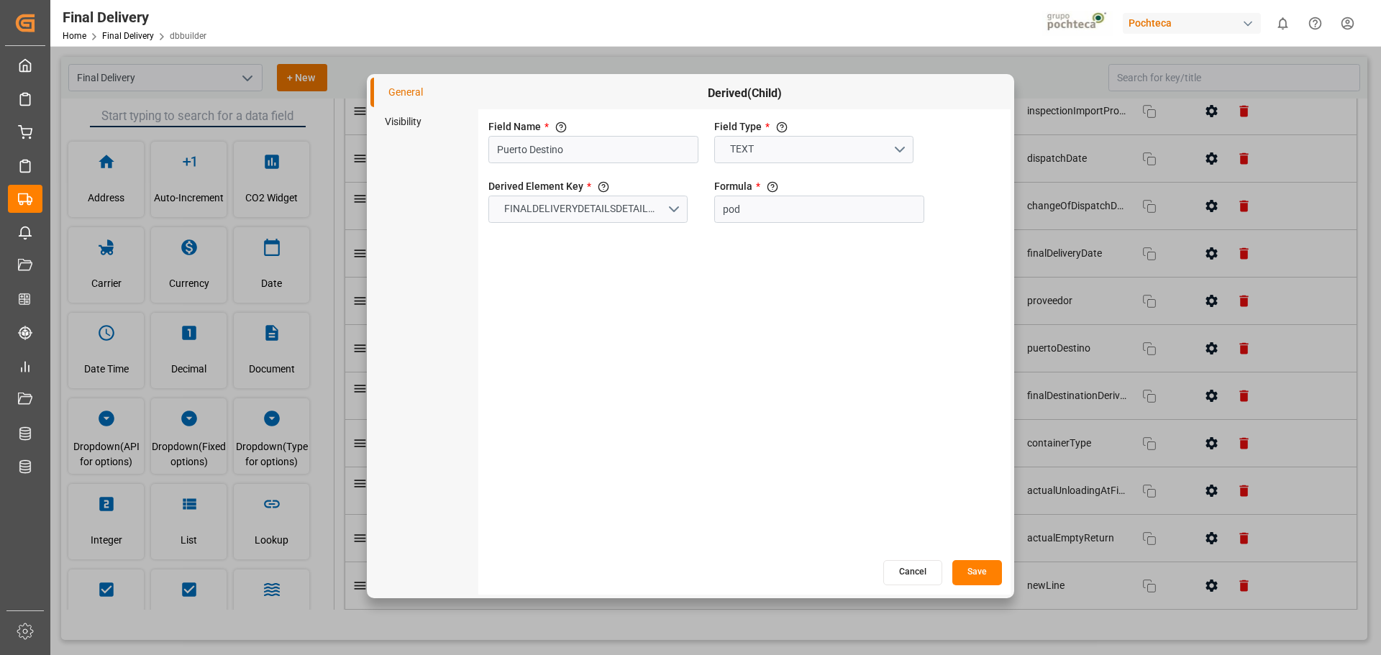
click at [448, 119] on li "Visibility" at bounding box center [424, 121] width 108 height 29
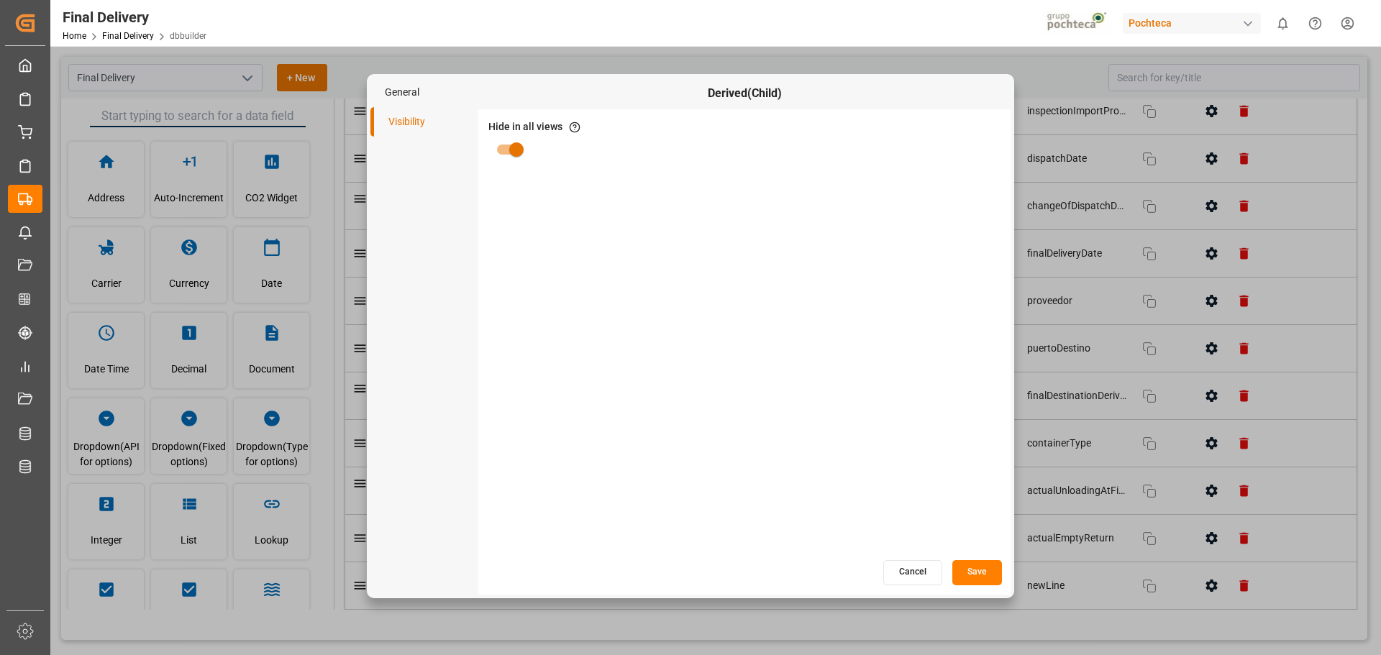
click at [505, 155] on input "primary checkbox" at bounding box center [516, 149] width 82 height 27
checkbox input "false"
click at [977, 575] on button "Save" at bounding box center [977, 572] width 50 height 25
